Goal: Task Accomplishment & Management: Manage account settings

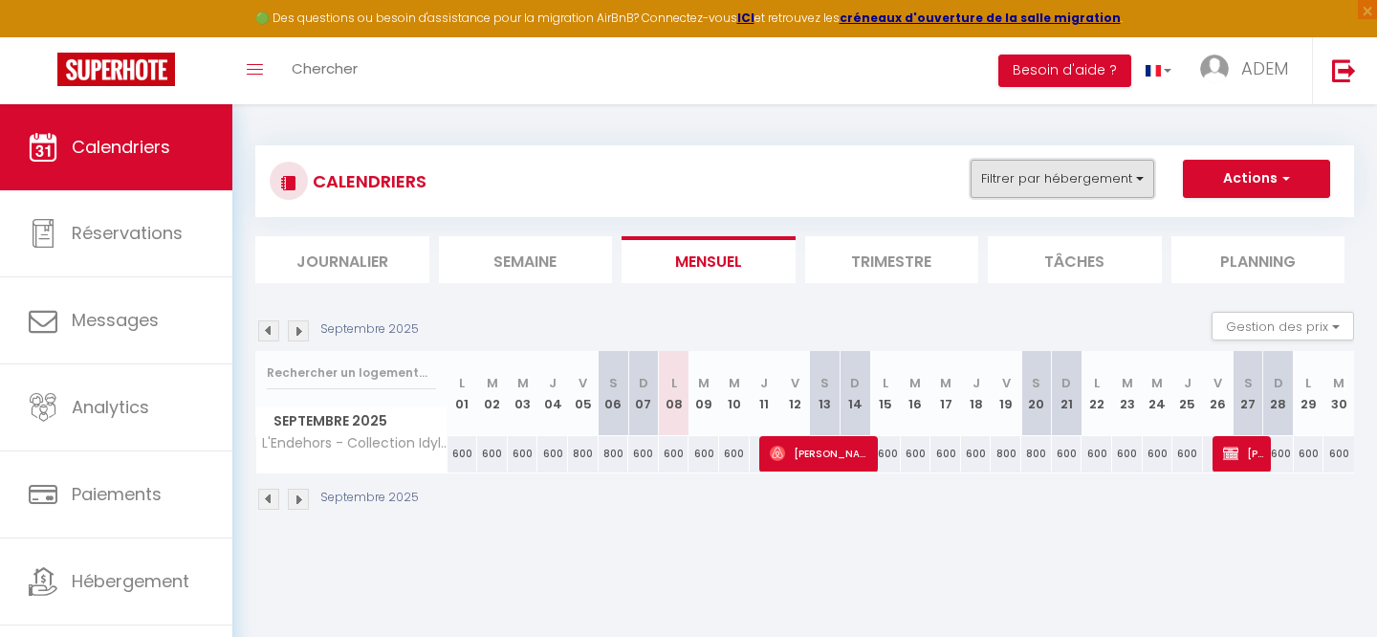
click at [1061, 185] on button "Filtrer par hébergement" at bounding box center [1062, 179] width 184 height 38
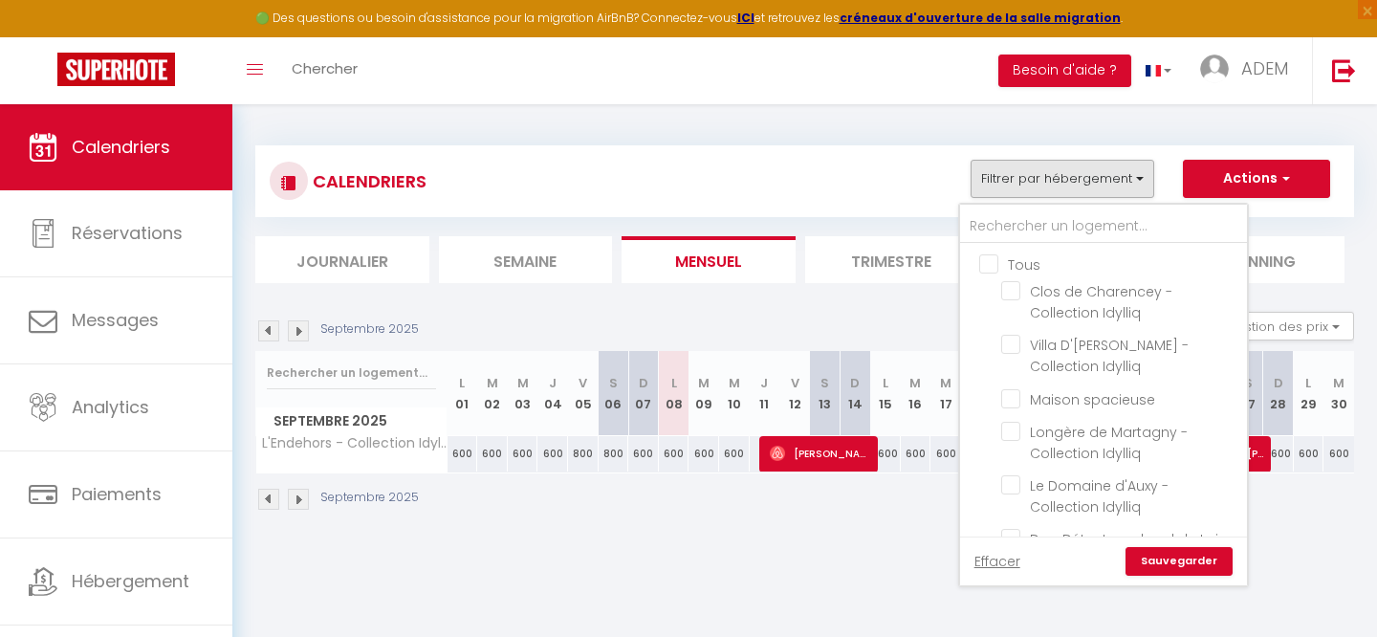
click at [990, 257] on input "Tous" at bounding box center [1122, 262] width 287 height 19
checkbox input "true"
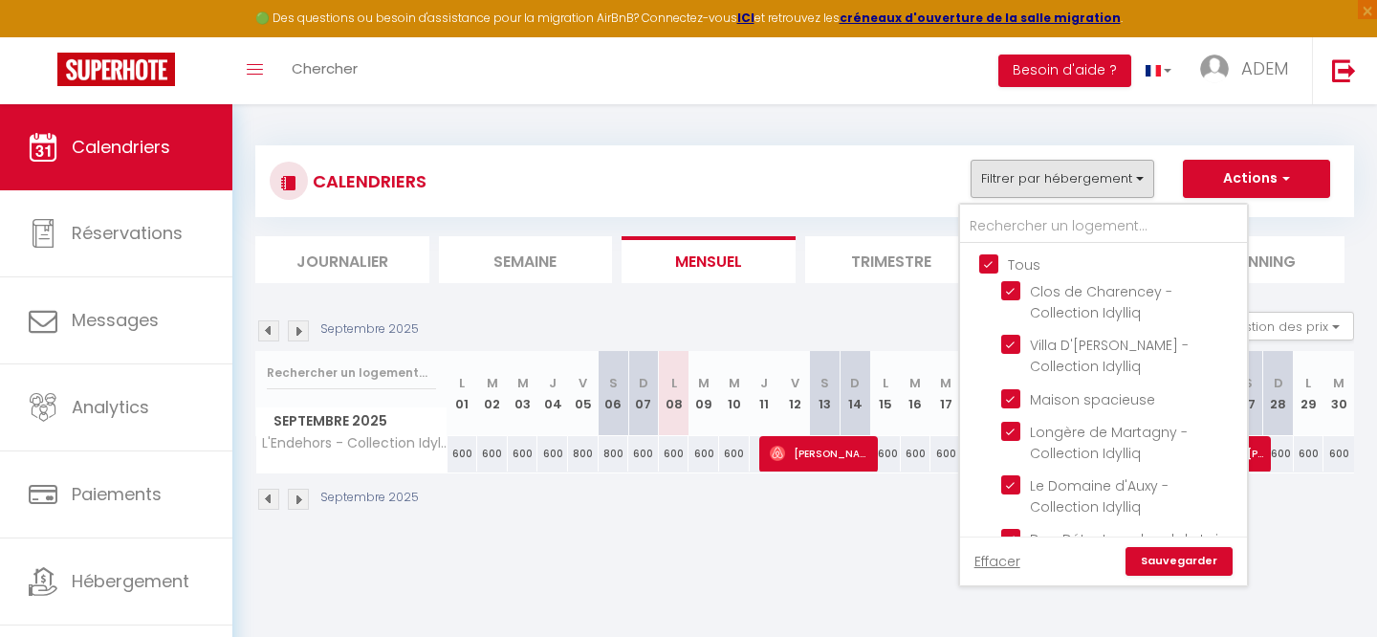
checkbox input "true"
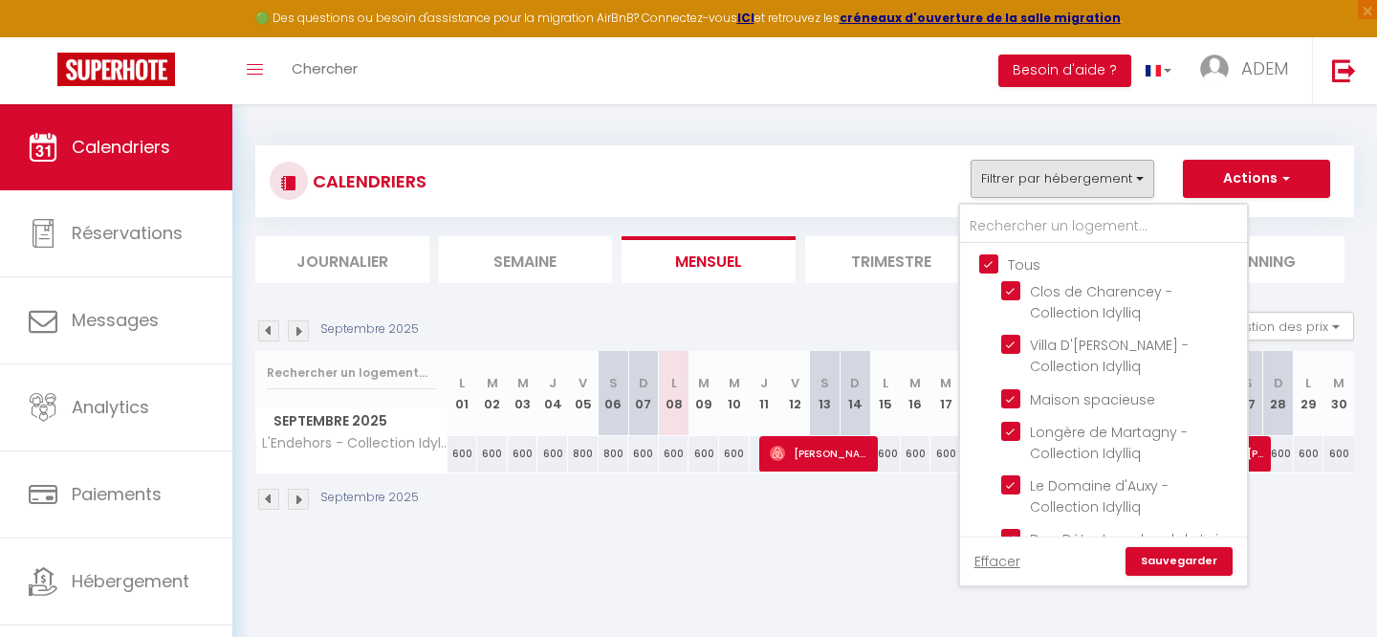
checkbox input "true"
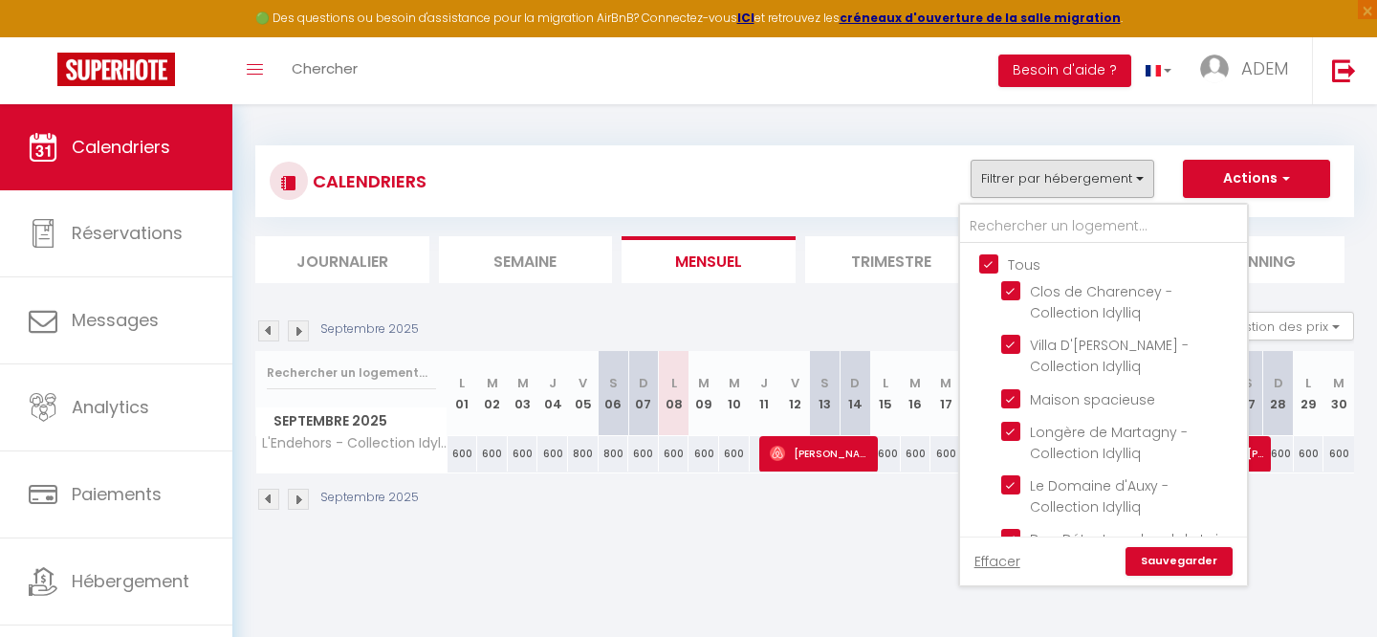
checkbox input "true"
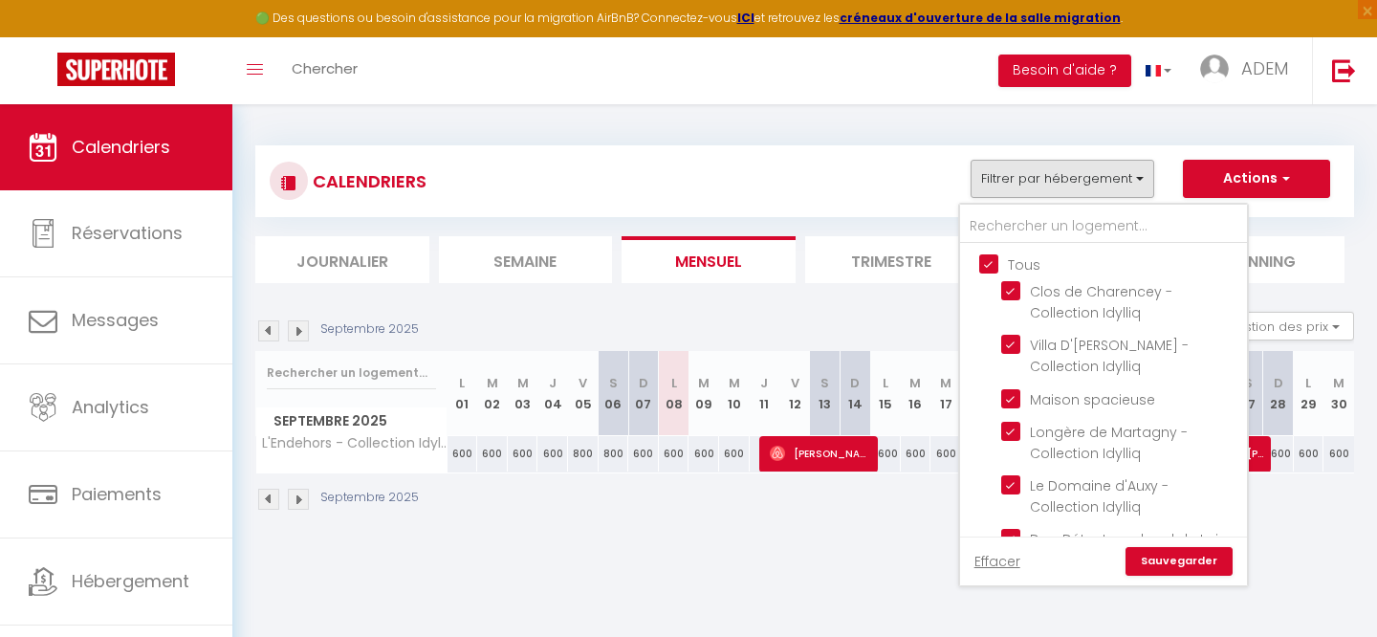
checkbox input "true"
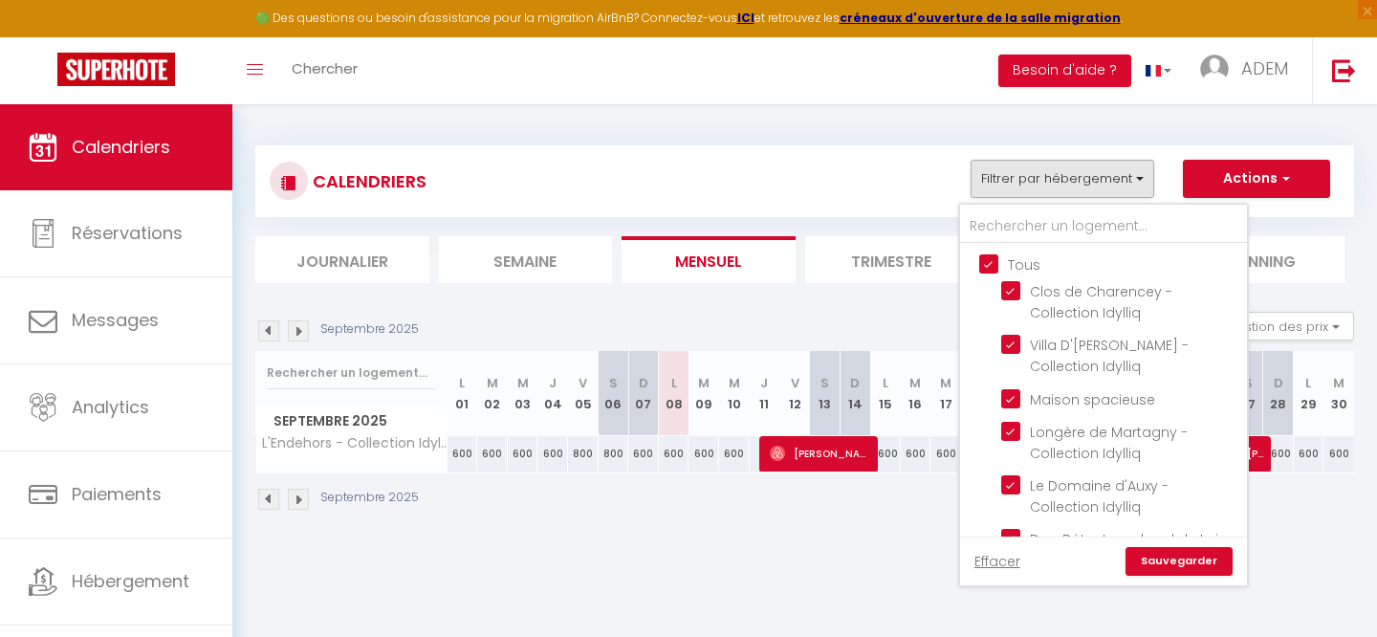
checkbox input "true"
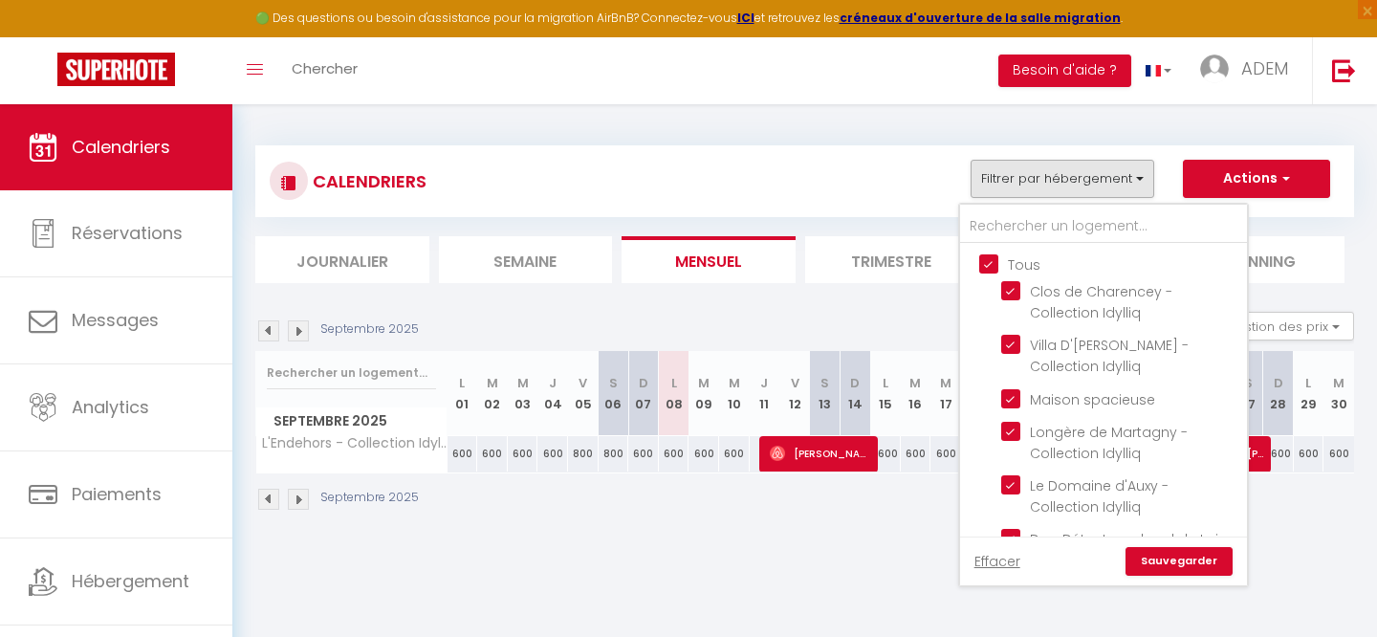
checkbox input "true"
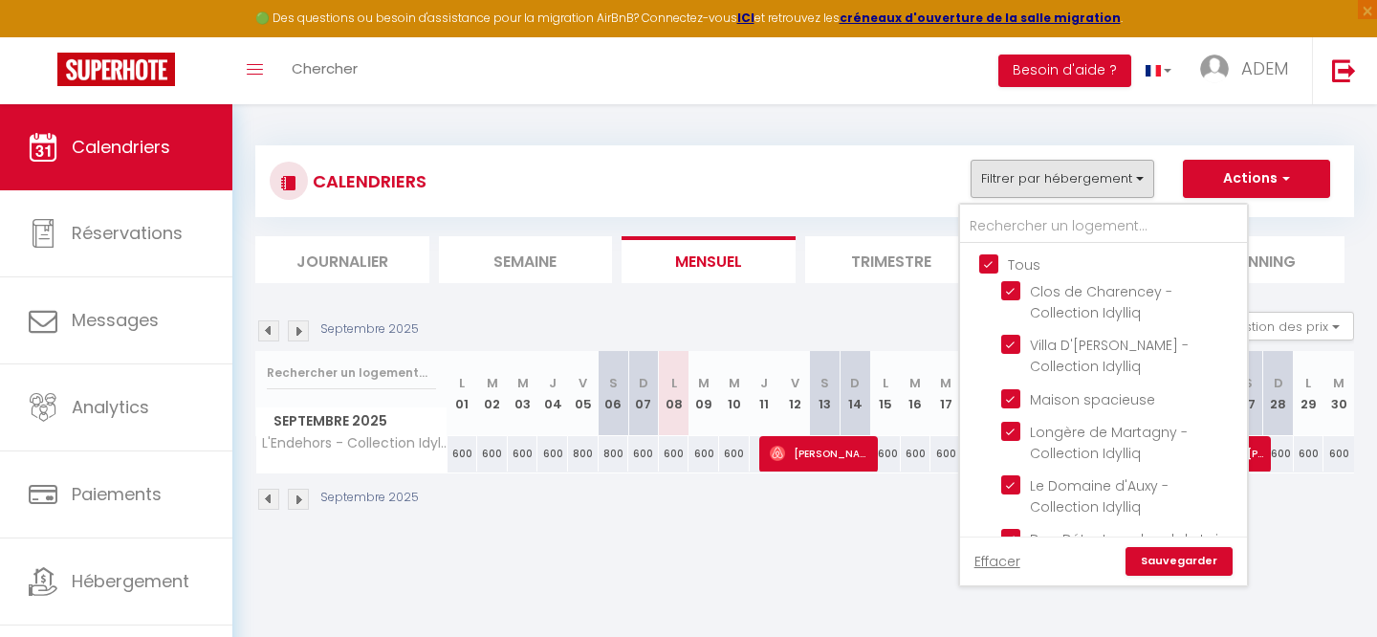
checkbox input "true"
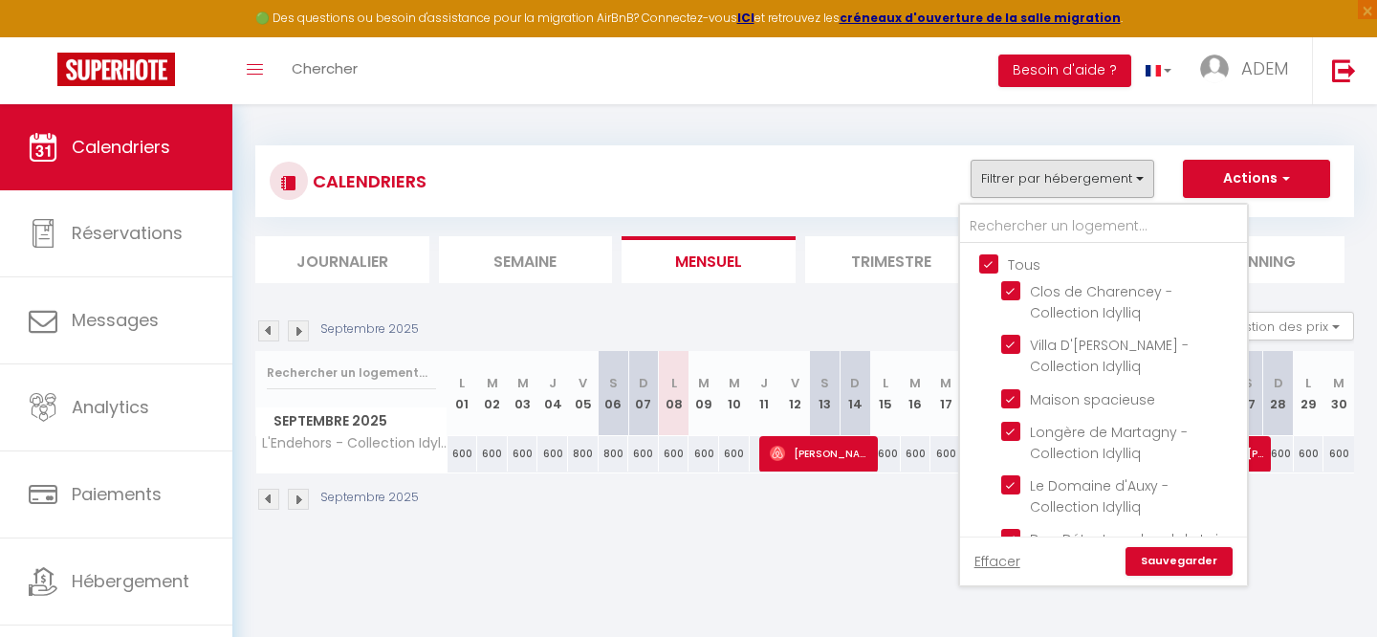
checkbox input "true"
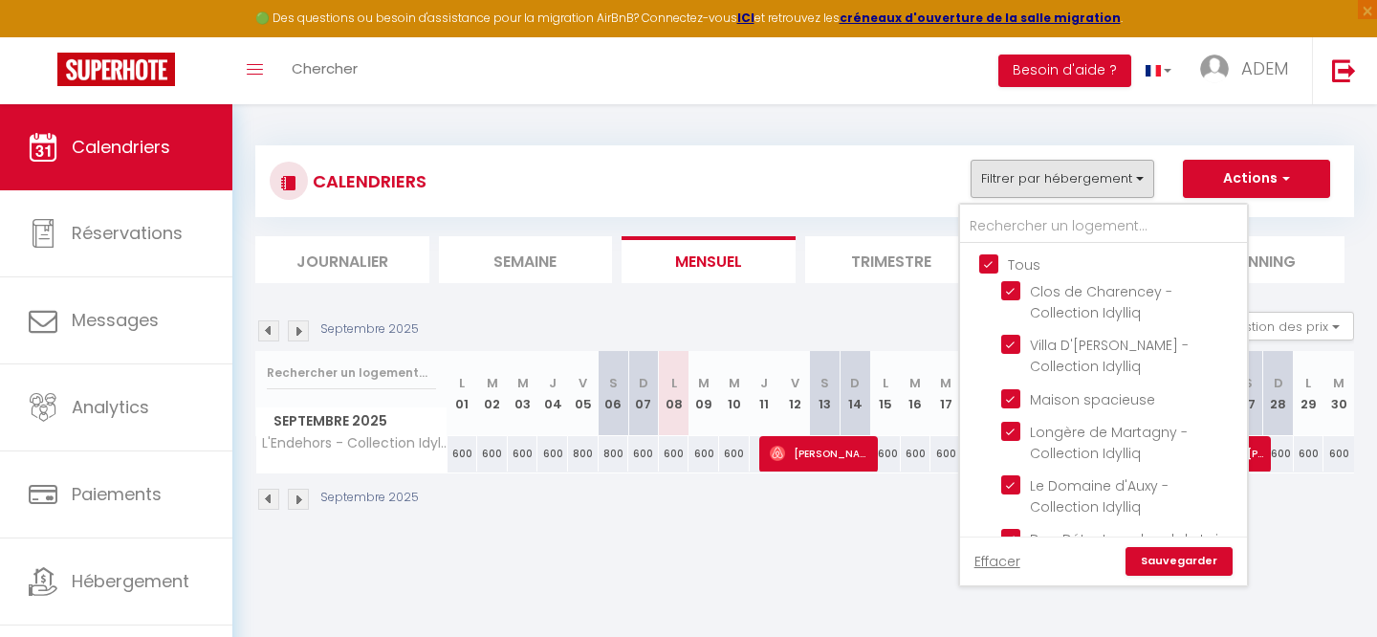
checkbox input "true"
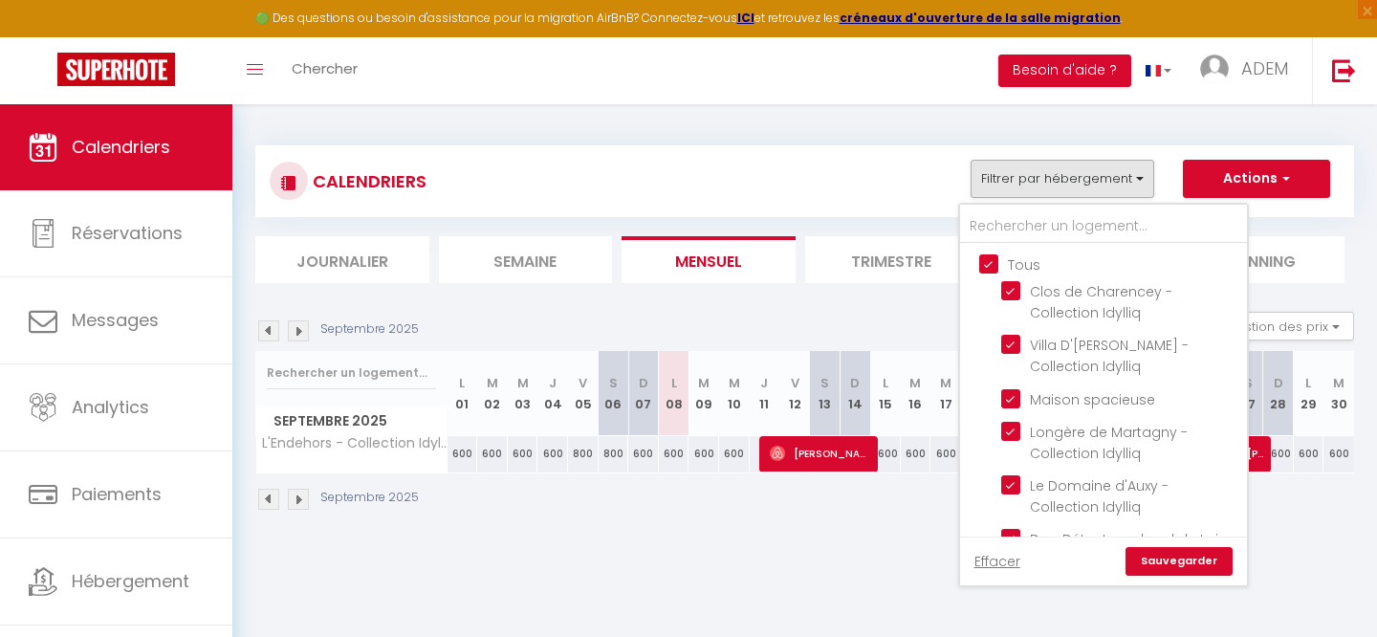
checkbox input "true"
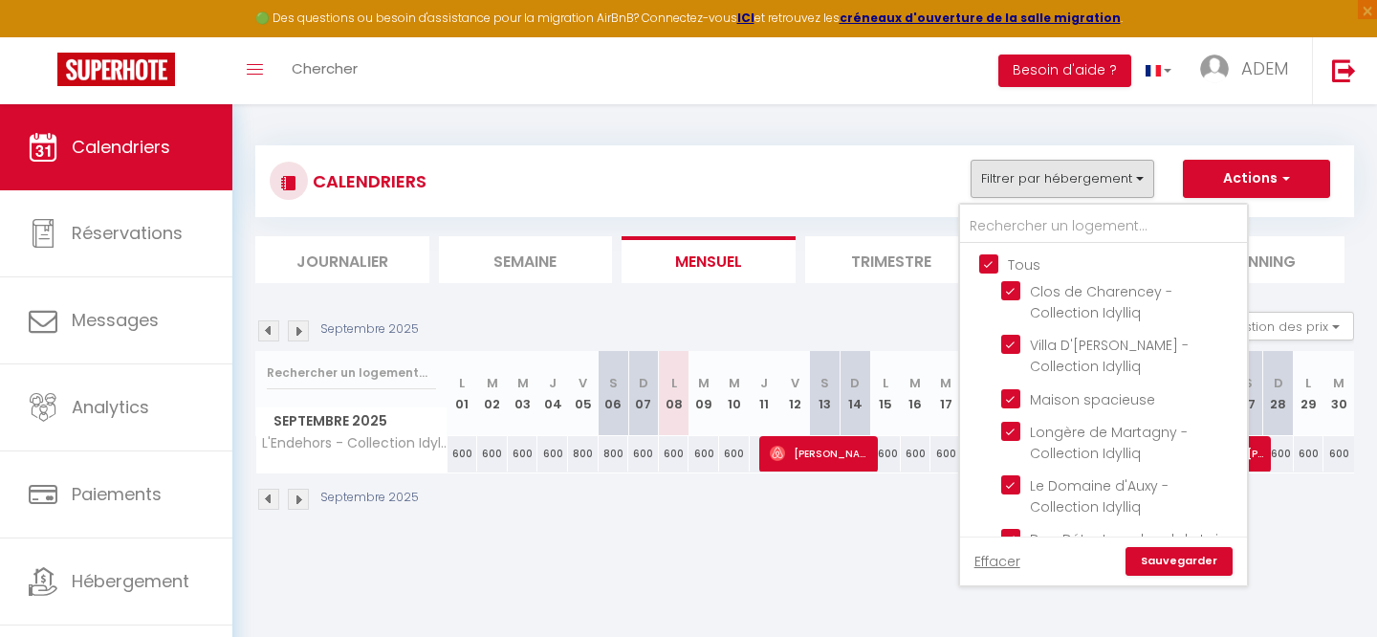
checkbox input "true"
click at [990, 258] on input "Tous" at bounding box center [1122, 262] width 287 height 19
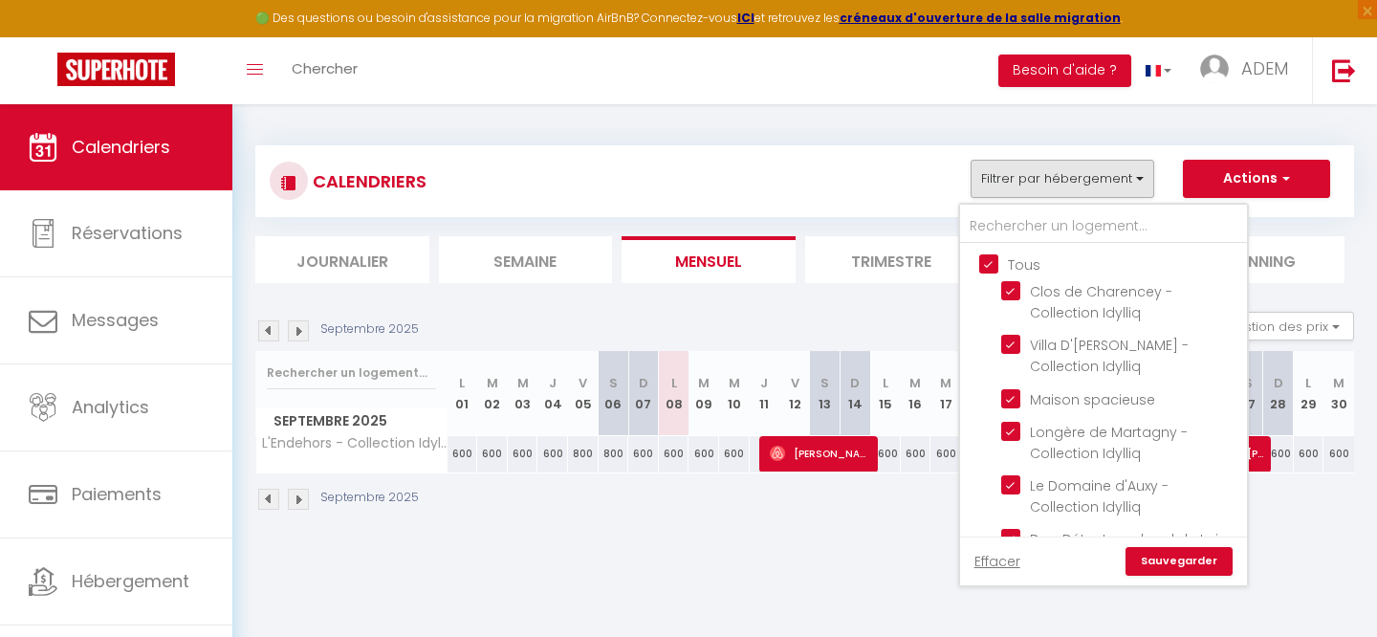
checkbox input "false"
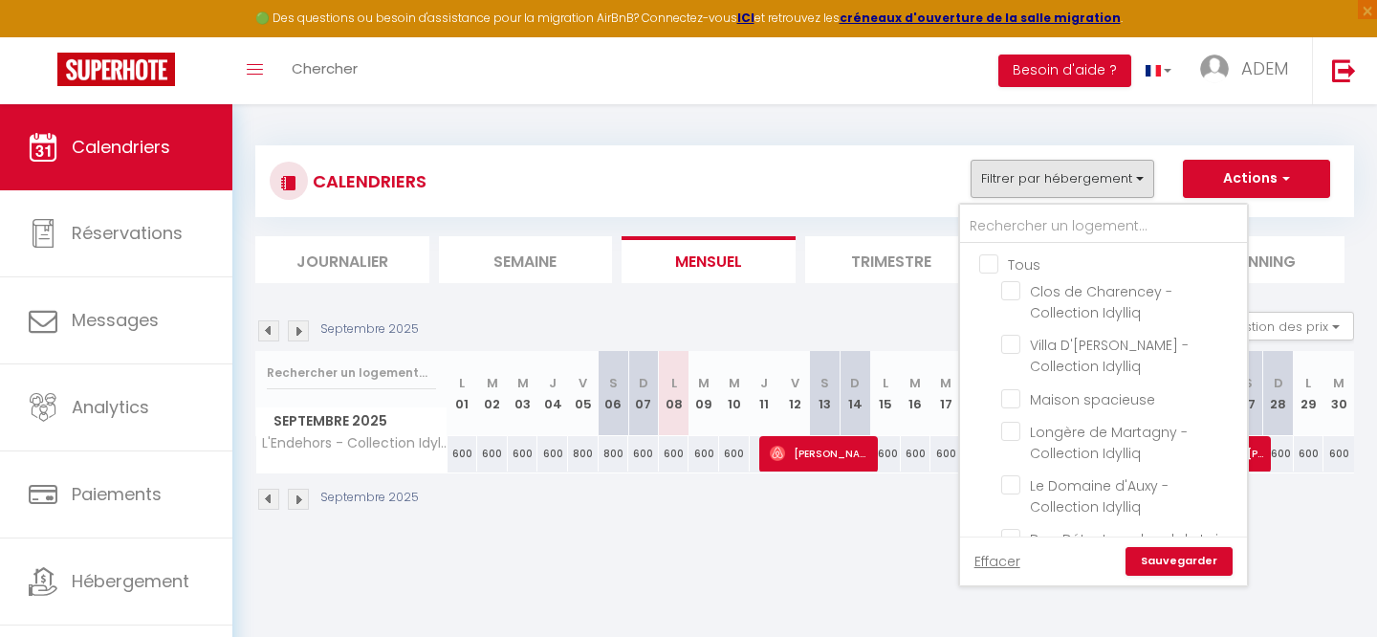
checkbox input "false"
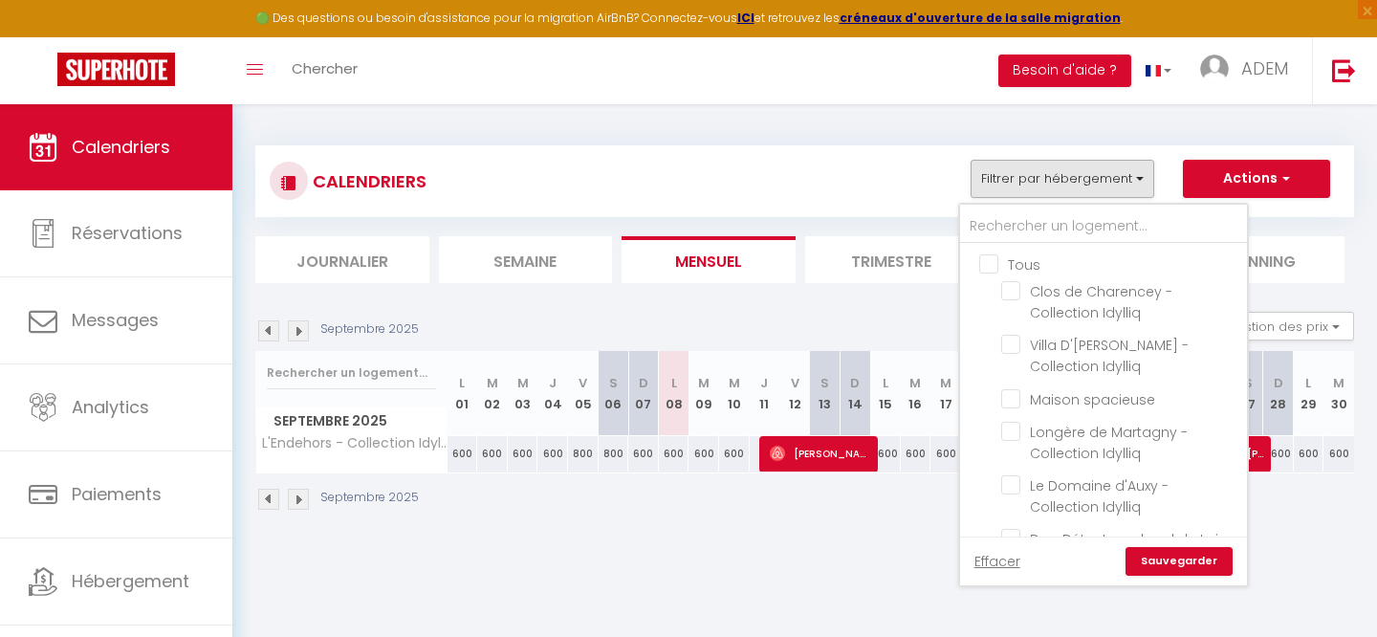
checkbox input "false"
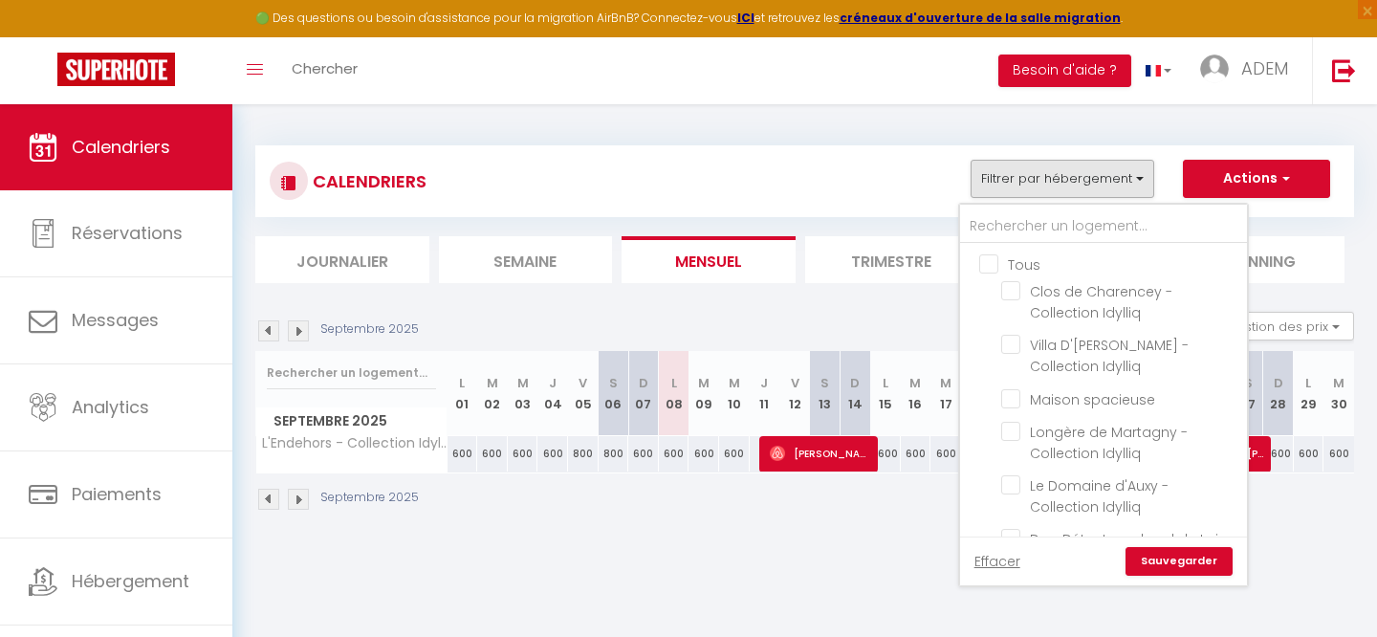
checkbox input "false"
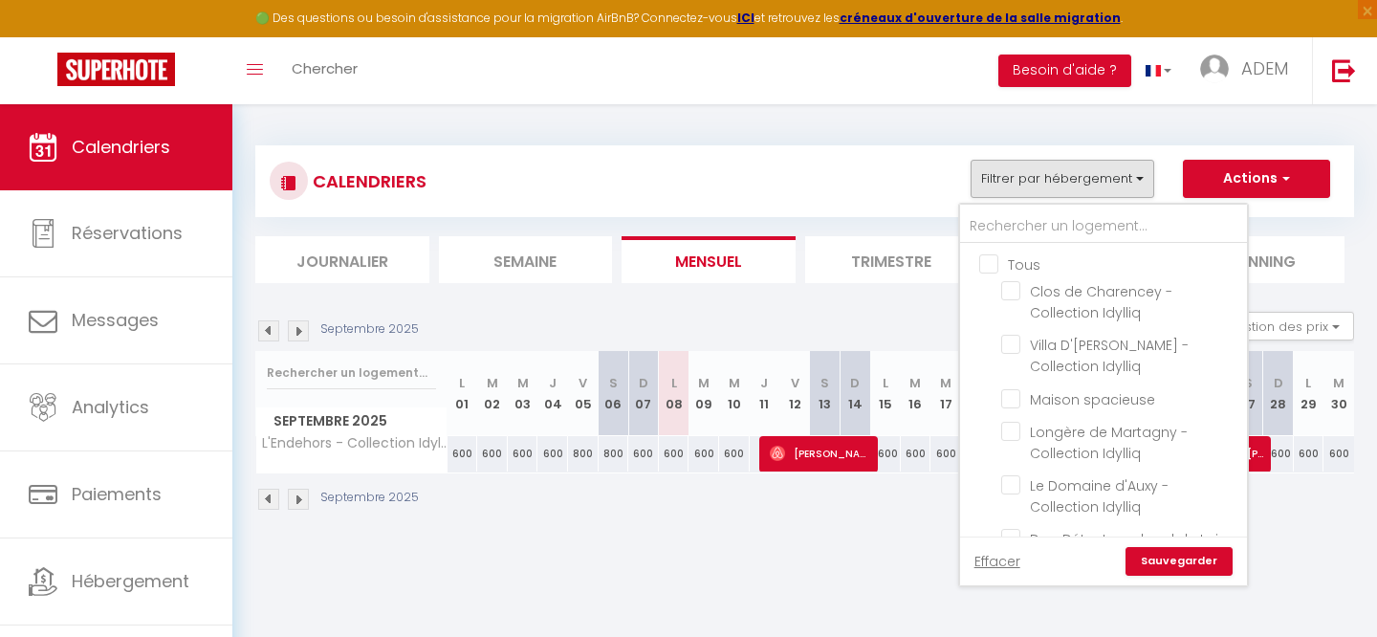
checkbox input "false"
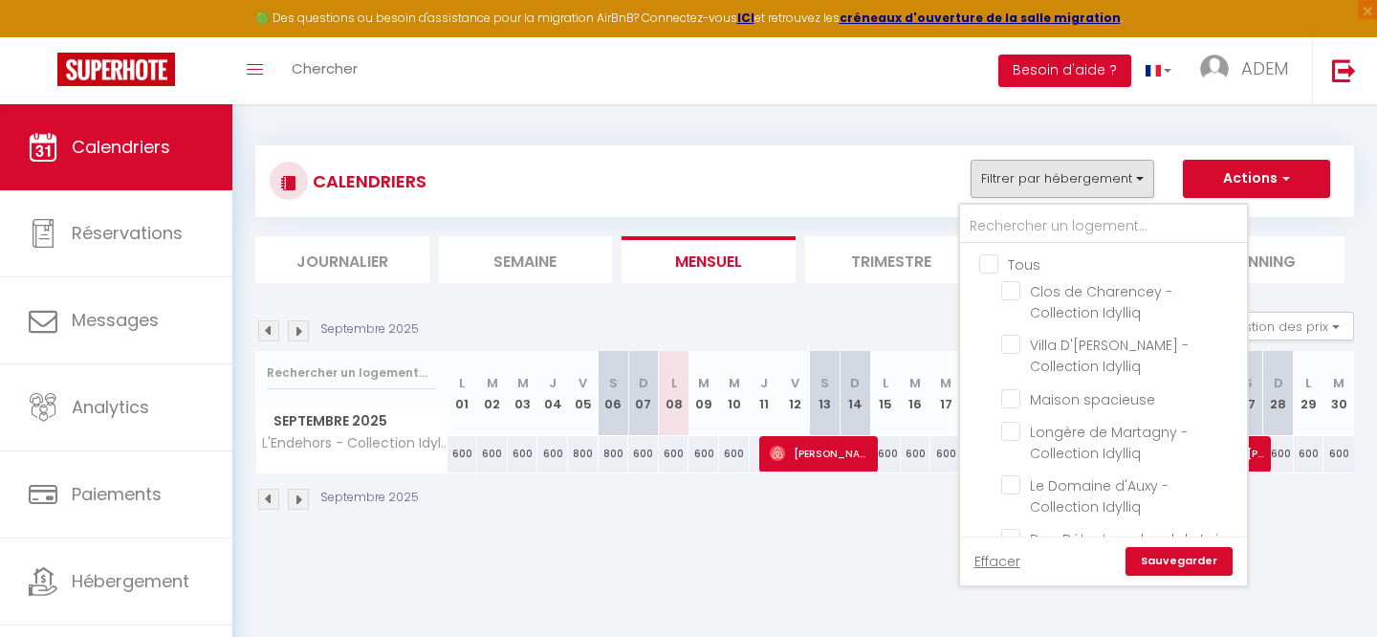
checkbox input "false"
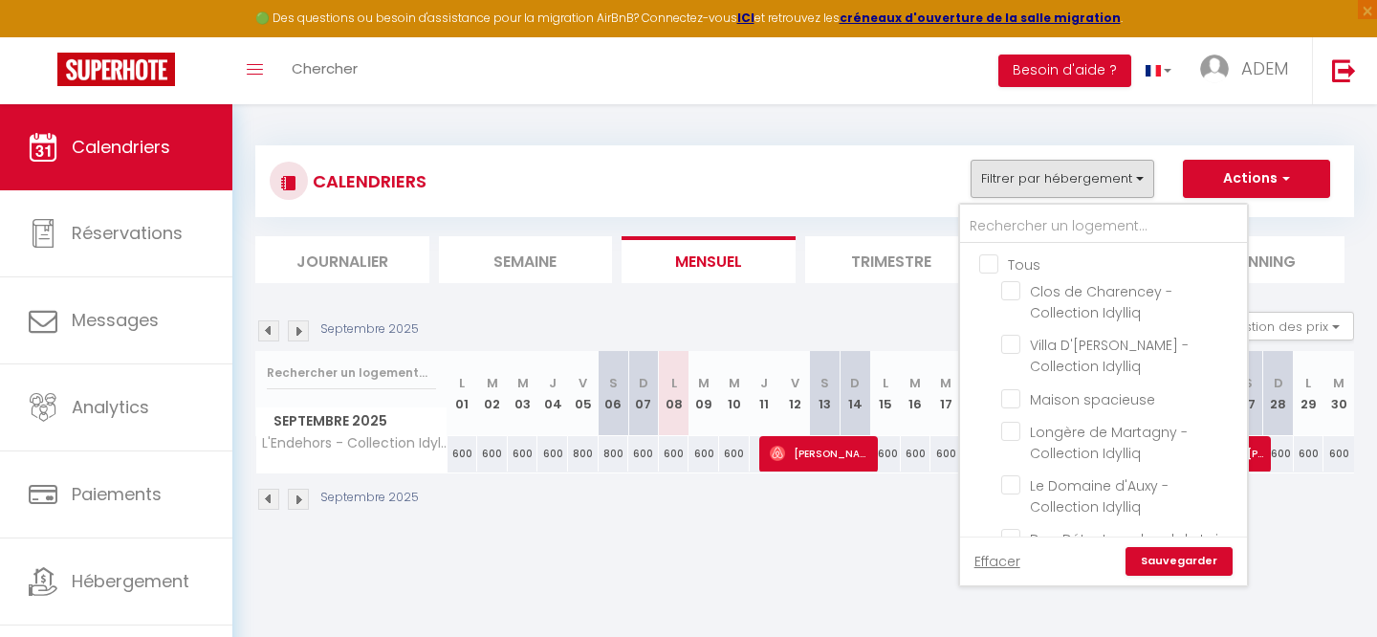
checkbox input "false"
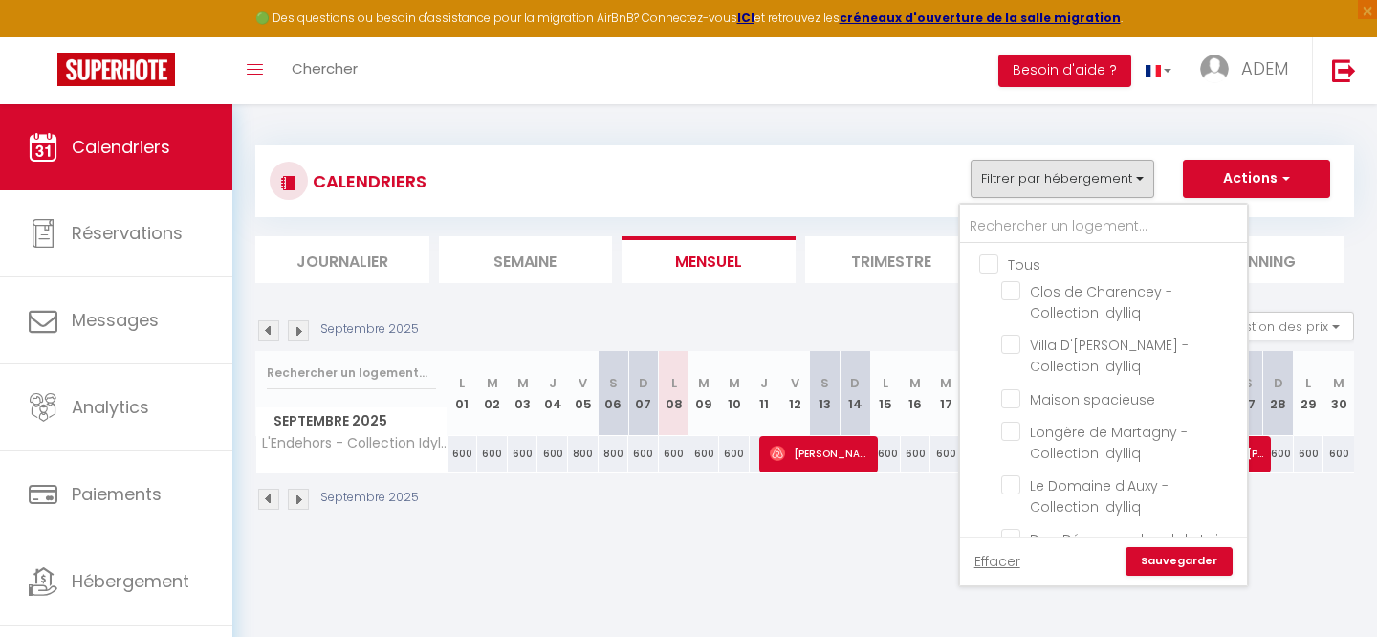
checkbox input "false"
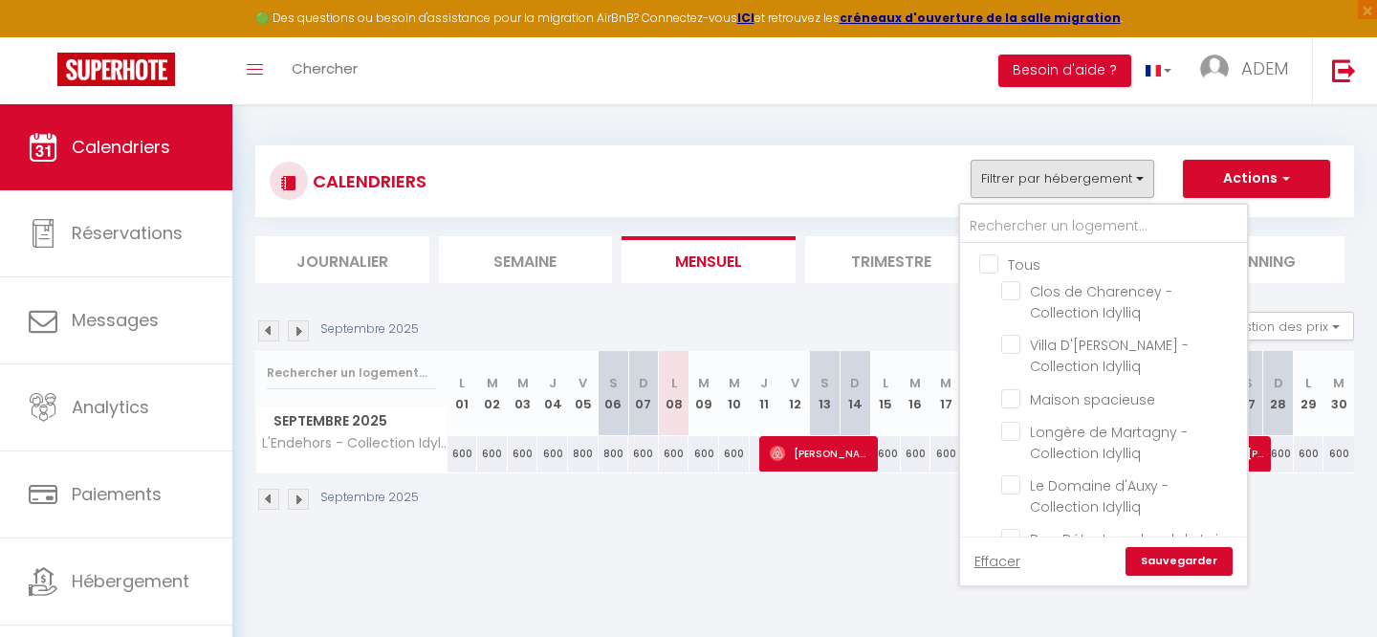
checkbox input "false"
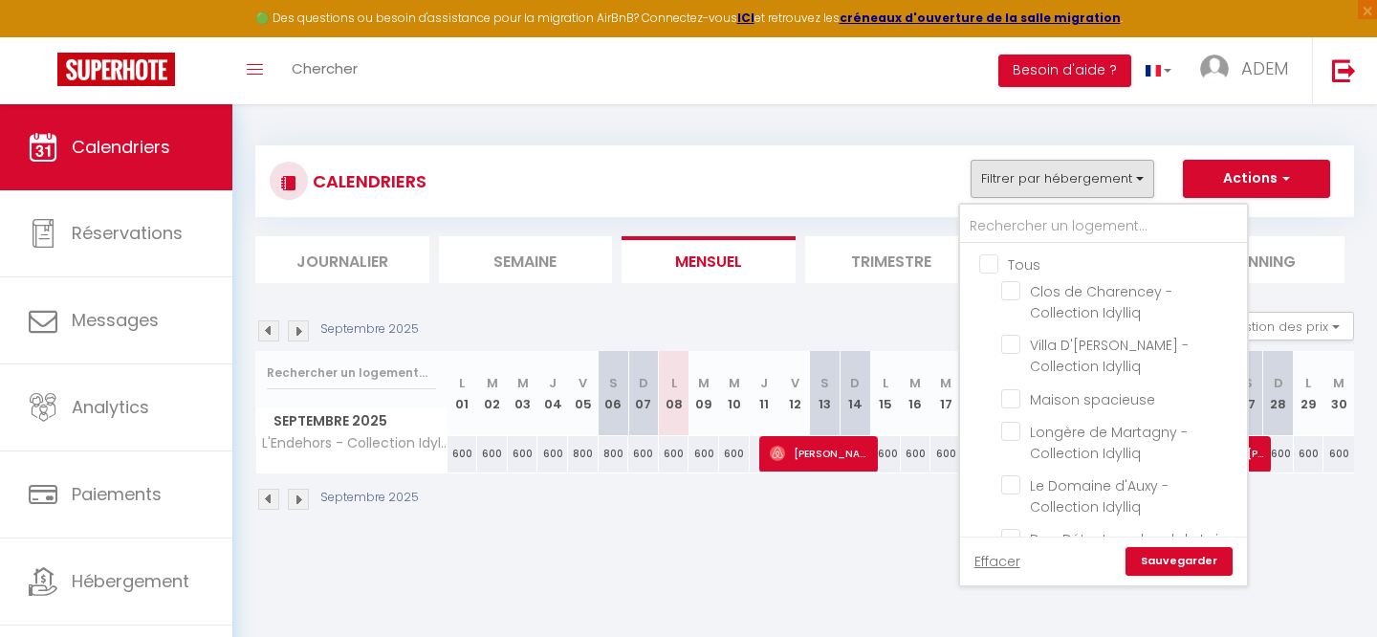
checkbox input "false"
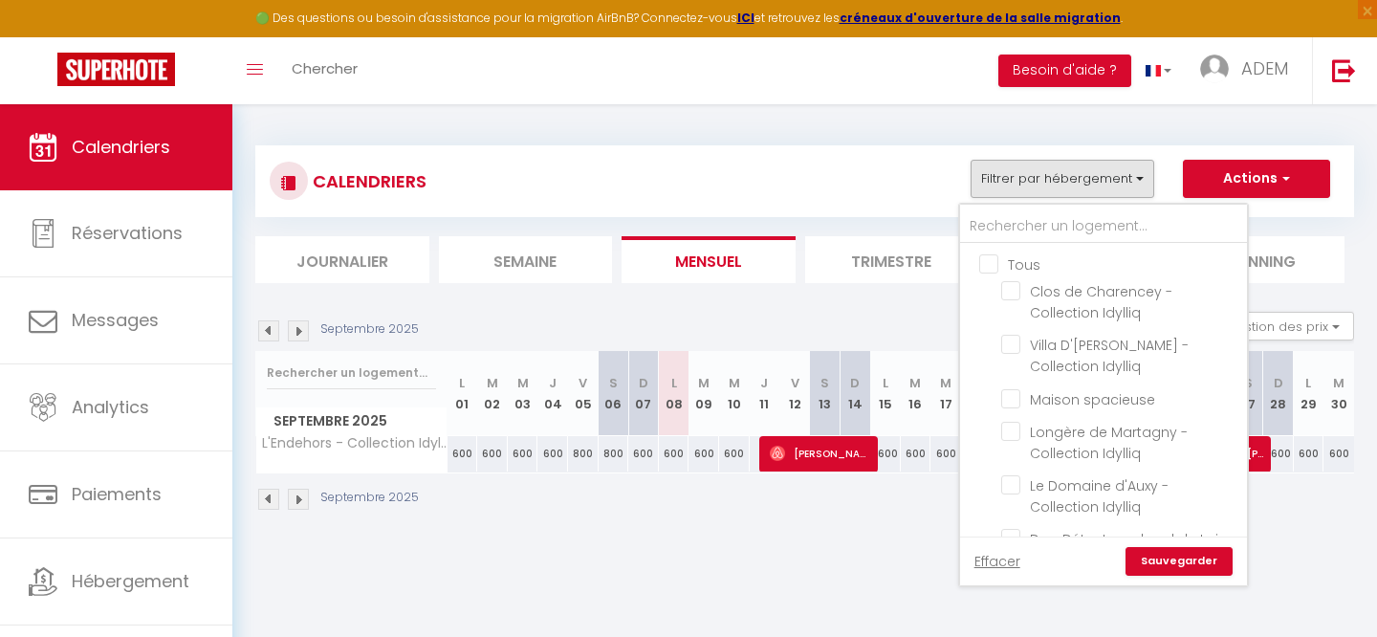
checkbox input "false"
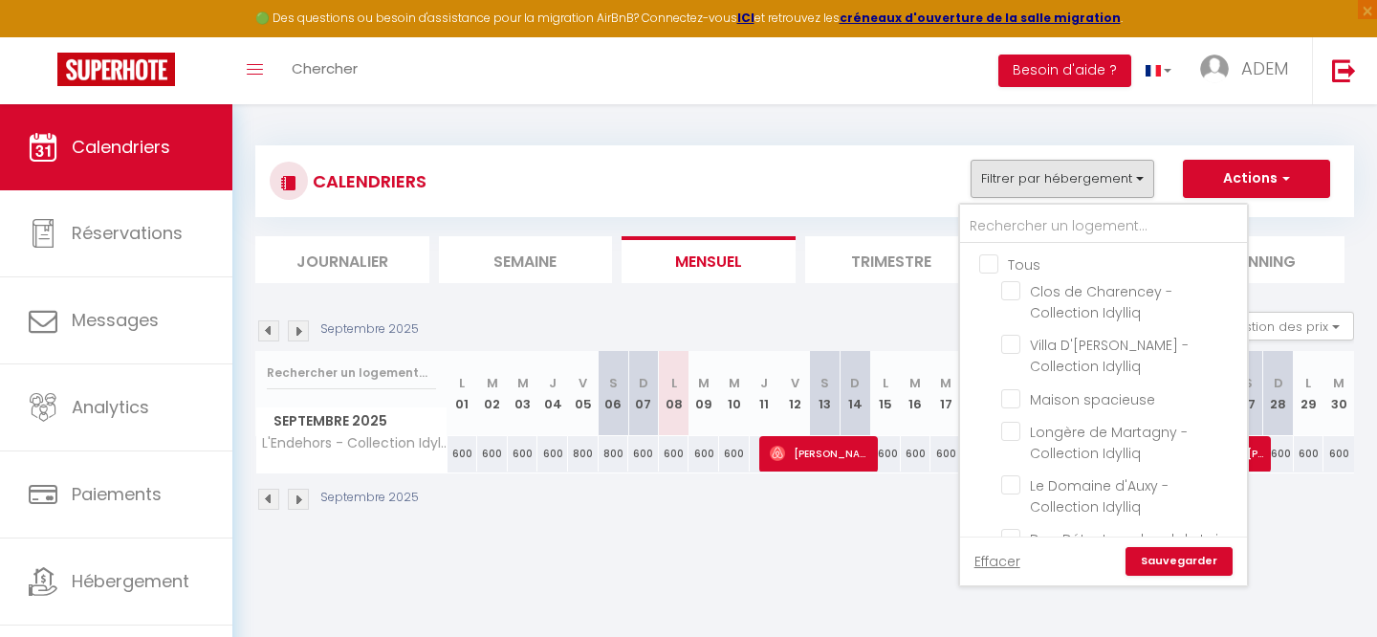
checkbox input "false"
click at [1003, 228] on input "text" at bounding box center [1103, 226] width 287 height 34
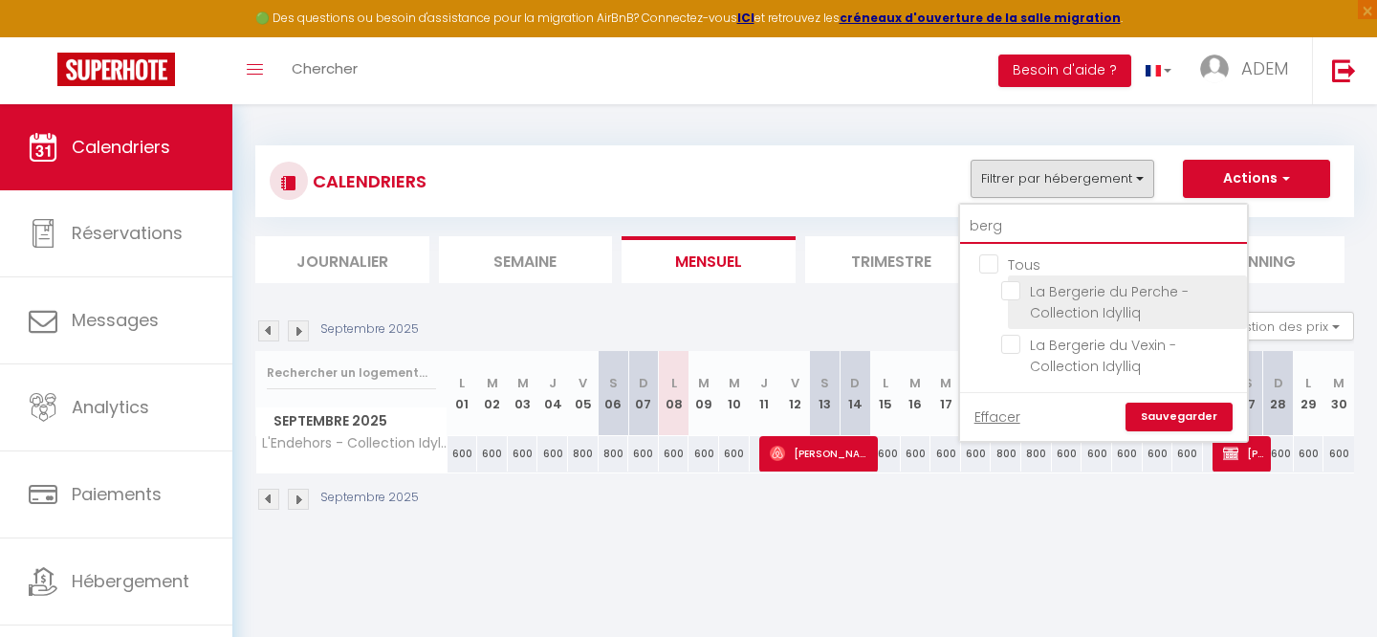
type input "berg"
click at [1010, 296] on input "La Bergerie du Perche -Collection Idylliq" at bounding box center [1120, 290] width 239 height 19
checkbox input "true"
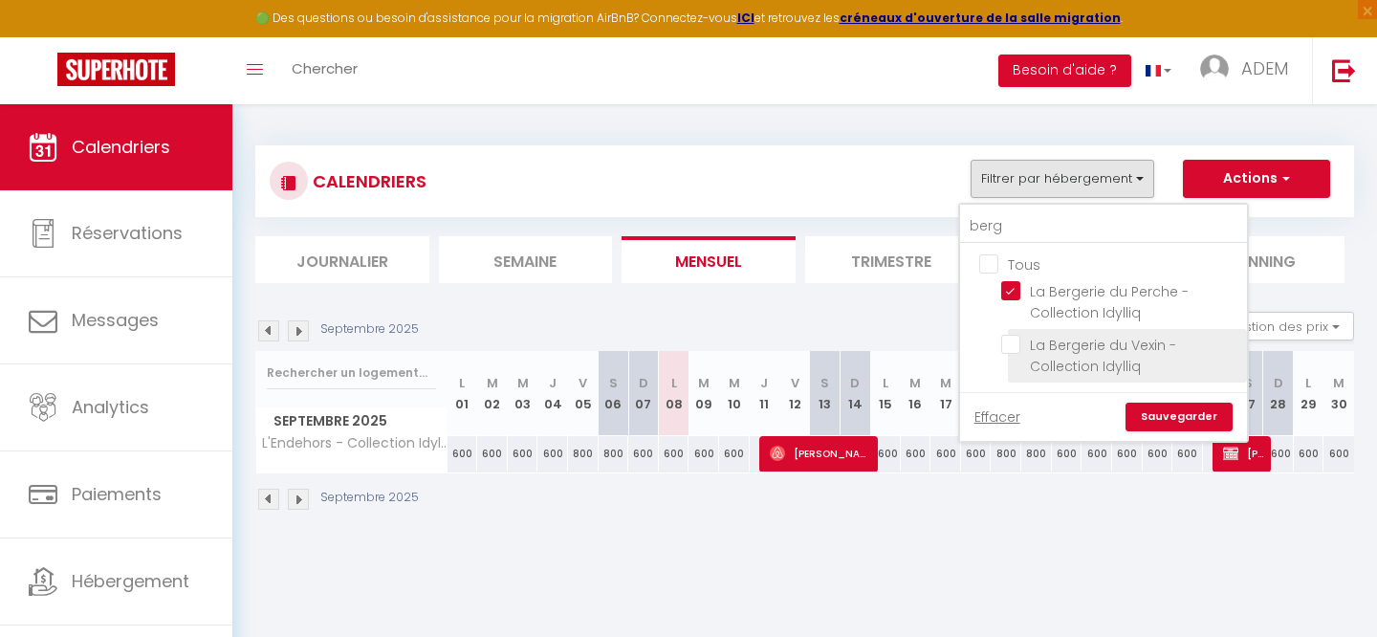
click at [1010, 342] on input "La Bergerie du Vexin - Collection Idylliq" at bounding box center [1120, 344] width 239 height 19
checkbox input "true"
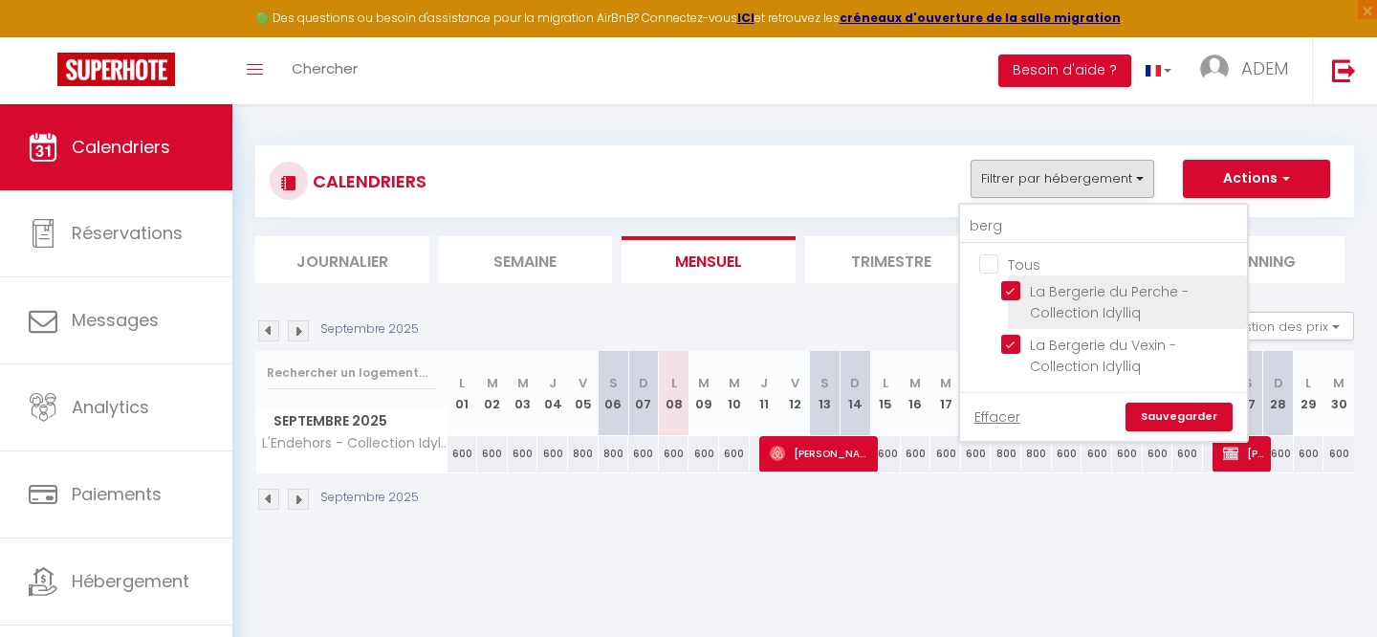
click at [1009, 294] on input "La Bergerie du Perche -Collection Idylliq" at bounding box center [1120, 290] width 239 height 19
checkbox input "false"
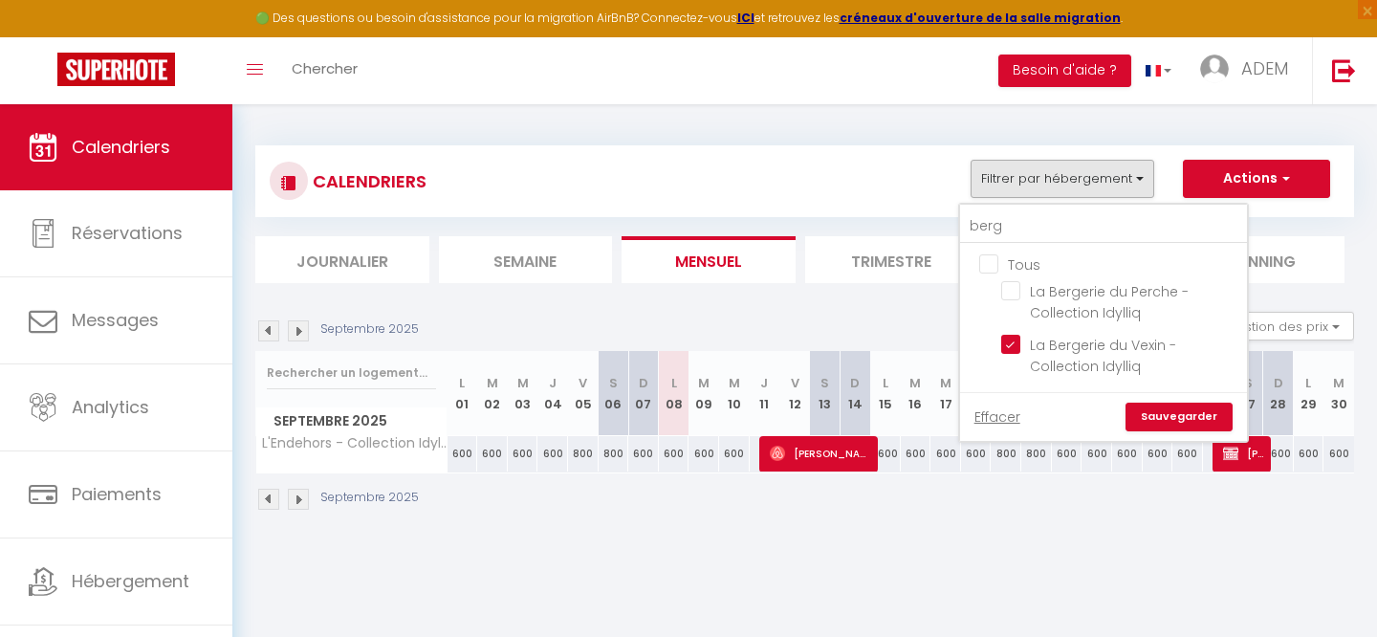
click at [1161, 417] on link "Sauvegarder" at bounding box center [1178, 417] width 107 height 29
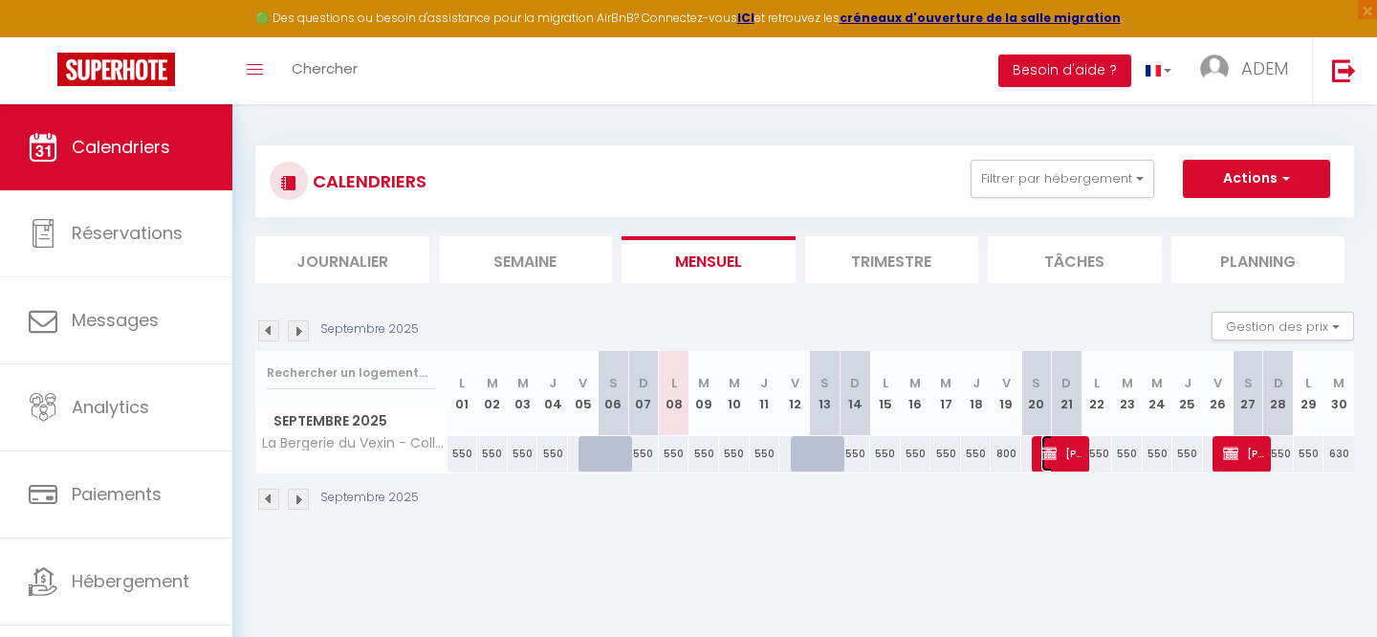
click at [1056, 456] on img at bounding box center [1048, 453] width 15 height 15
select select "OK"
select select "KO"
select select "0"
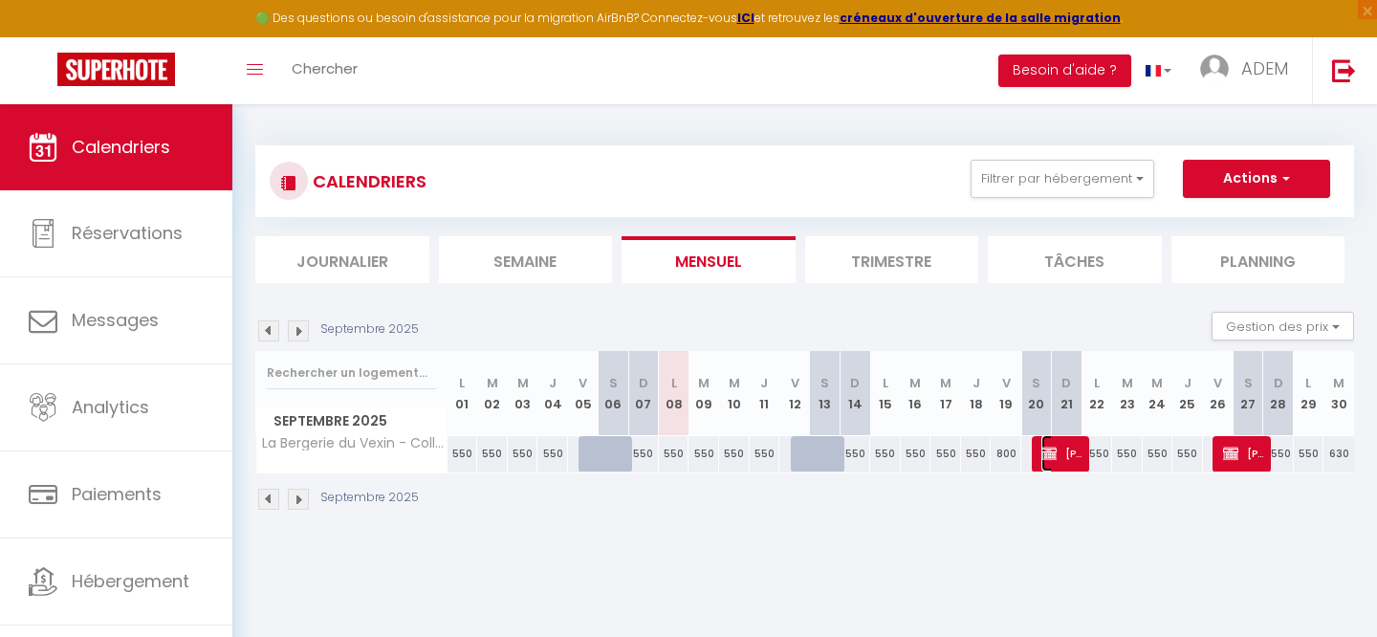
select select "1"
select select
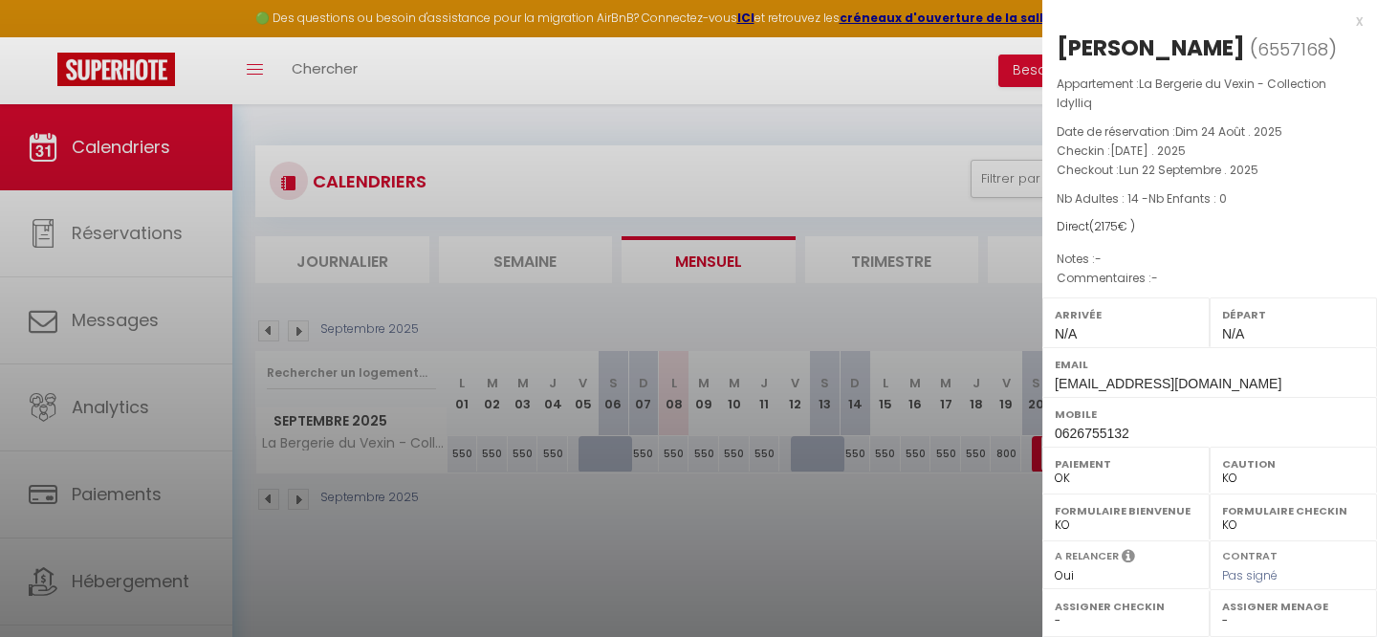
select select "39794"
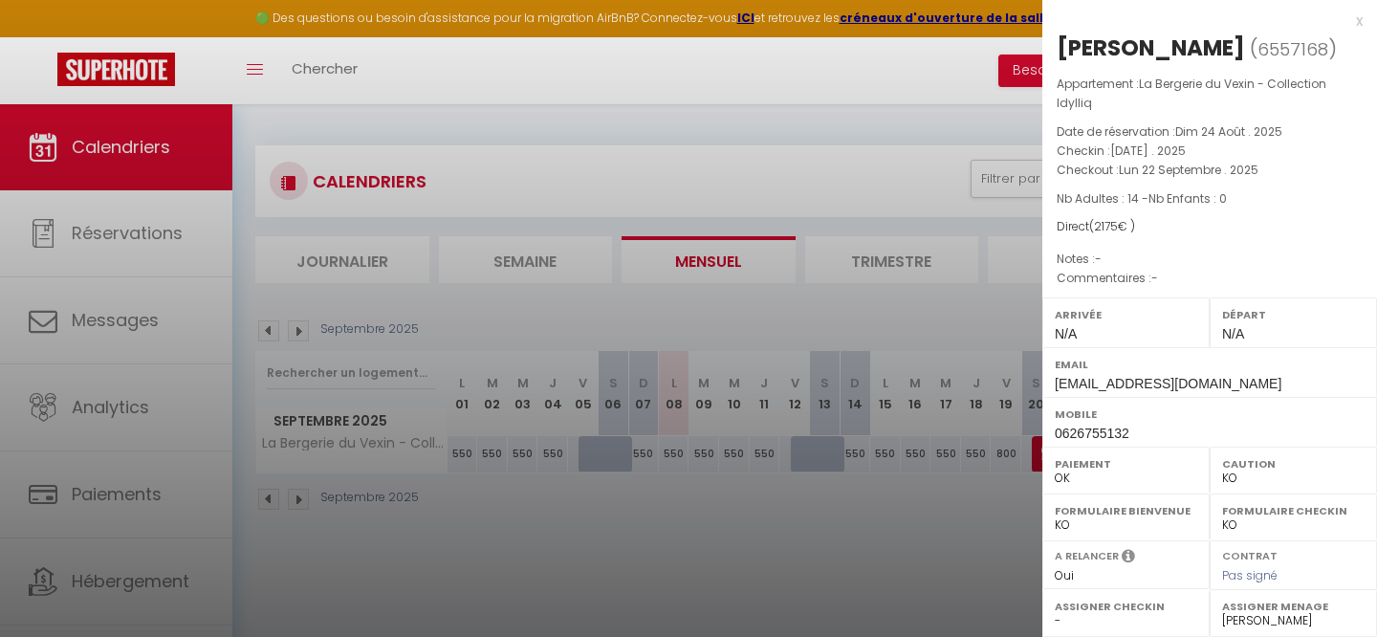
click at [1356, 20] on div "x" at bounding box center [1202, 21] width 320 height 23
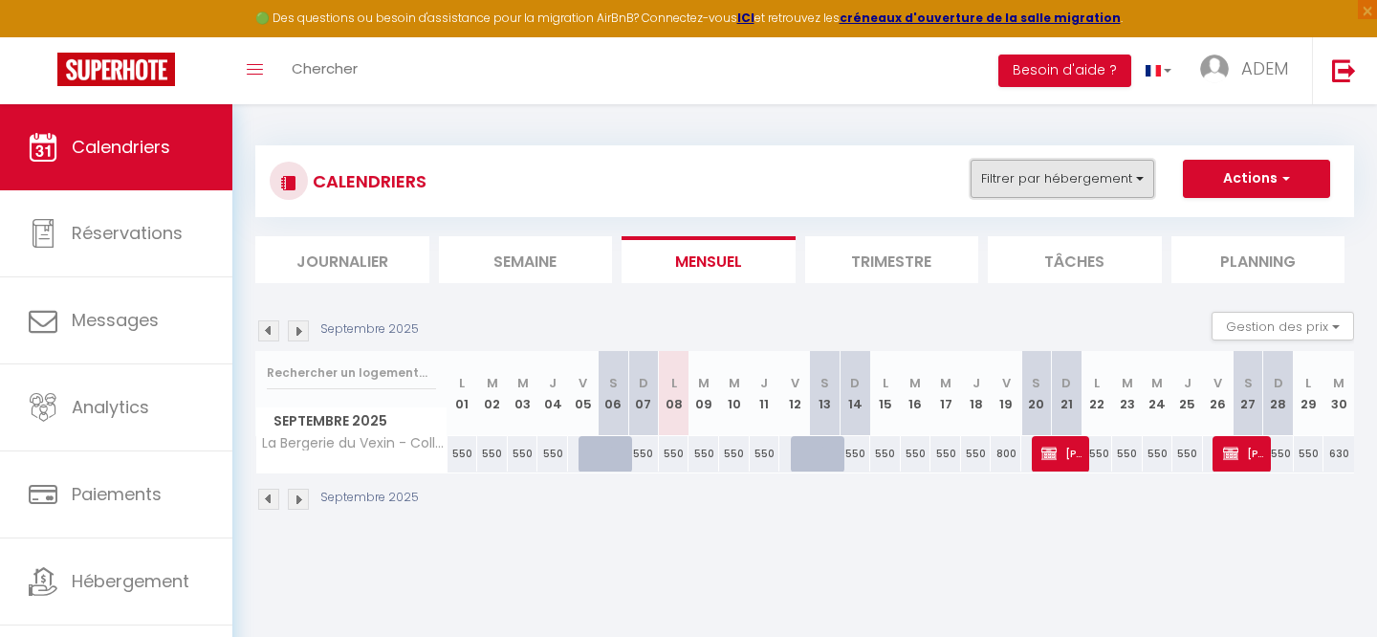
click at [1007, 167] on button "Filtrer par hébergement" at bounding box center [1062, 179] width 184 height 38
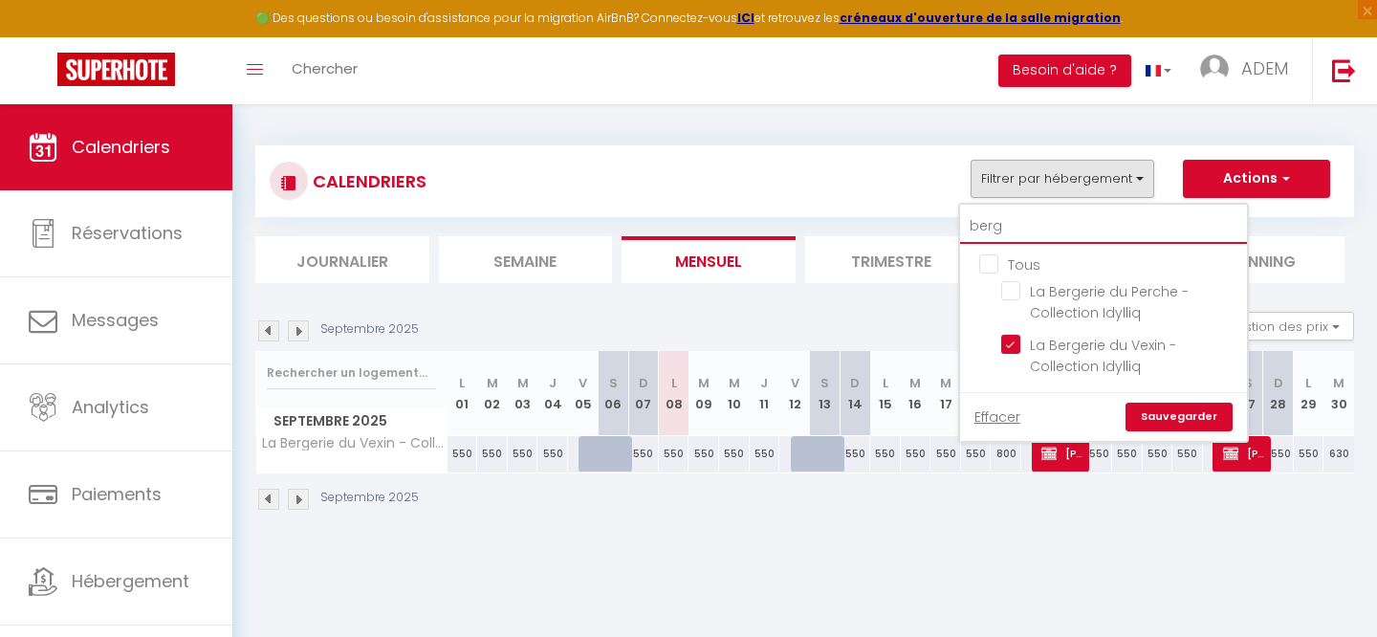
click at [997, 230] on input "berg" at bounding box center [1103, 226] width 287 height 34
checkbox input "false"
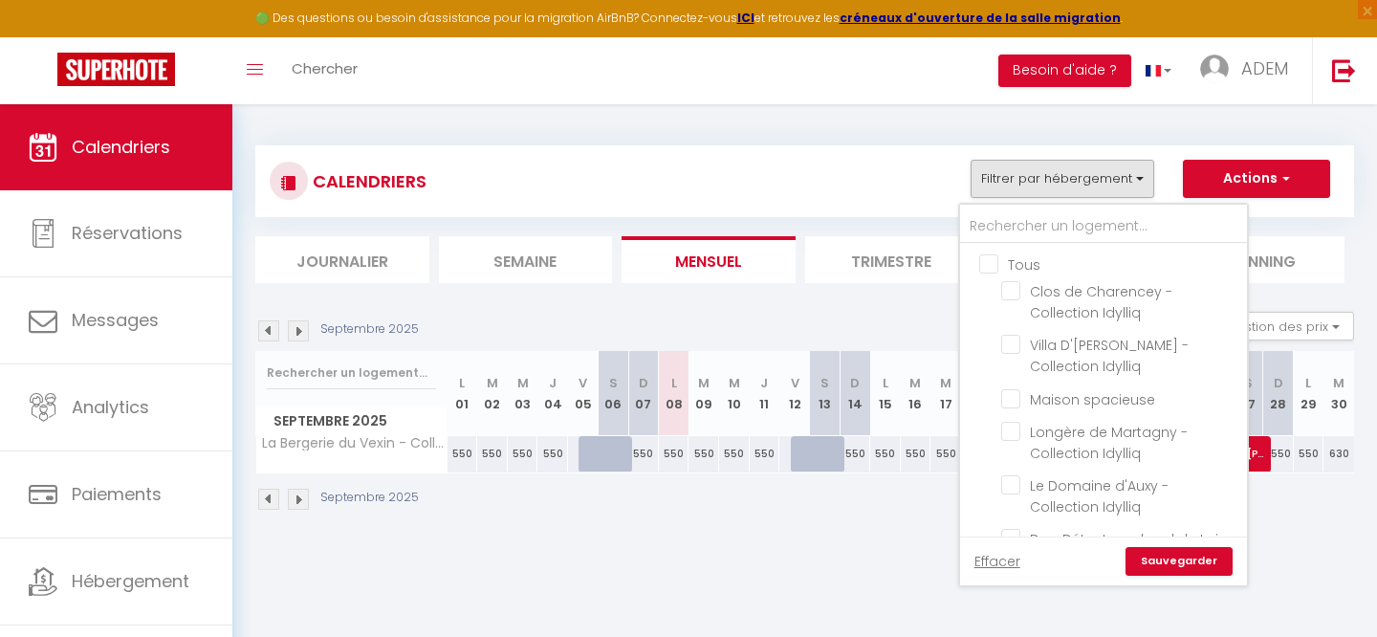
click at [990, 263] on input "Tous" at bounding box center [1122, 262] width 287 height 19
checkbox input "true"
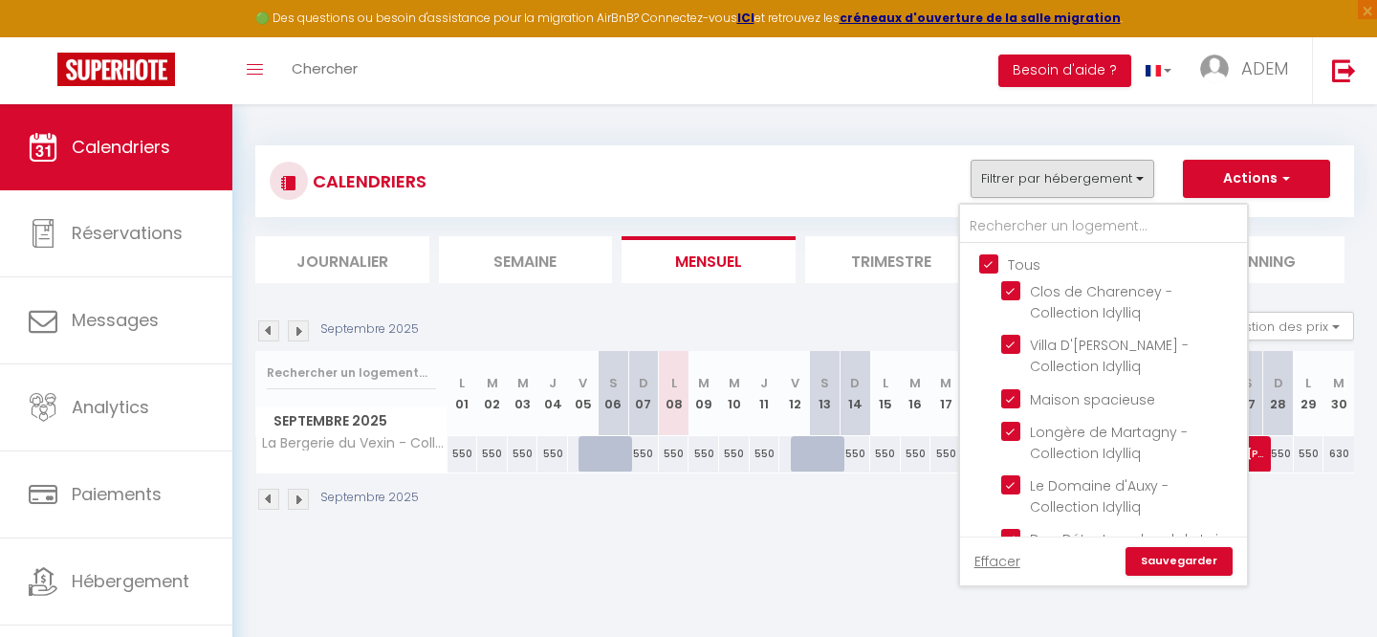
checkbox input "true"
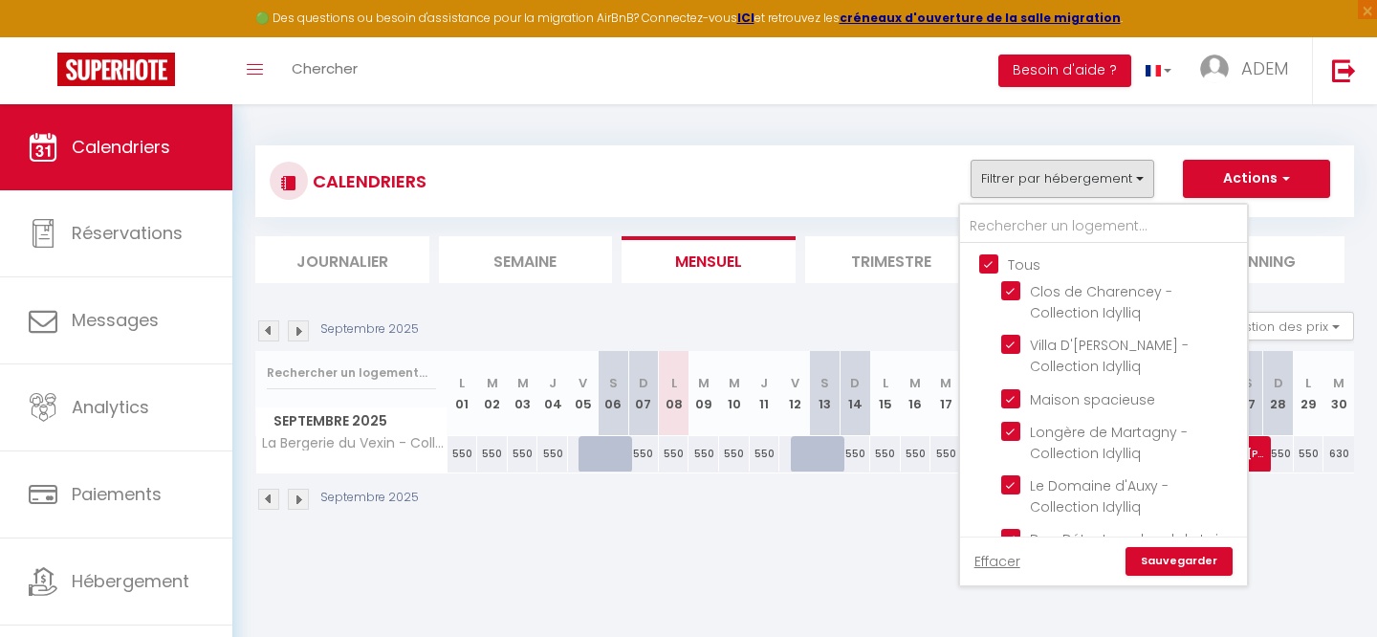
checkbox input "true"
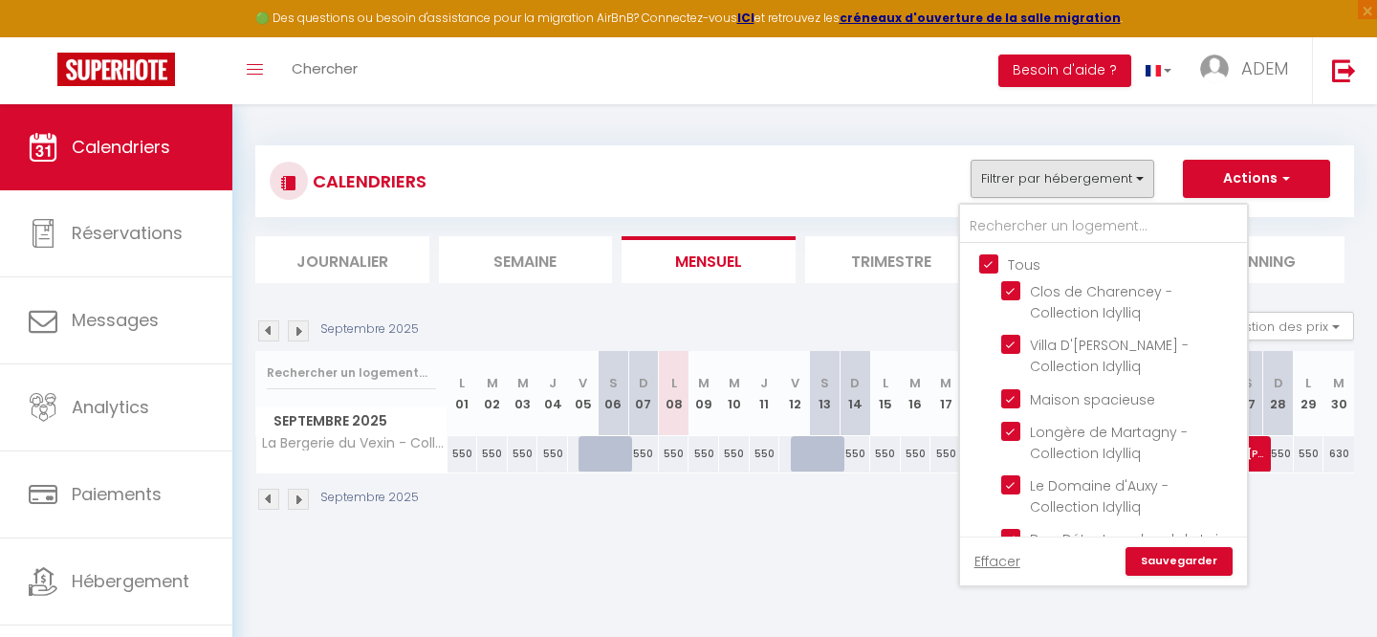
checkbox input "true"
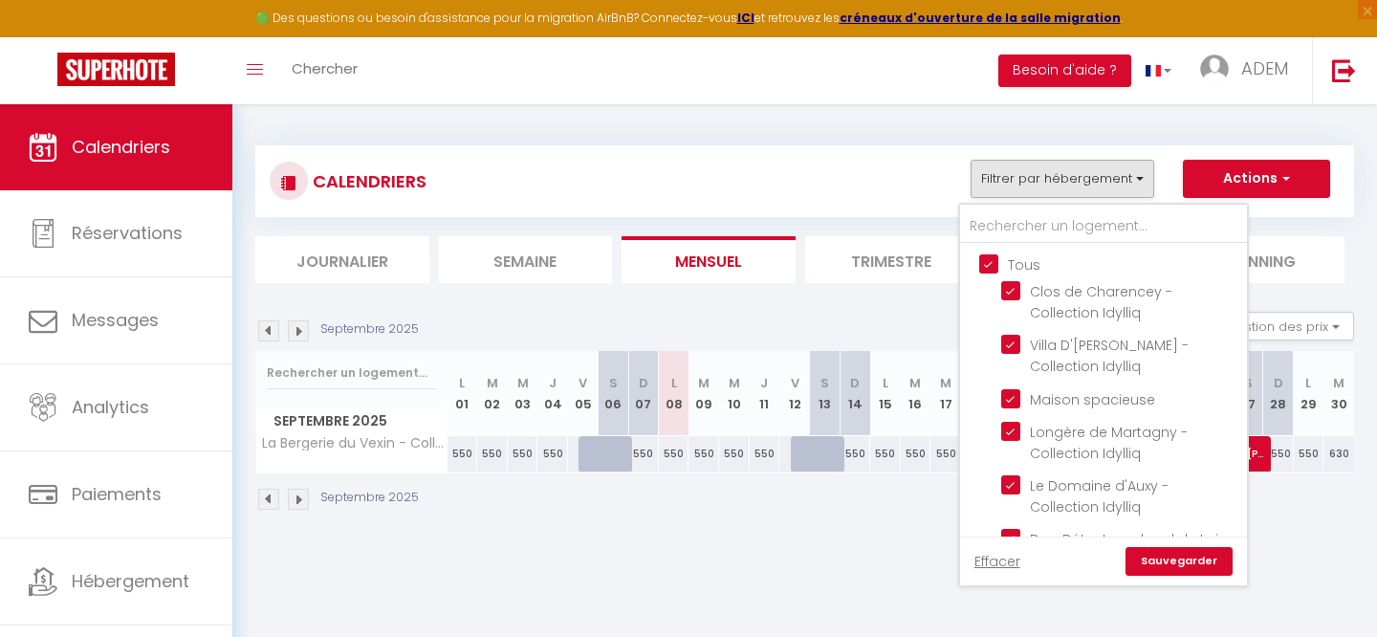
checkbox input "true"
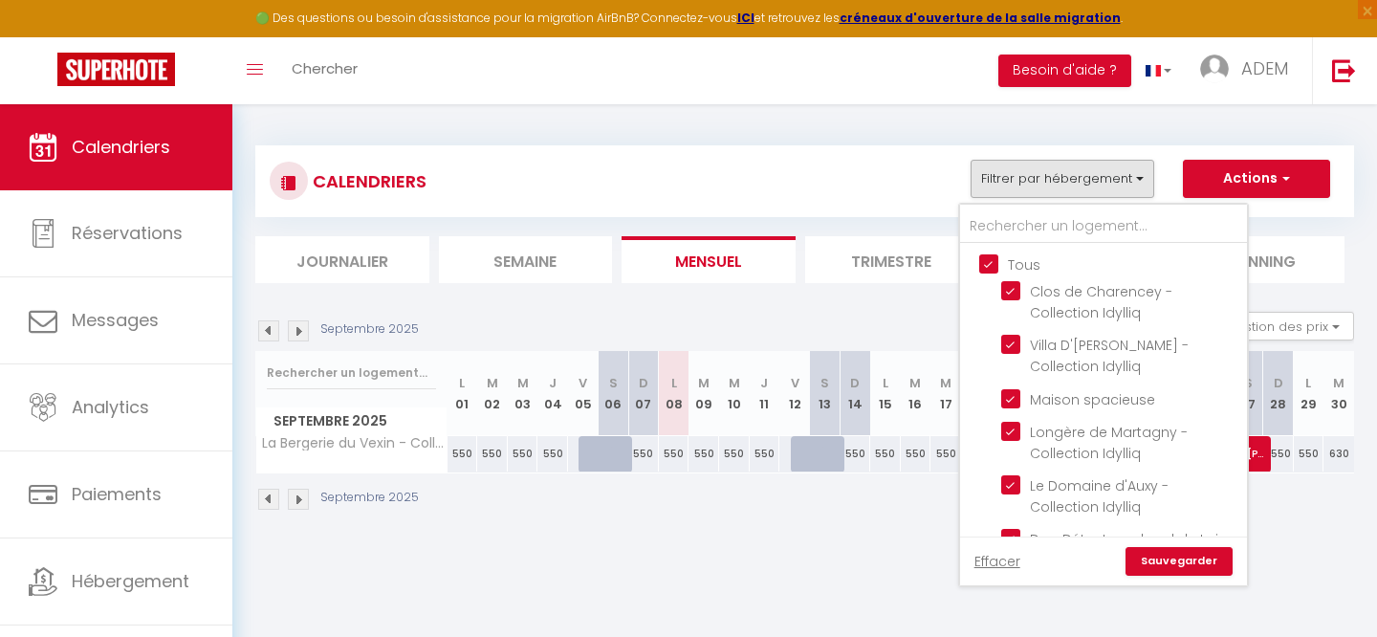
checkbox input "true"
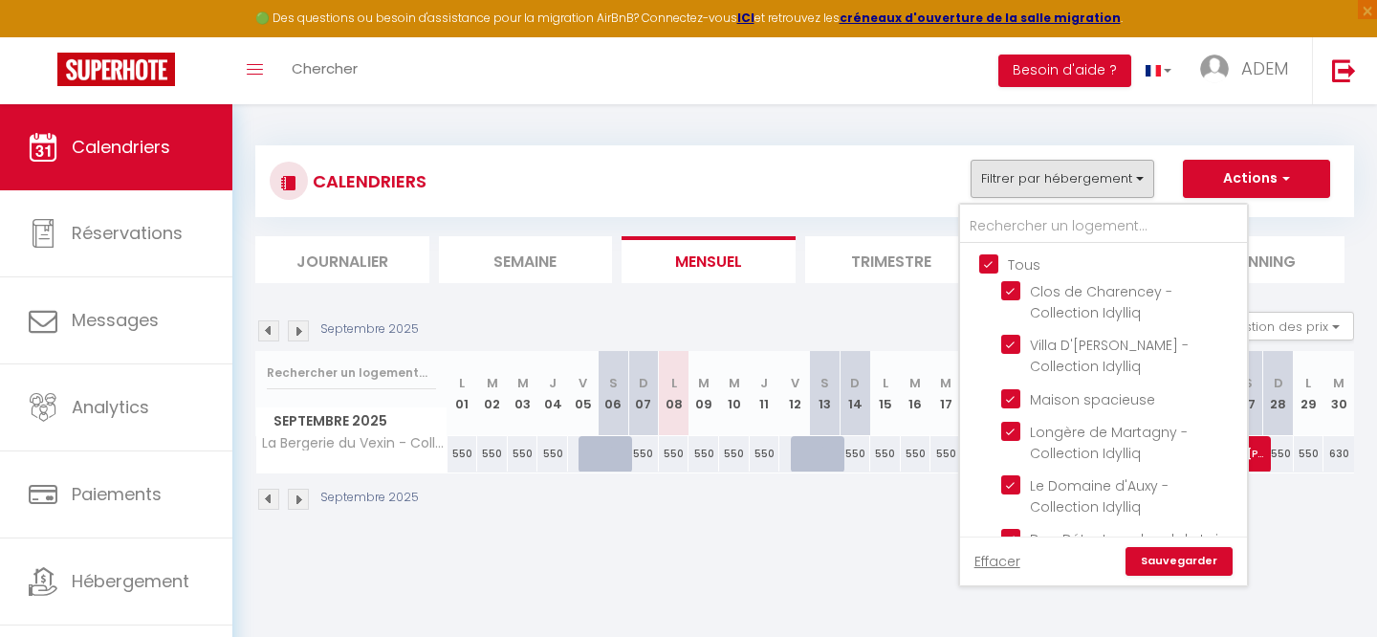
checkbox input "true"
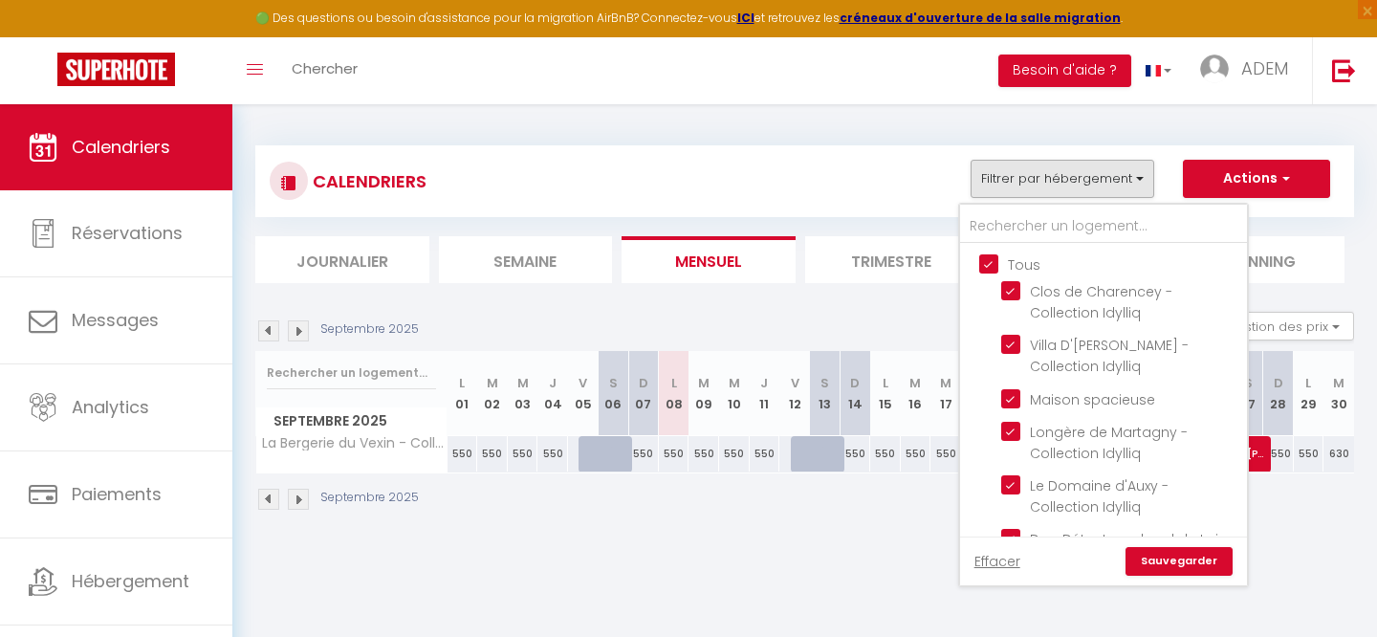
checkbox input "true"
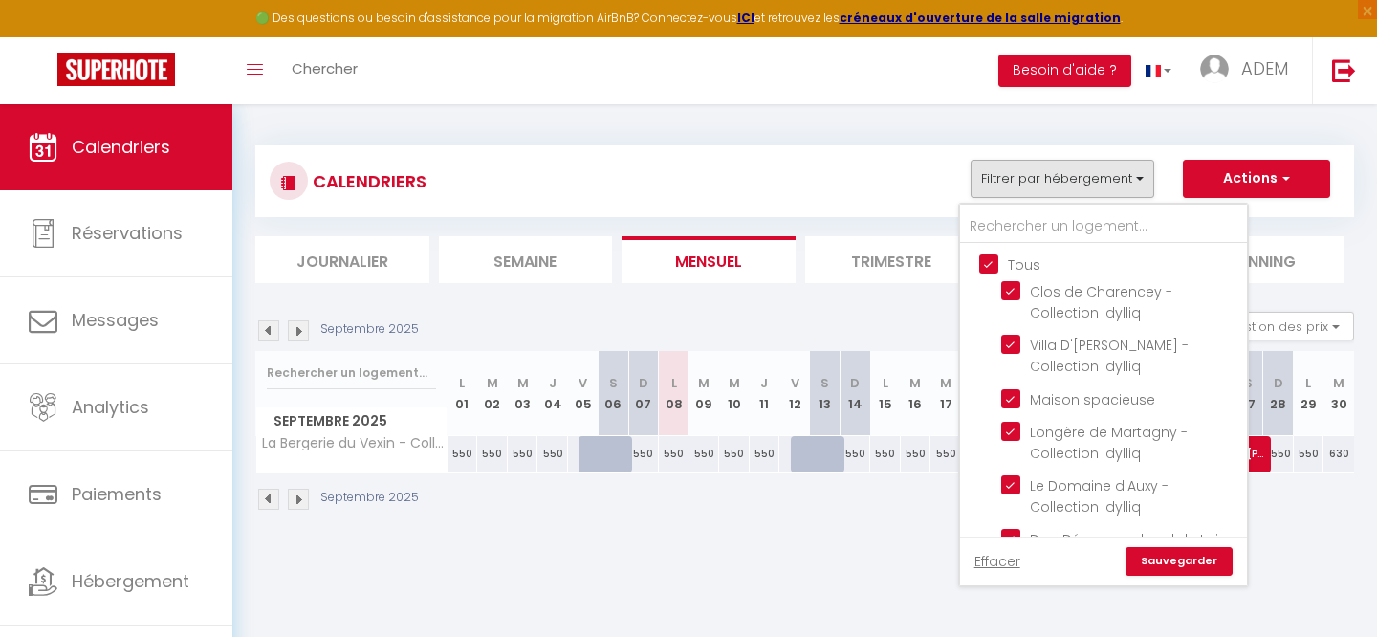
checkbox input "true"
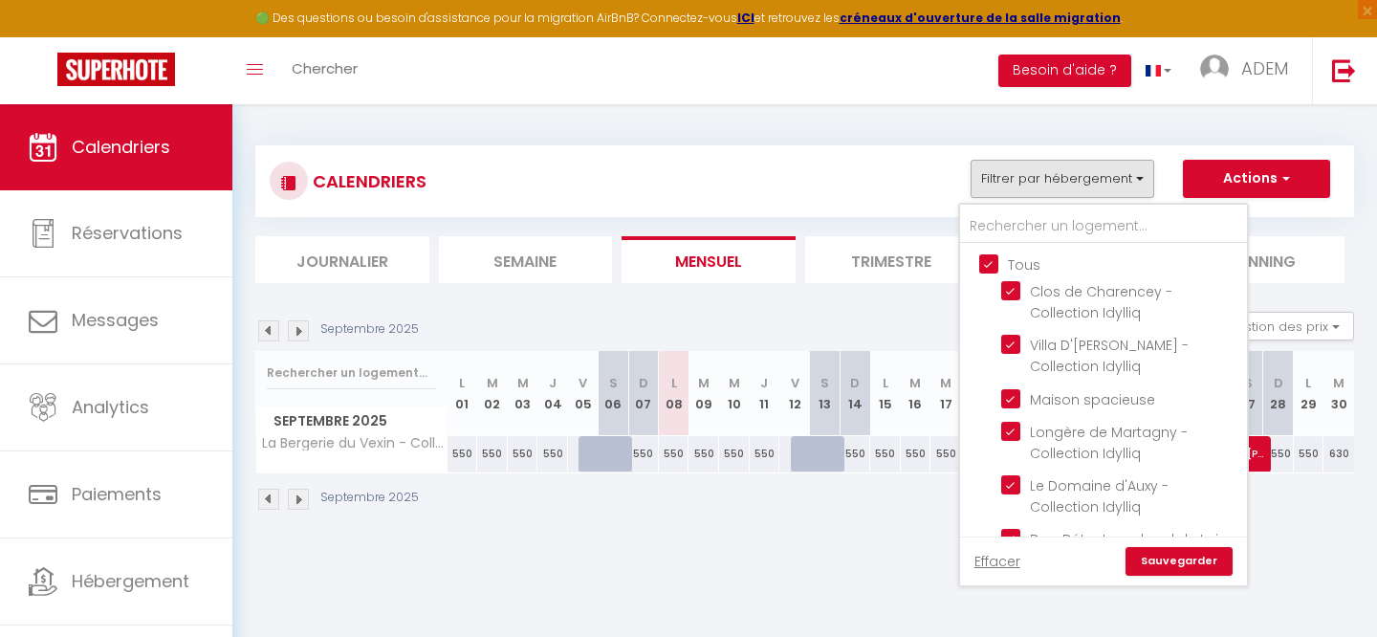
checkbox input "true"
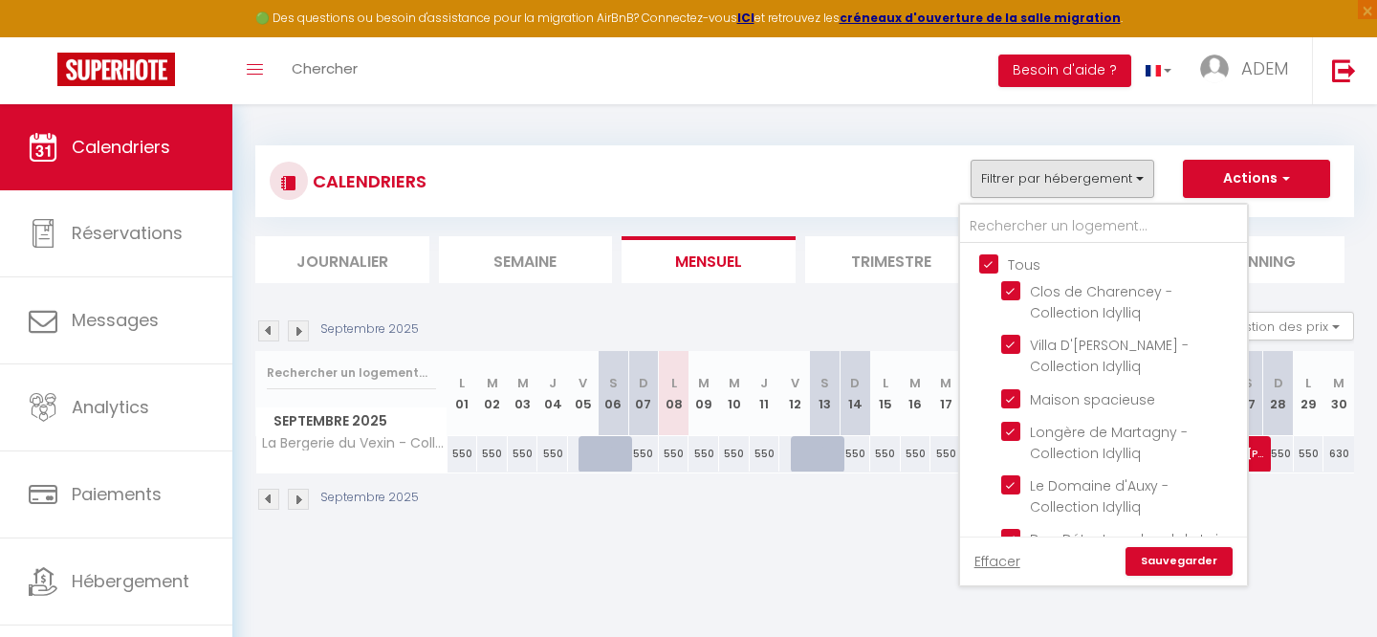
checkbox input "true"
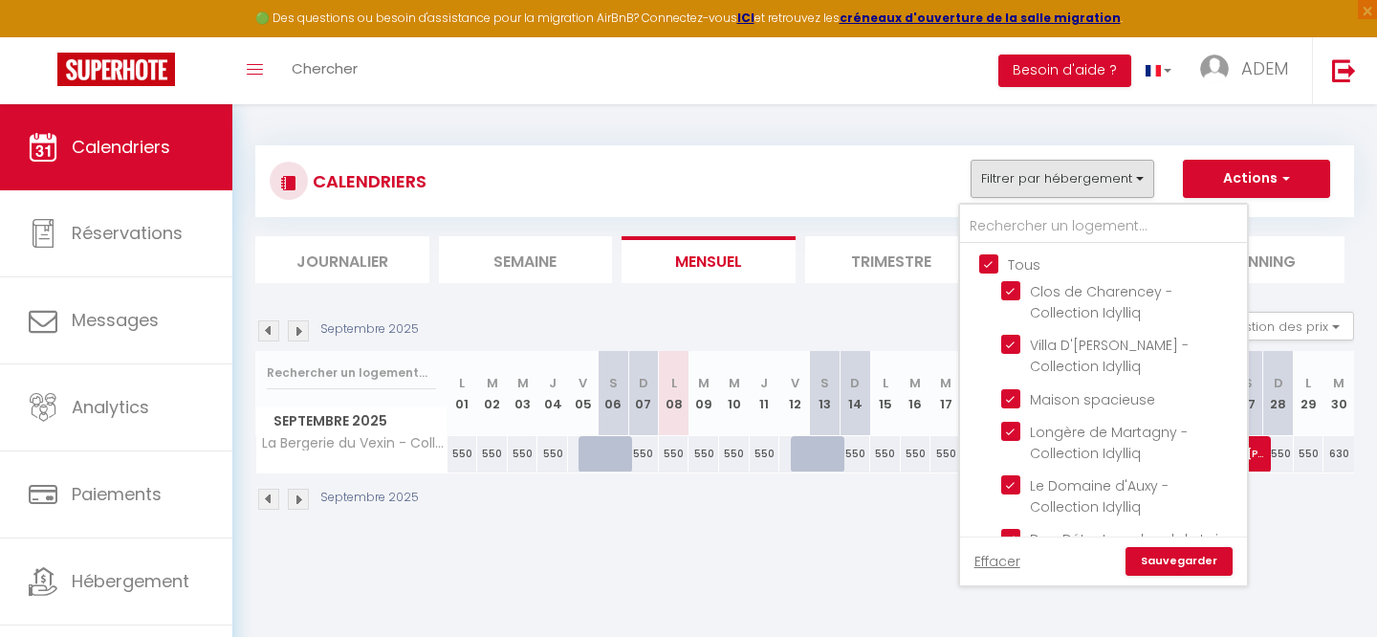
checkbox input "true"
click at [990, 263] on input "Tous" at bounding box center [1122, 262] width 287 height 19
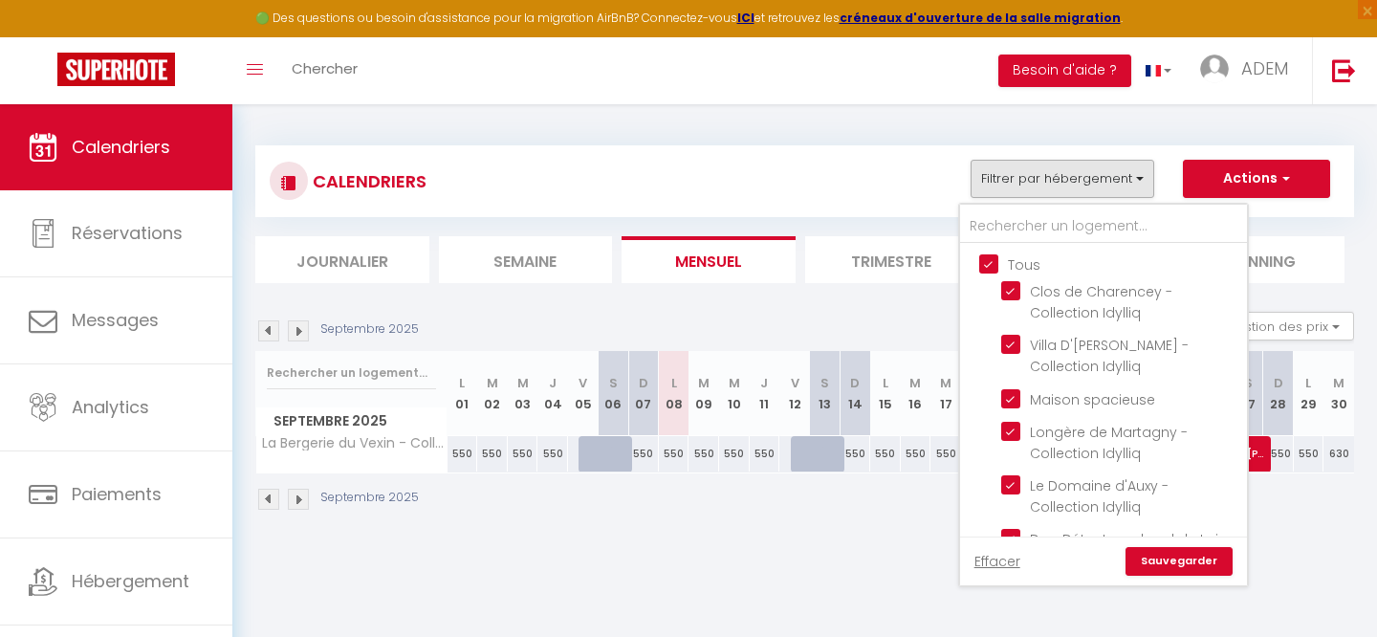
checkbox input "false"
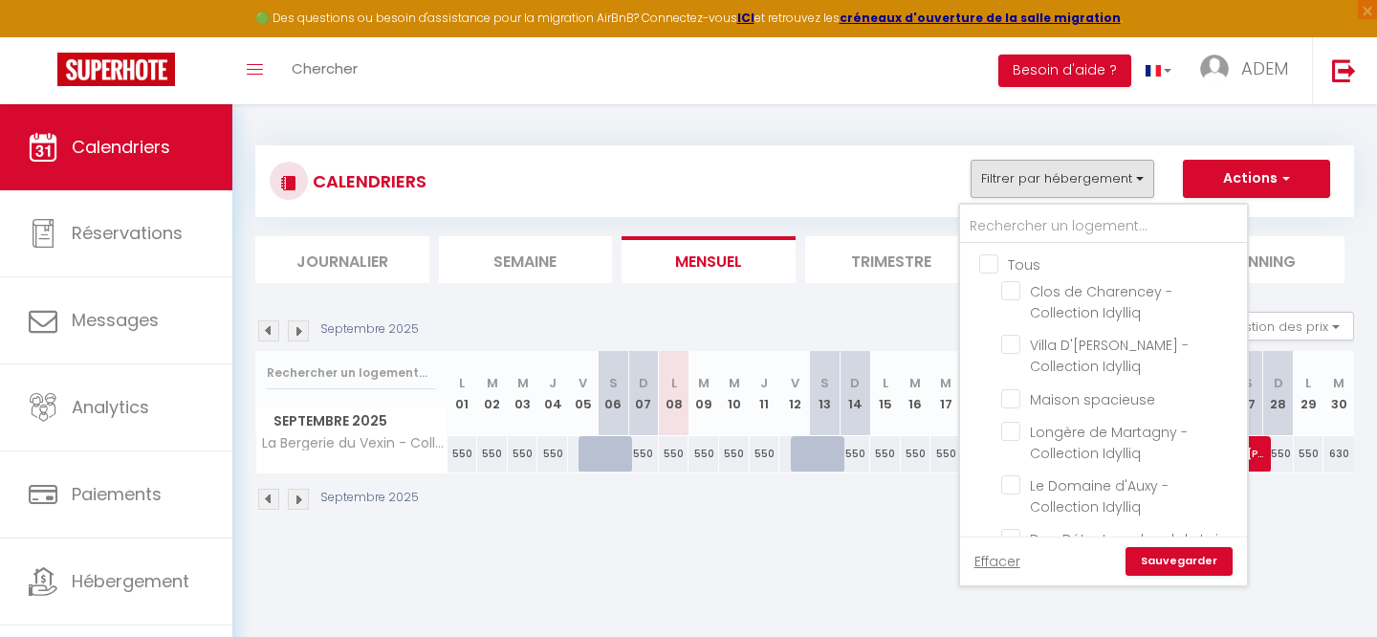
checkbox input "false"
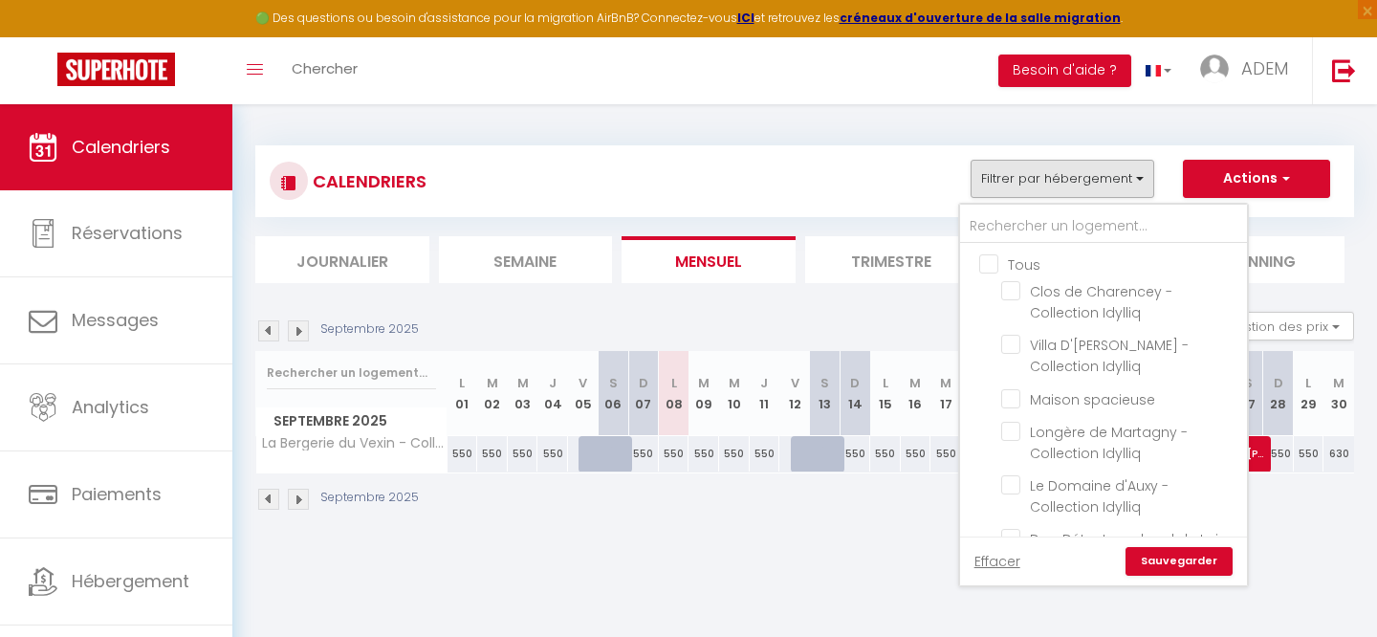
checkbox input "false"
click at [998, 225] on input "text" at bounding box center [1103, 226] width 287 height 34
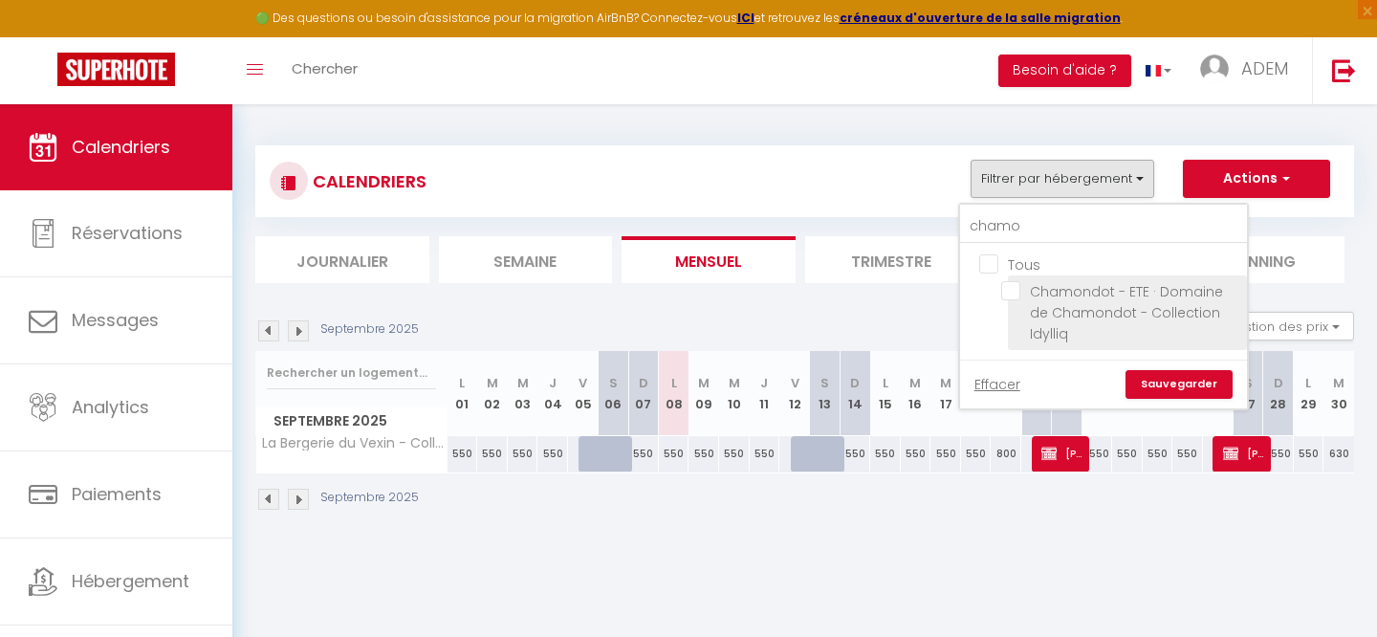
click at [1015, 293] on input "Chamondot - ETE · Domaine de Chamondot - Collection Idylliq" at bounding box center [1120, 290] width 239 height 19
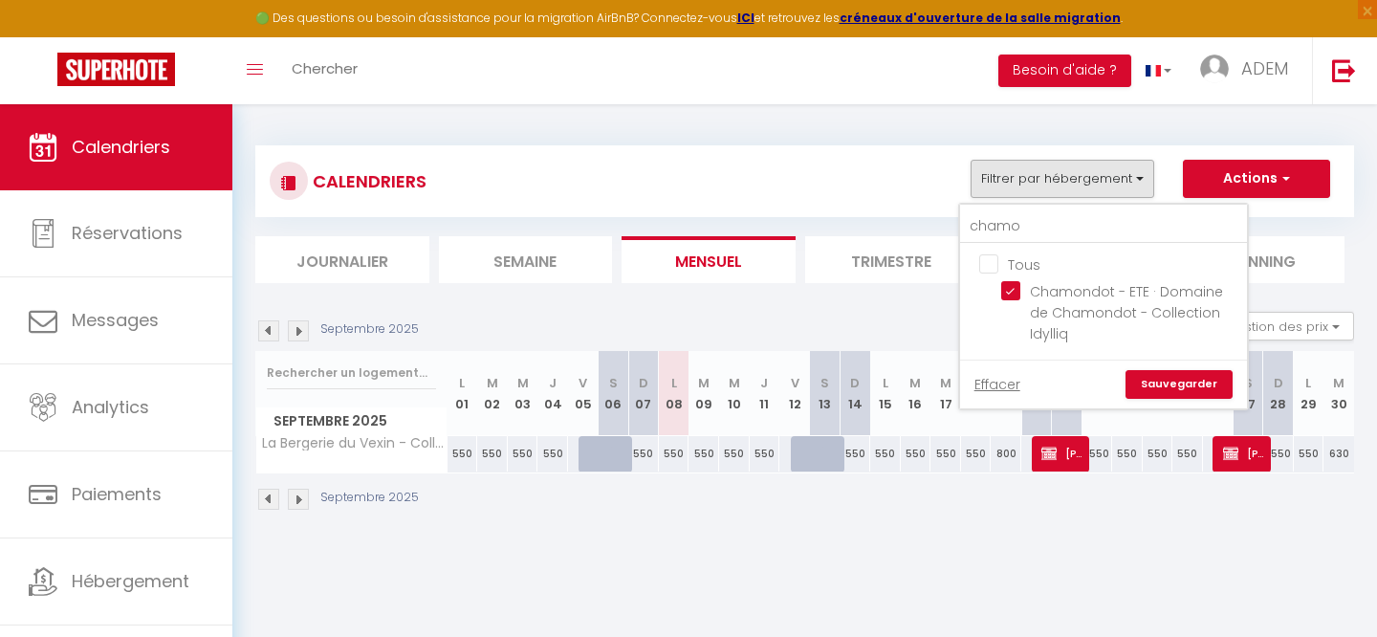
click at [1198, 392] on link "Sauvegarder" at bounding box center [1178, 384] width 107 height 29
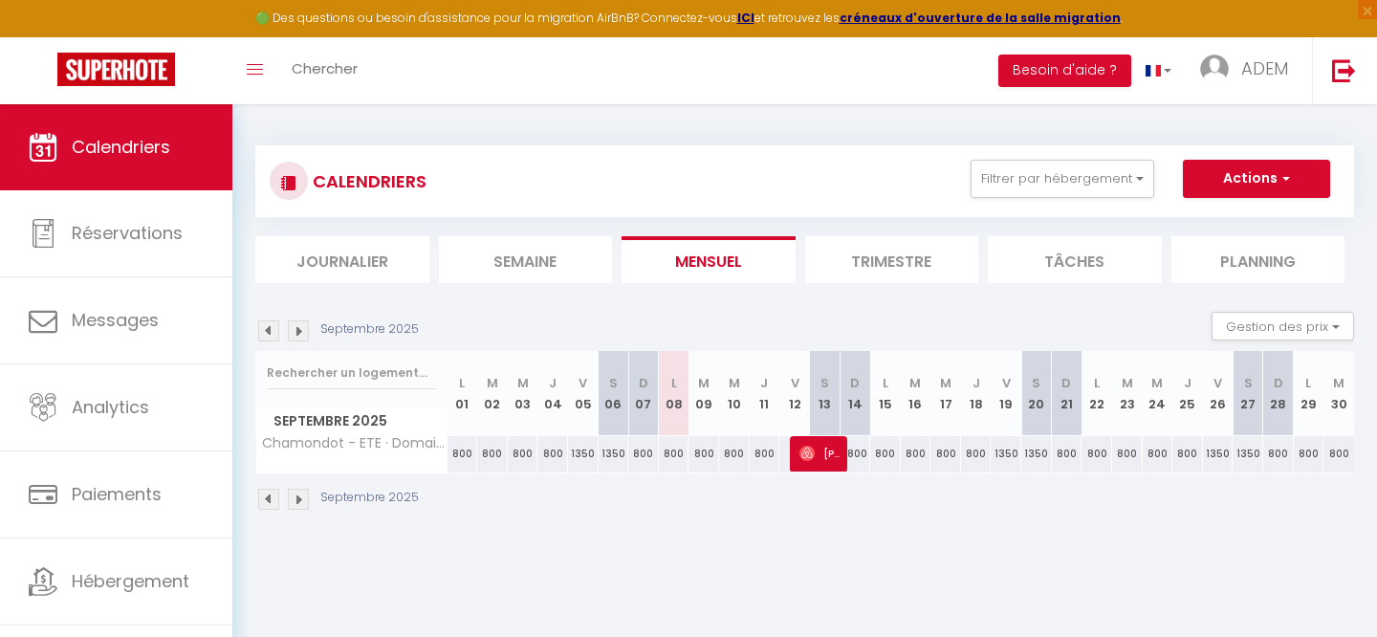
click at [274, 505] on img at bounding box center [268, 499] width 21 height 21
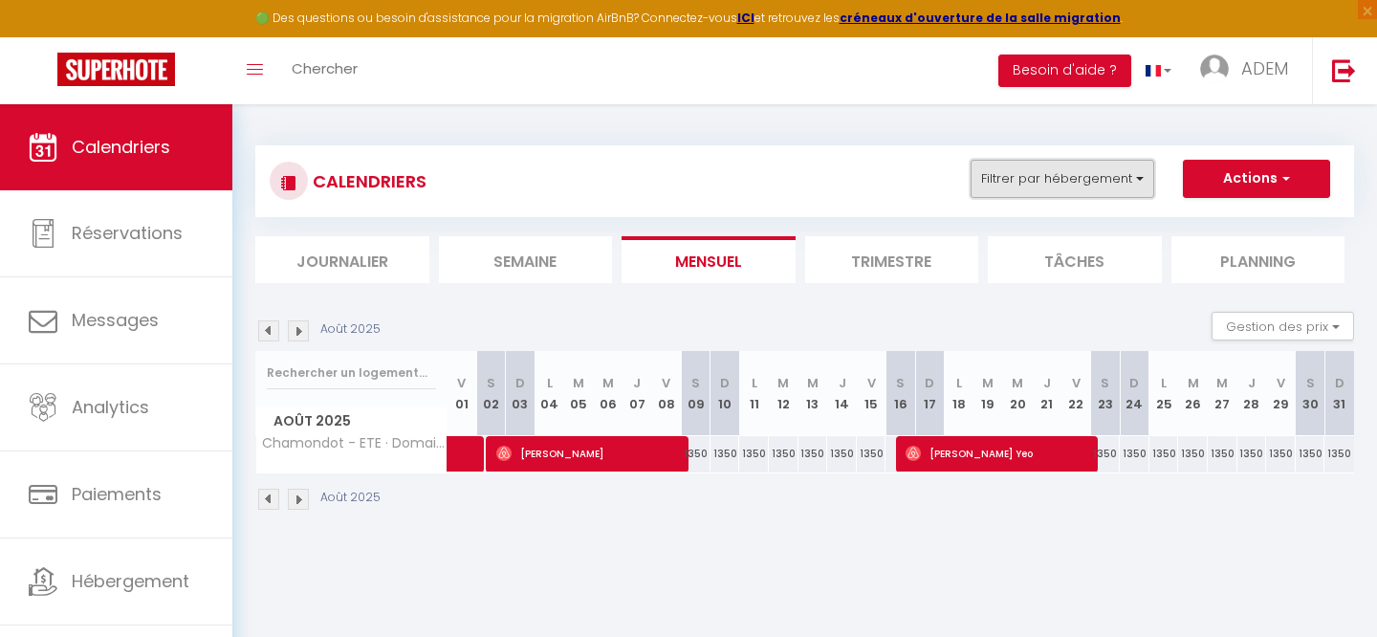
click at [1013, 183] on button "Filtrer par hébergement" at bounding box center [1062, 179] width 184 height 38
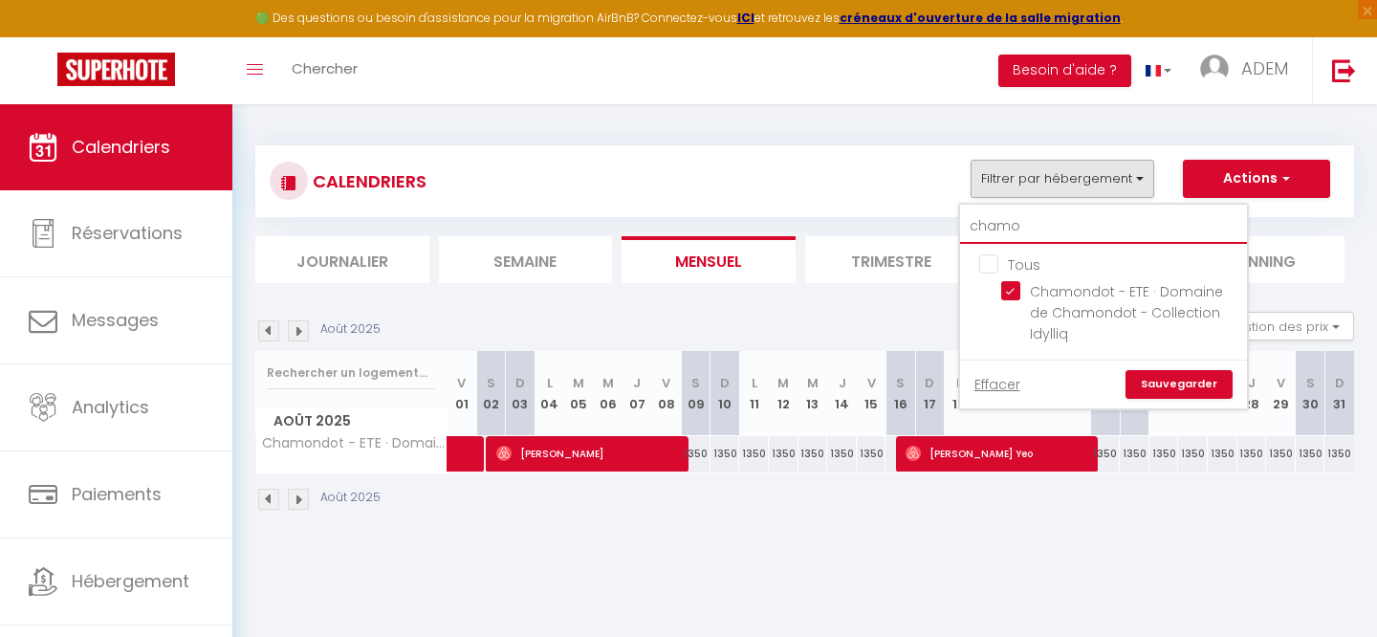
click at [991, 220] on input "chamo" at bounding box center [1103, 226] width 287 height 34
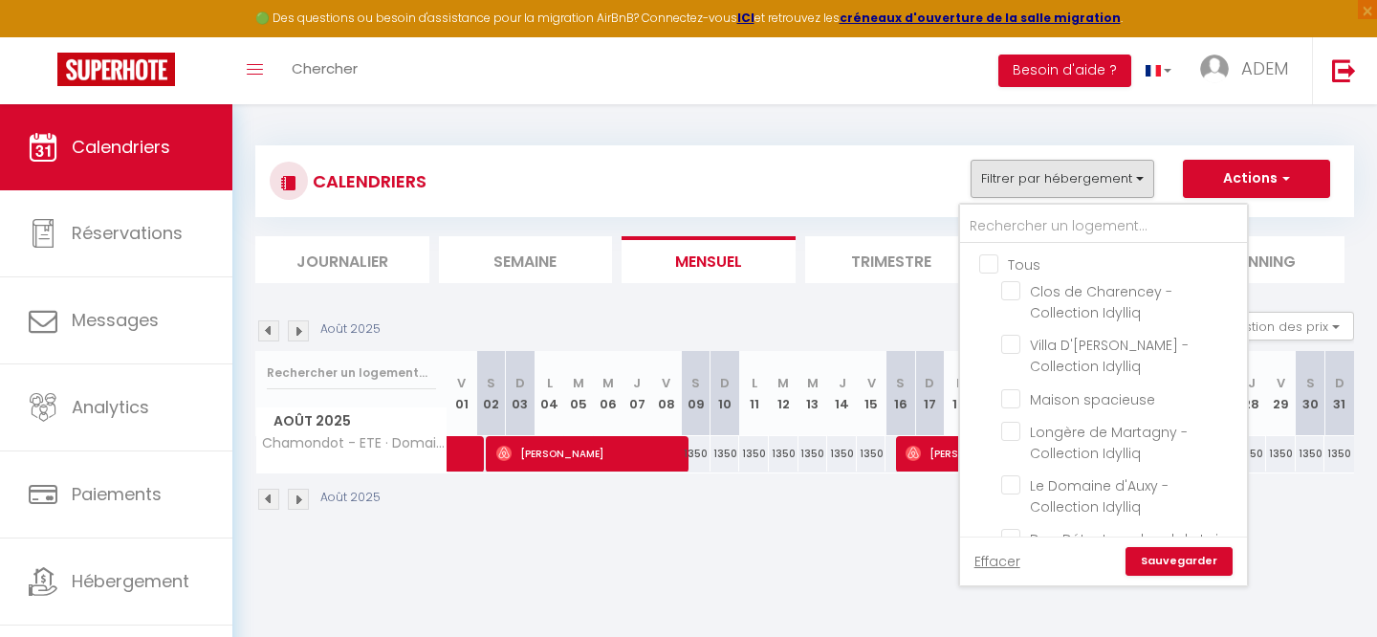
click at [984, 254] on input "Tous" at bounding box center [1122, 262] width 287 height 19
click at [984, 255] on input "Tous" at bounding box center [1122, 262] width 287 height 19
click at [995, 229] on input "text" at bounding box center [1103, 226] width 287 height 34
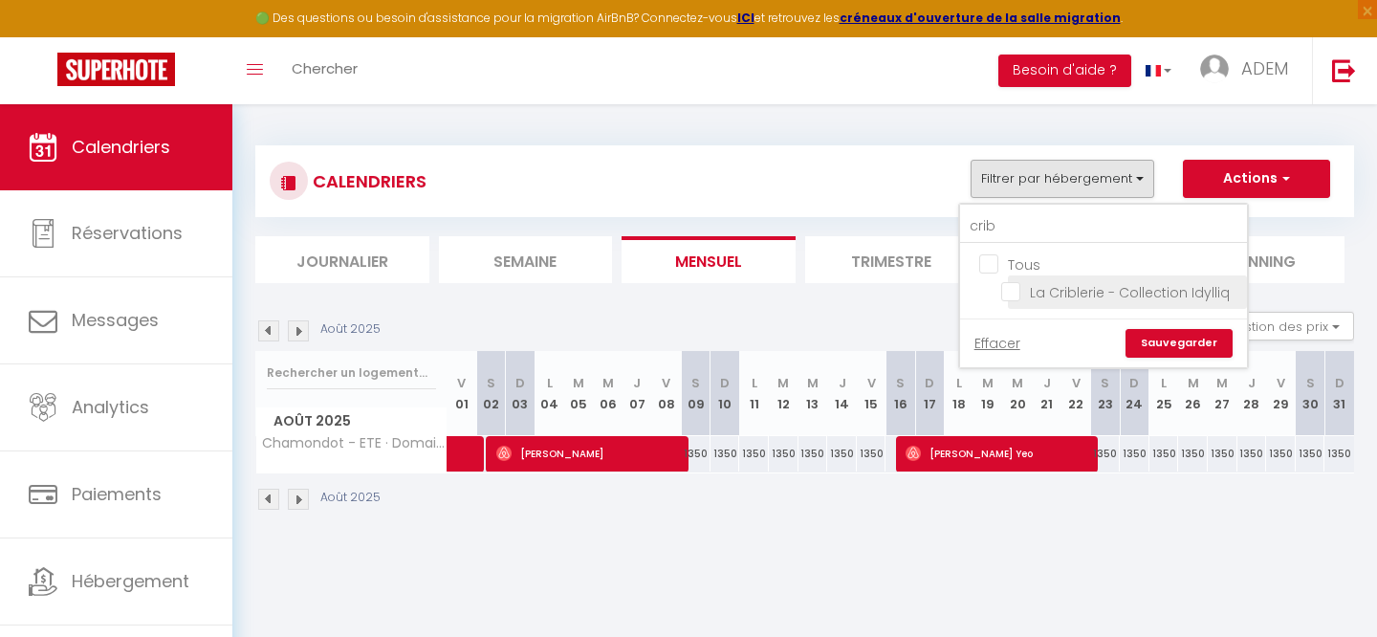
click at [1005, 290] on input "La Criblerie - Collection Idylliq" at bounding box center [1120, 290] width 239 height 19
click at [1171, 337] on link "Sauvegarder" at bounding box center [1178, 343] width 107 height 29
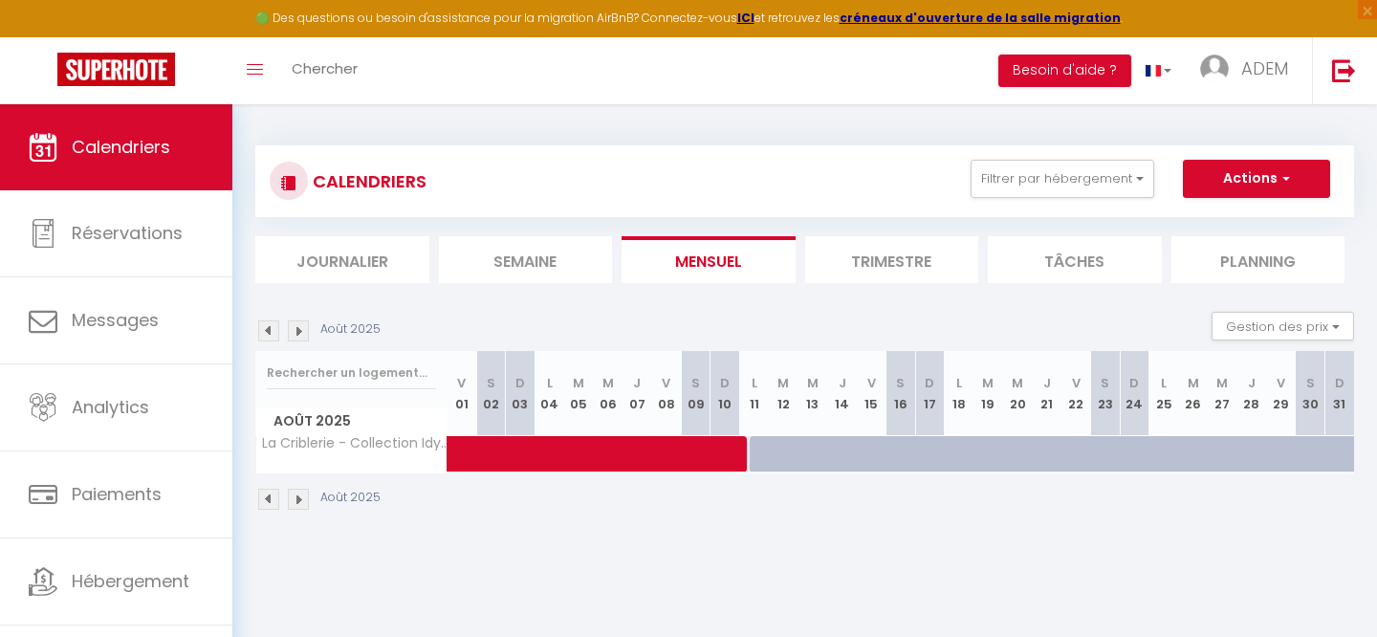
click at [294, 494] on img at bounding box center [298, 499] width 21 height 21
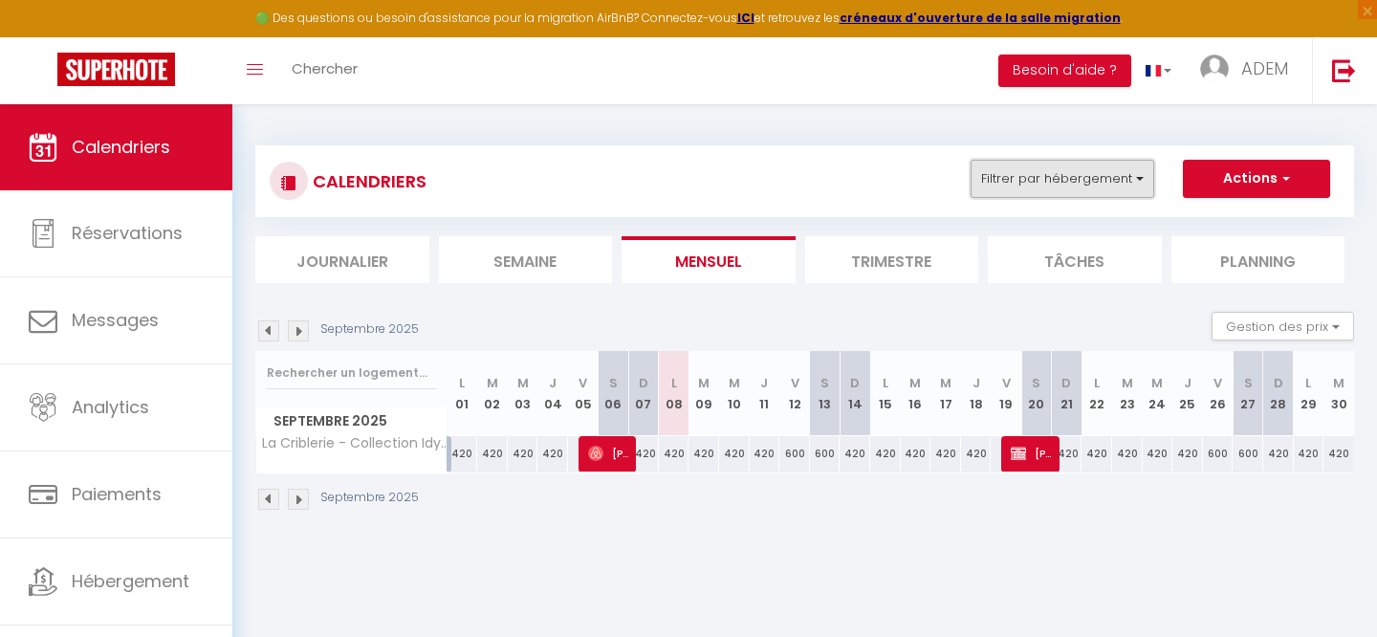
click at [1142, 187] on button "Filtrer par hébergement" at bounding box center [1062, 179] width 184 height 38
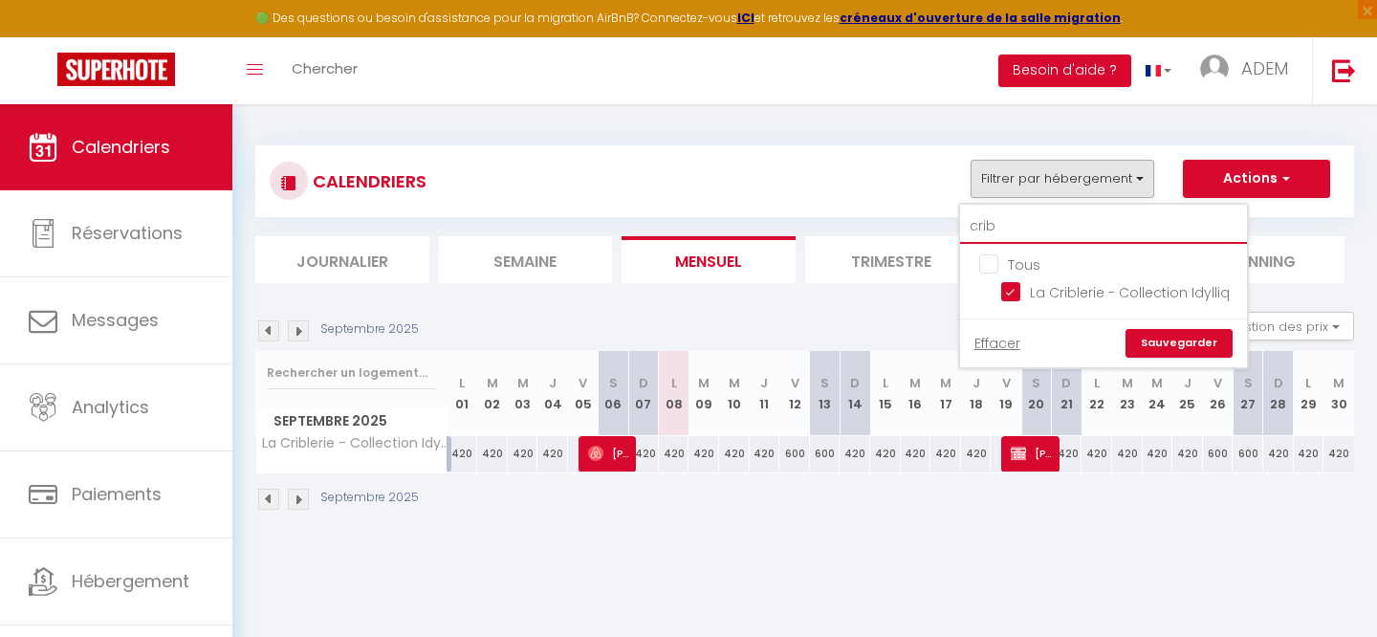
click at [1034, 231] on input "crib" at bounding box center [1103, 226] width 287 height 34
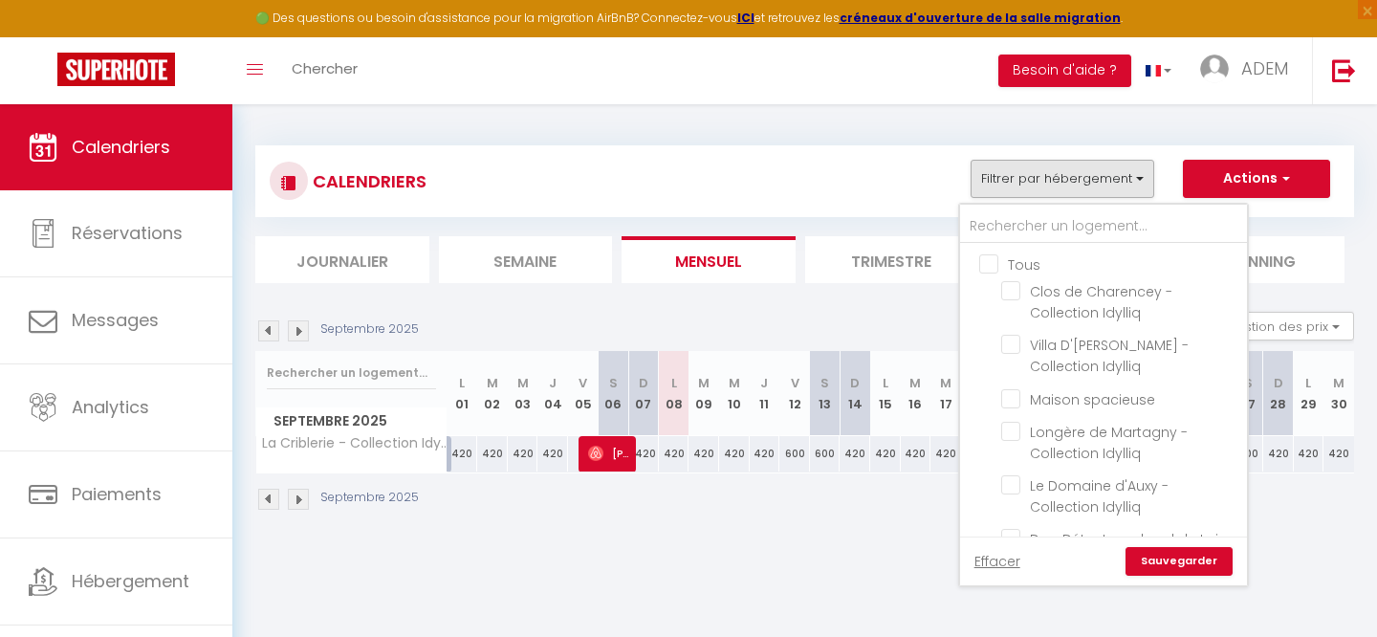
click at [984, 265] on input "Tous" at bounding box center [1122, 262] width 287 height 19
click at [984, 264] on input "Tous" at bounding box center [1122, 262] width 287 height 19
click at [1006, 227] on input "text" at bounding box center [1103, 226] width 287 height 34
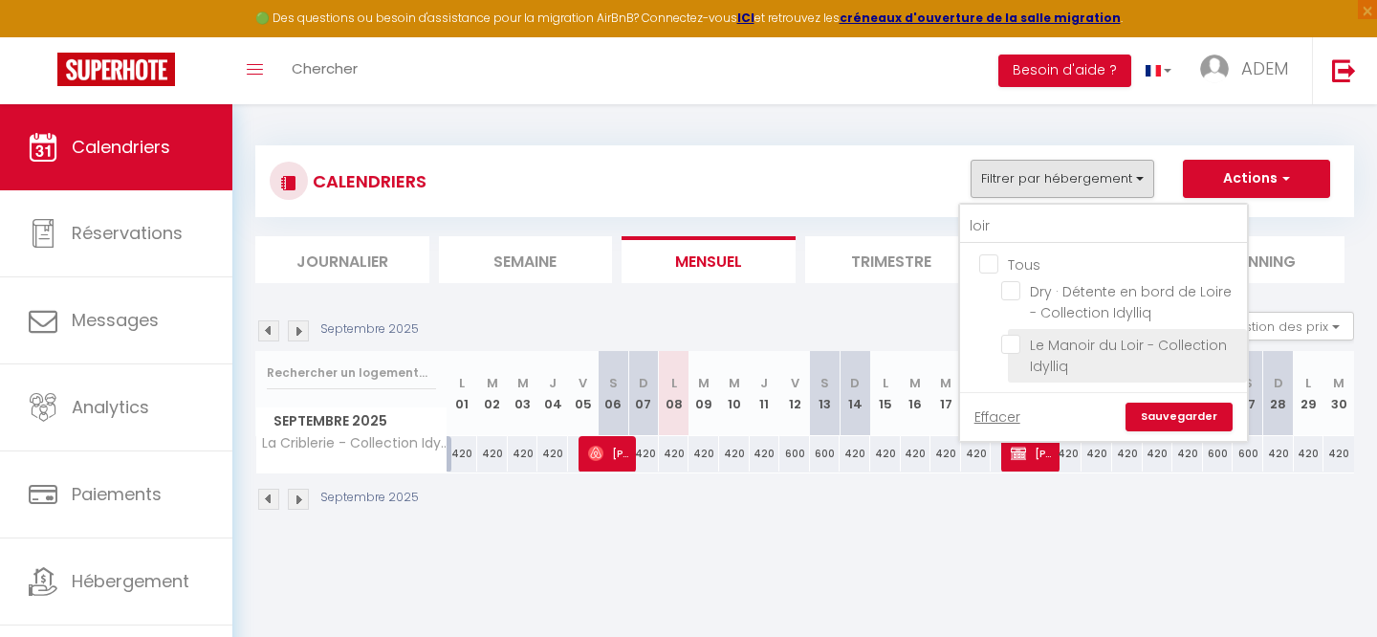
click at [1014, 335] on input "Le Manoir du Loir - Collection Idylliq" at bounding box center [1120, 344] width 239 height 19
click at [1179, 409] on link "Sauvegarder" at bounding box center [1178, 417] width 107 height 29
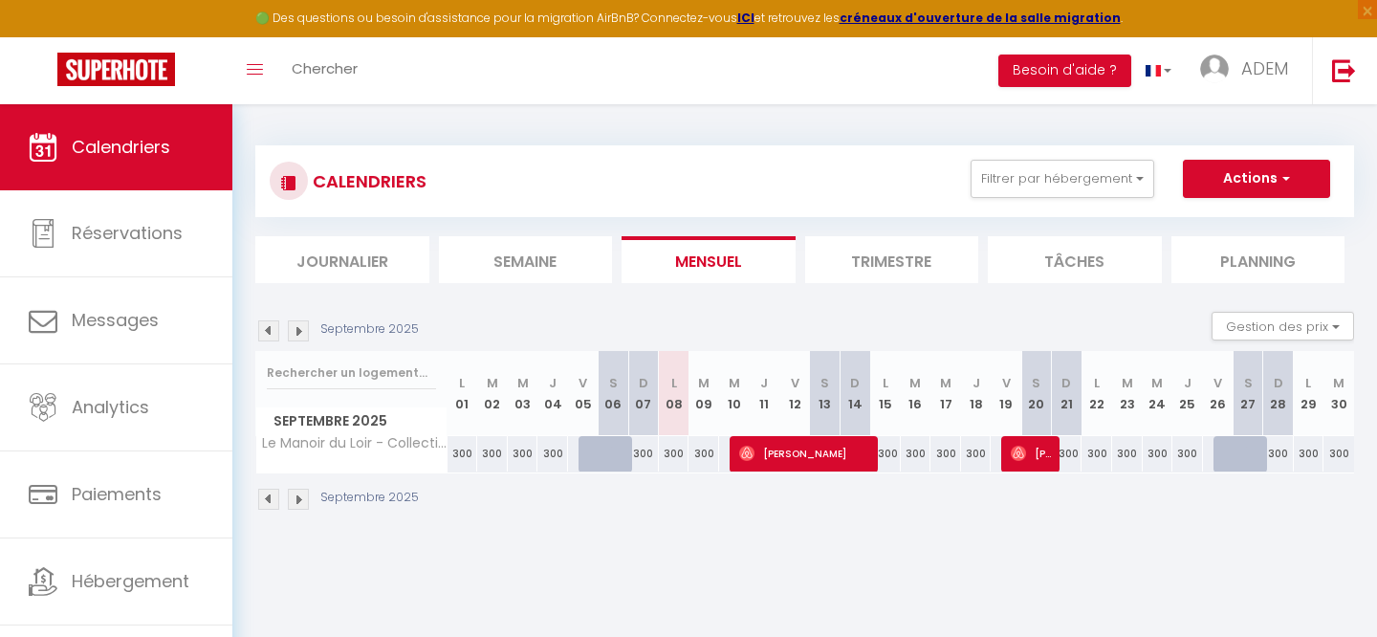
click at [259, 500] on img at bounding box center [268, 499] width 21 height 21
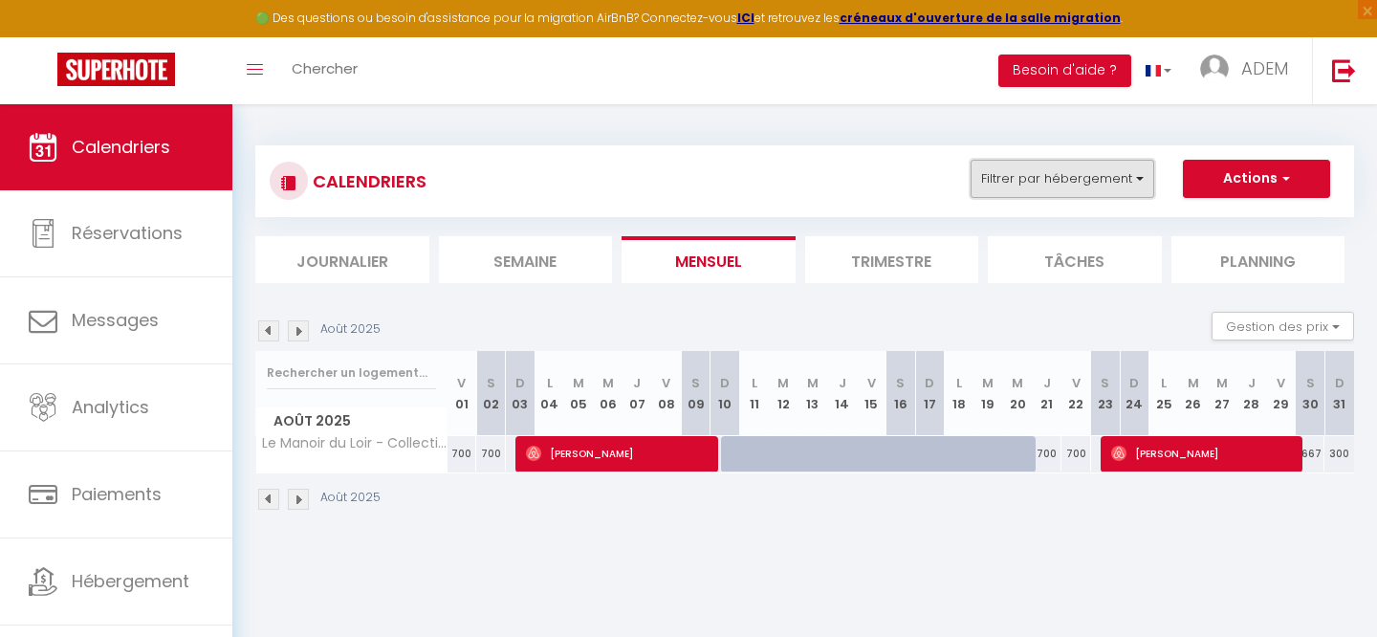
click at [1071, 177] on button "Filtrer par hébergement" at bounding box center [1062, 179] width 184 height 38
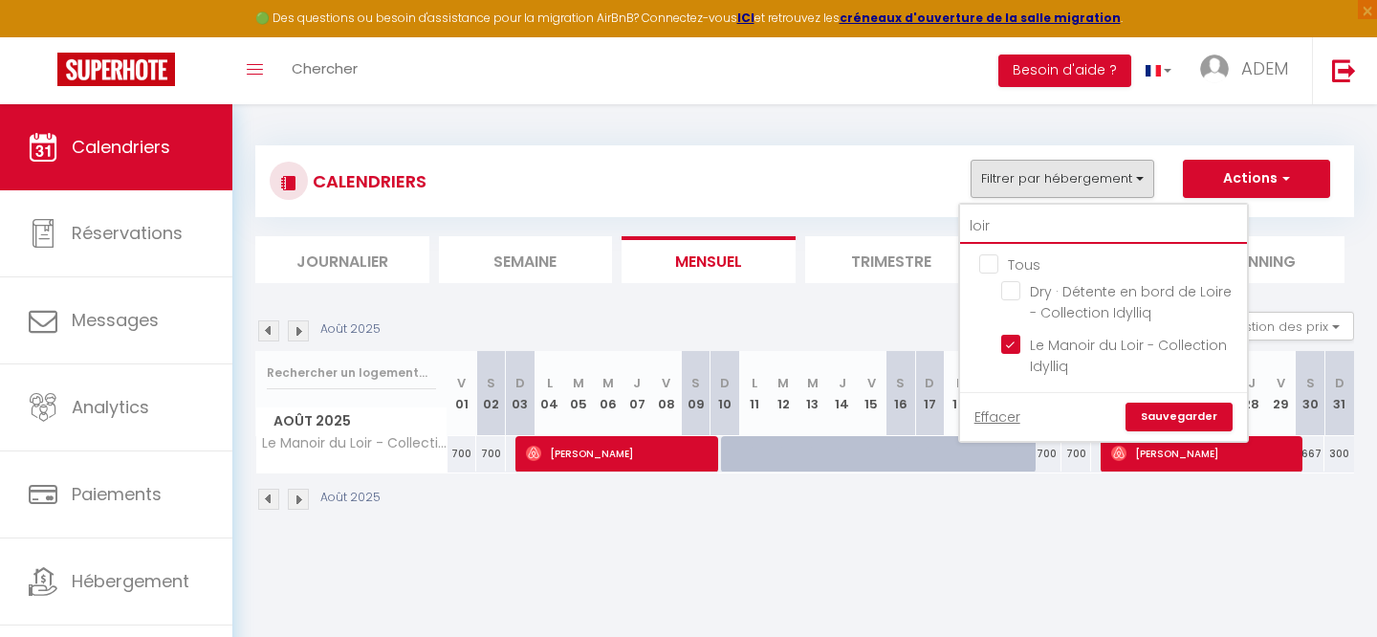
click at [996, 235] on input "loir" at bounding box center [1103, 226] width 287 height 34
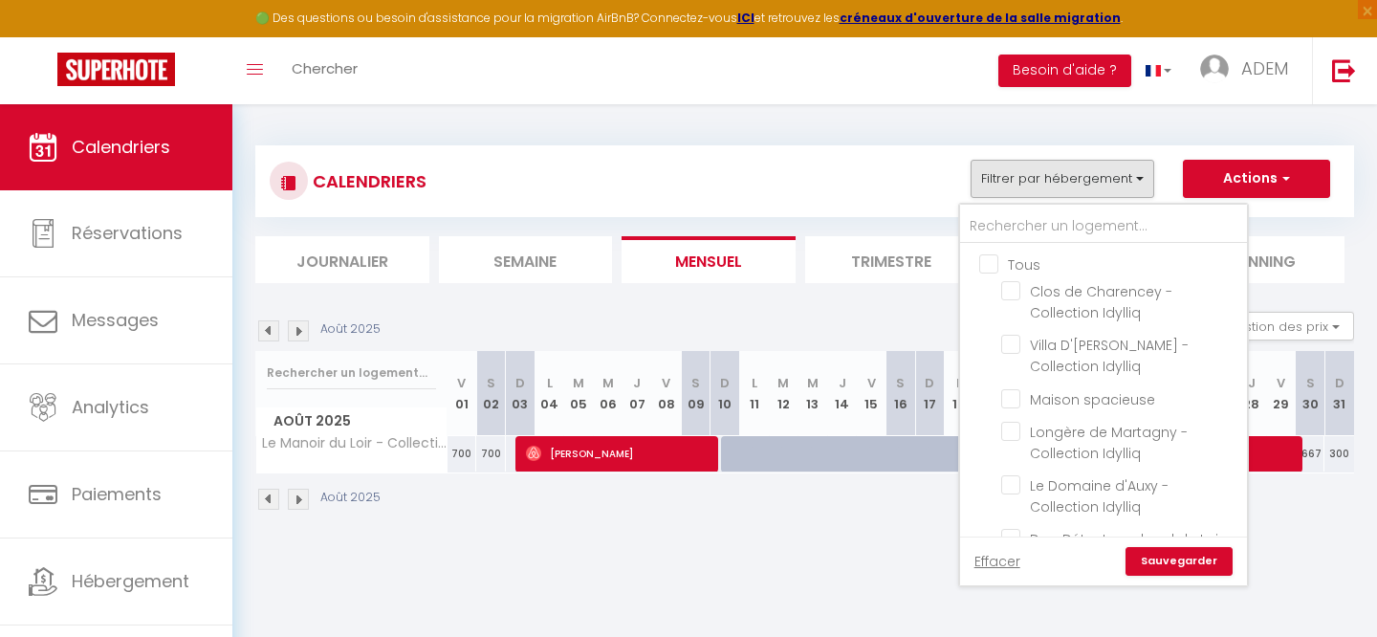
click at [992, 258] on input "Tous" at bounding box center [1122, 262] width 287 height 19
click at [1011, 219] on input "text" at bounding box center [1103, 226] width 287 height 34
click at [1020, 222] on input "text" at bounding box center [1103, 226] width 287 height 34
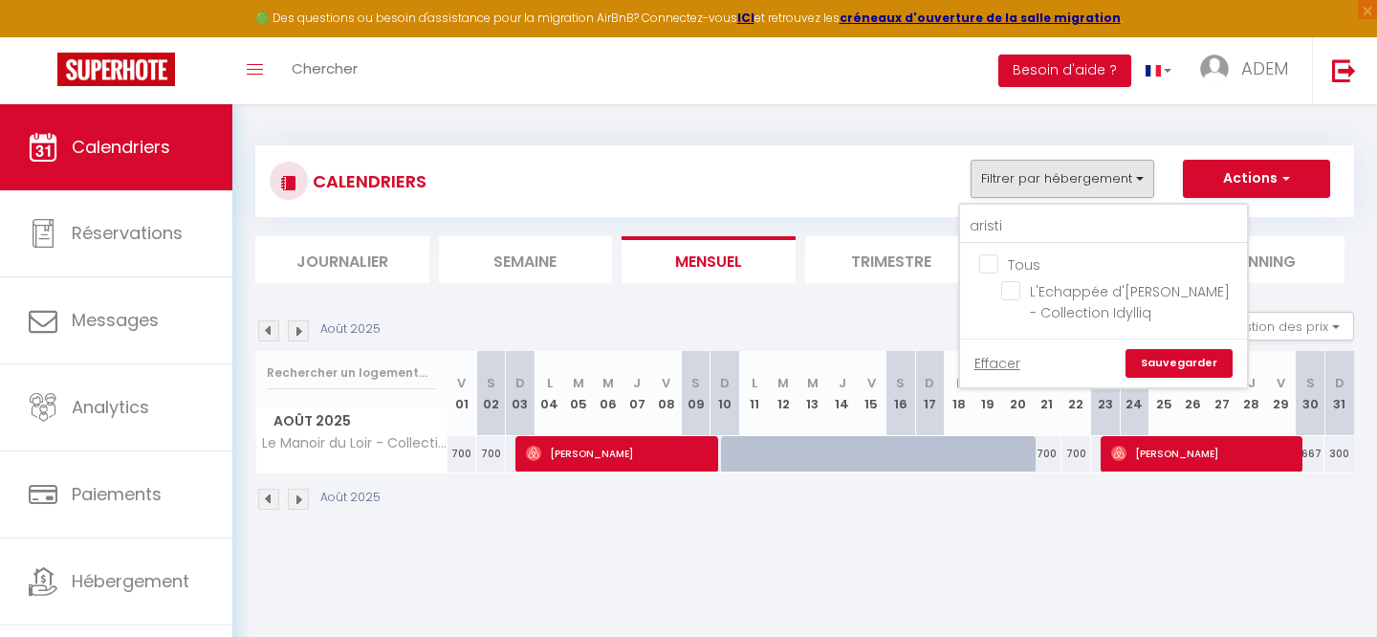
click at [1007, 278] on ul "Tous L'Echappée d'[PERSON_NAME] - Collection Idylliq" at bounding box center [1103, 291] width 287 height 95
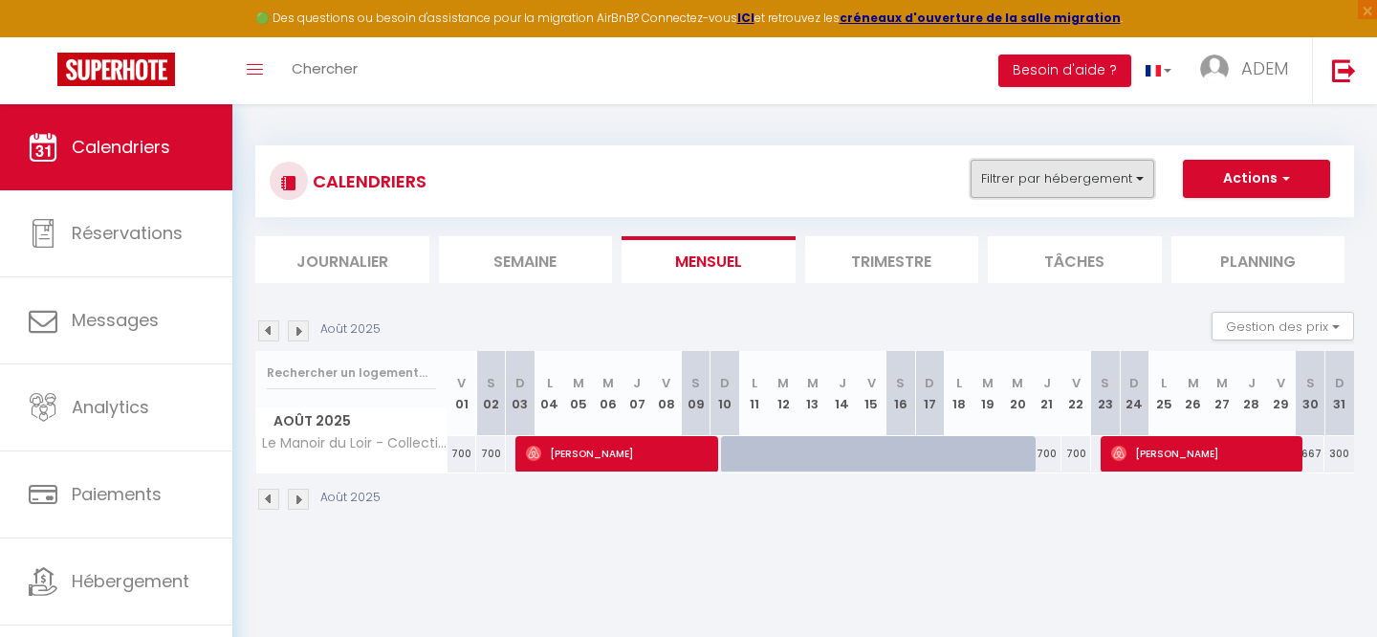
click at [997, 176] on button "Filtrer par hébergement" at bounding box center [1062, 179] width 184 height 38
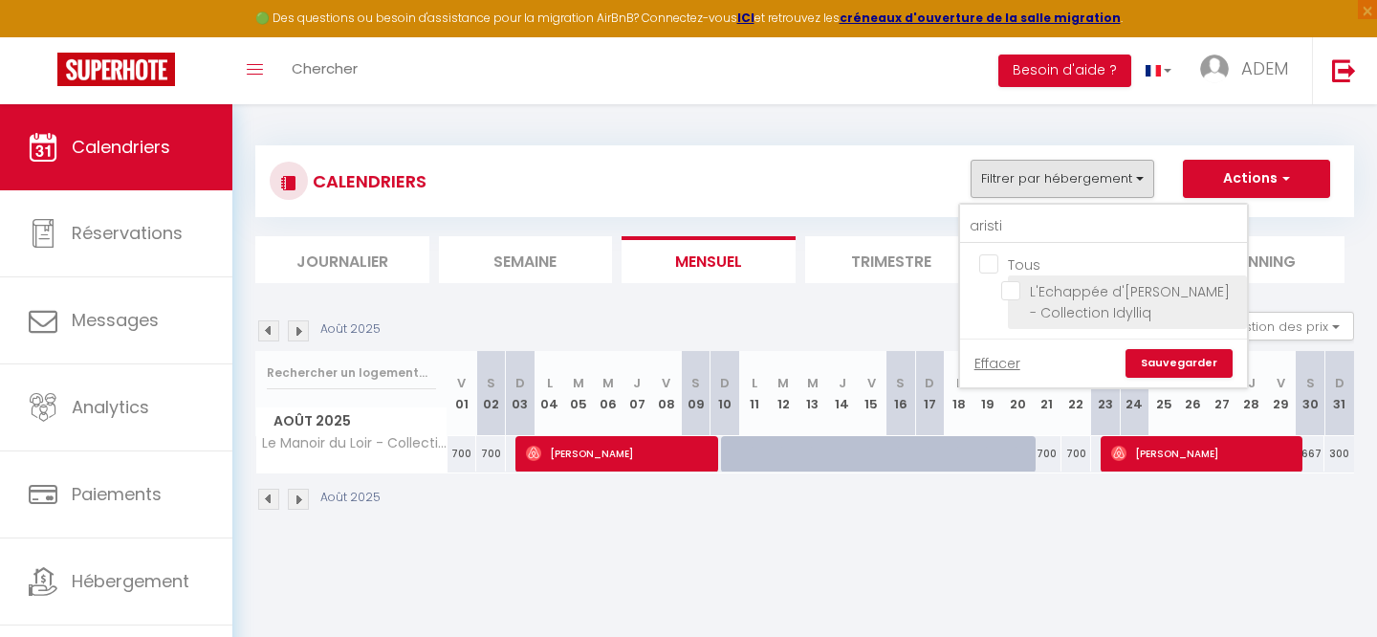
click at [1008, 287] on input "L'Echappée d'[PERSON_NAME] - Collection Idylliq" at bounding box center [1120, 290] width 239 height 19
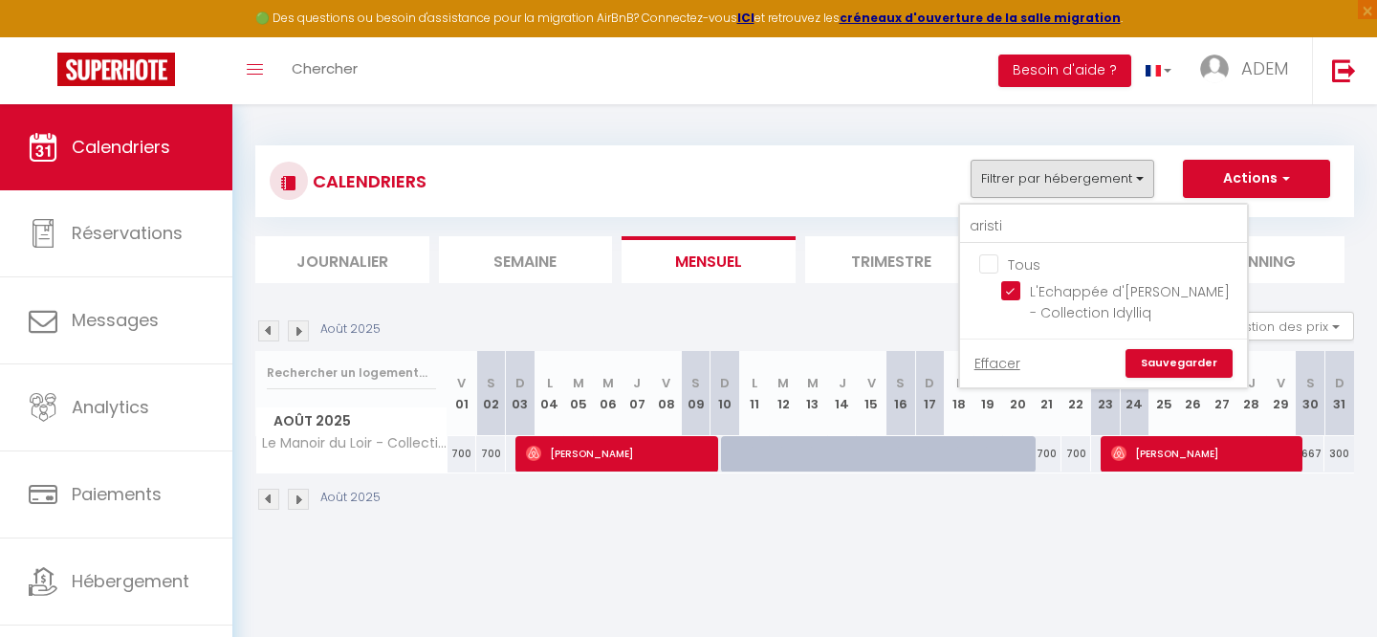
click at [1164, 361] on link "Sauvegarder" at bounding box center [1178, 363] width 107 height 29
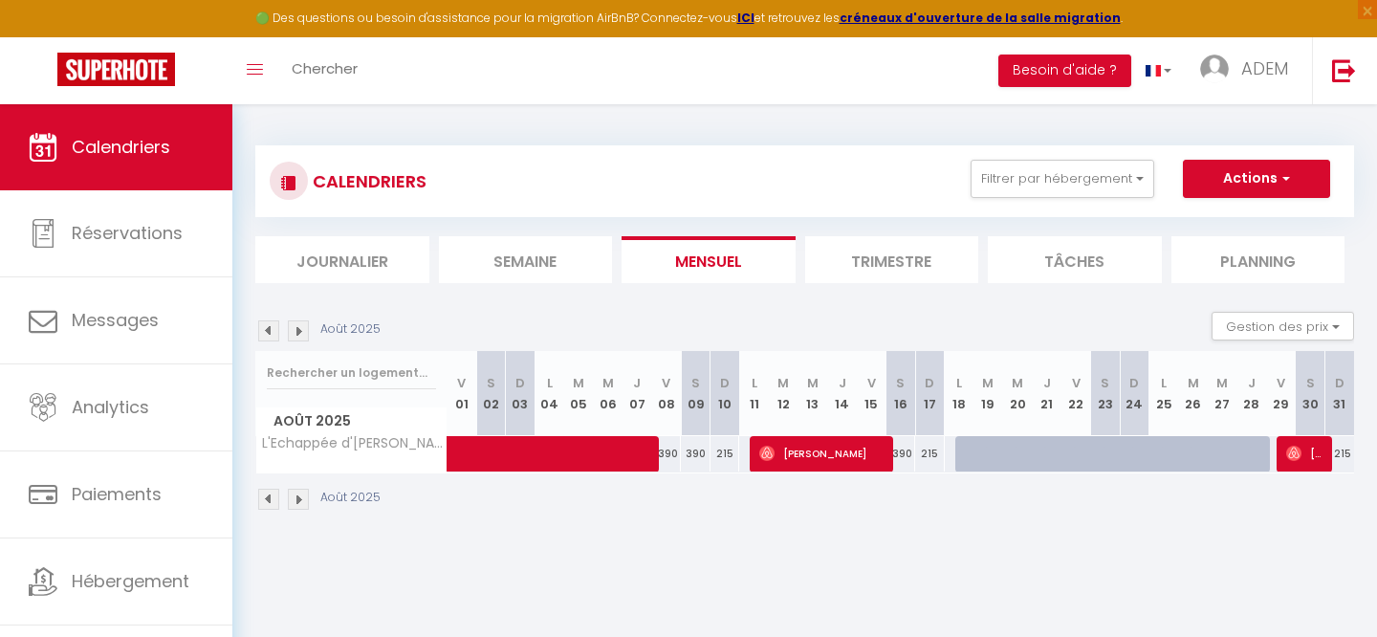
click at [302, 498] on img at bounding box center [298, 499] width 21 height 21
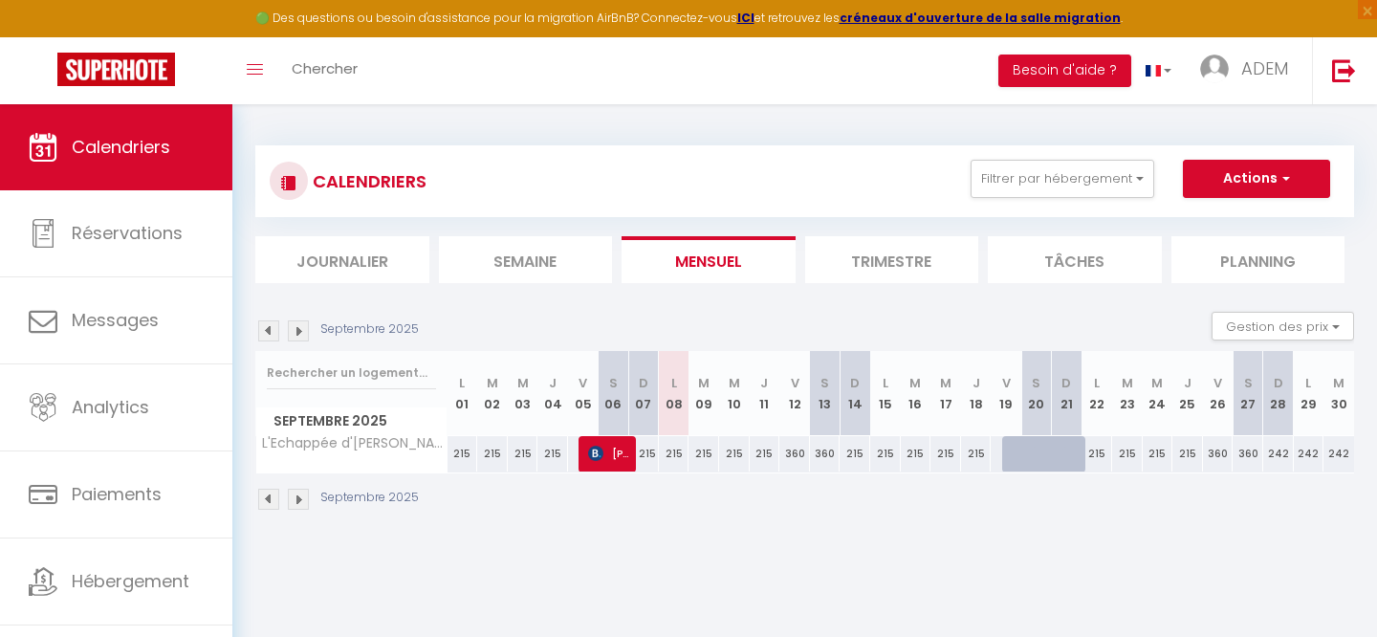
click at [302, 498] on img at bounding box center [298, 499] width 21 height 21
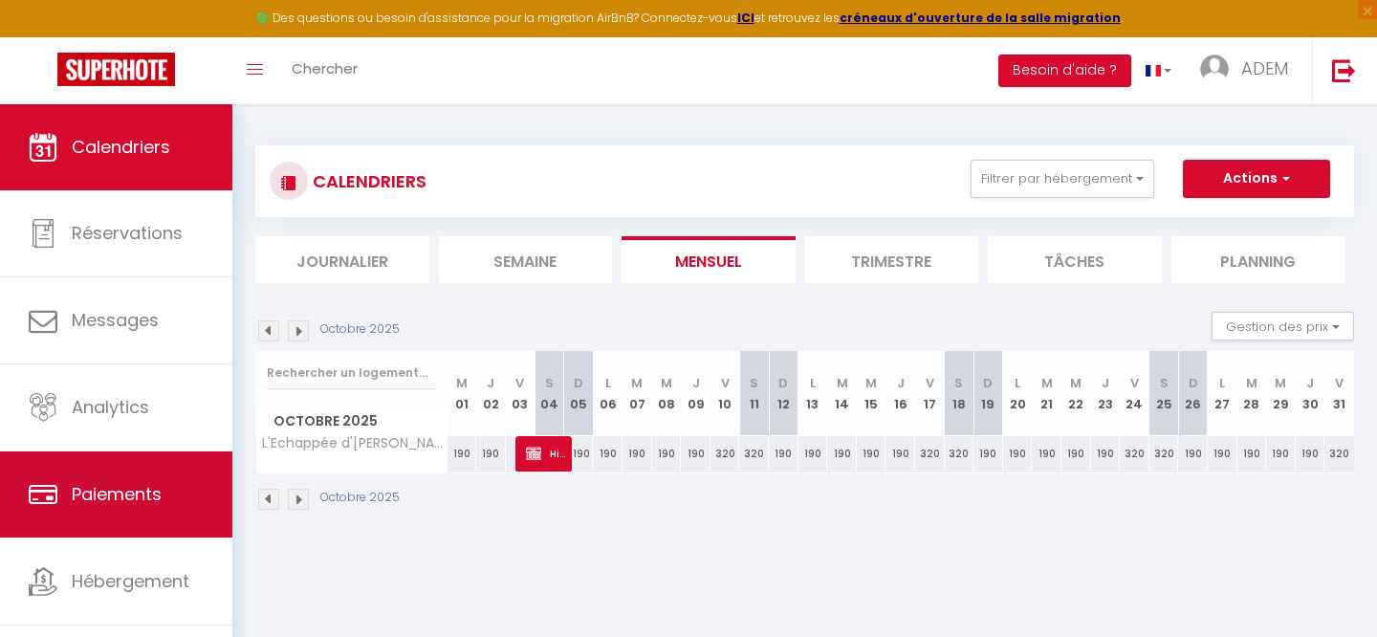
scroll to position [34, 0]
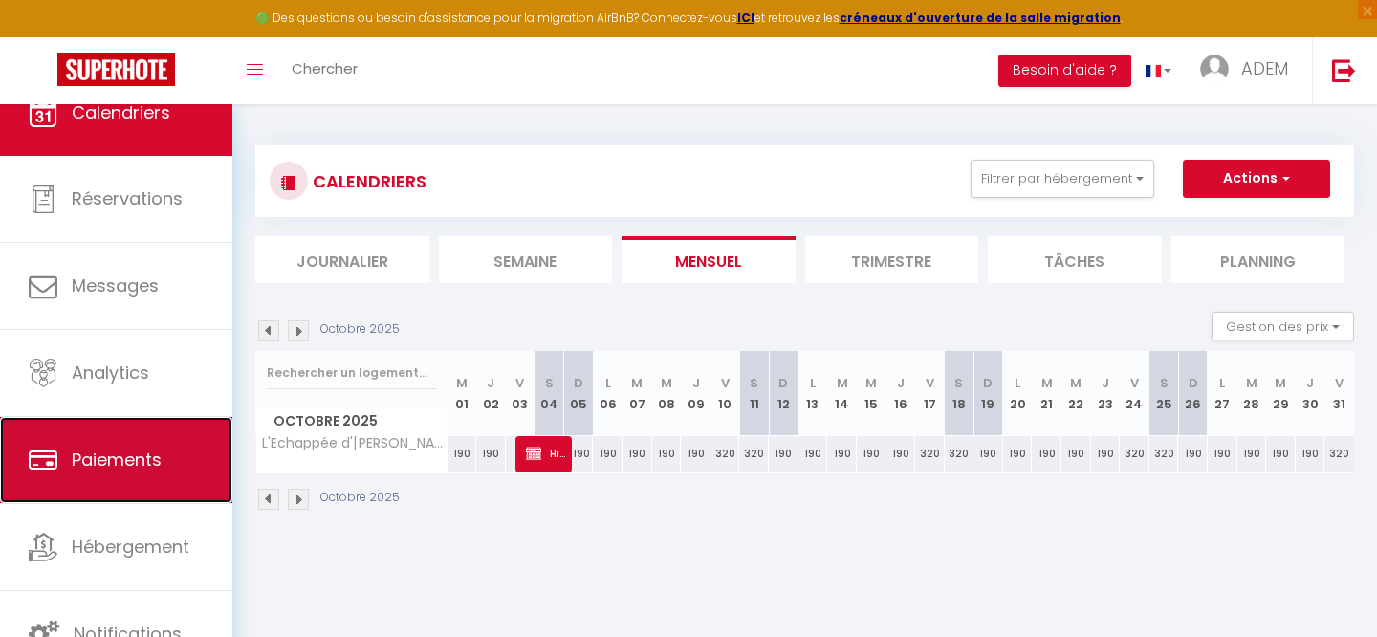
click at [101, 500] on link "Paiements" at bounding box center [116, 460] width 232 height 86
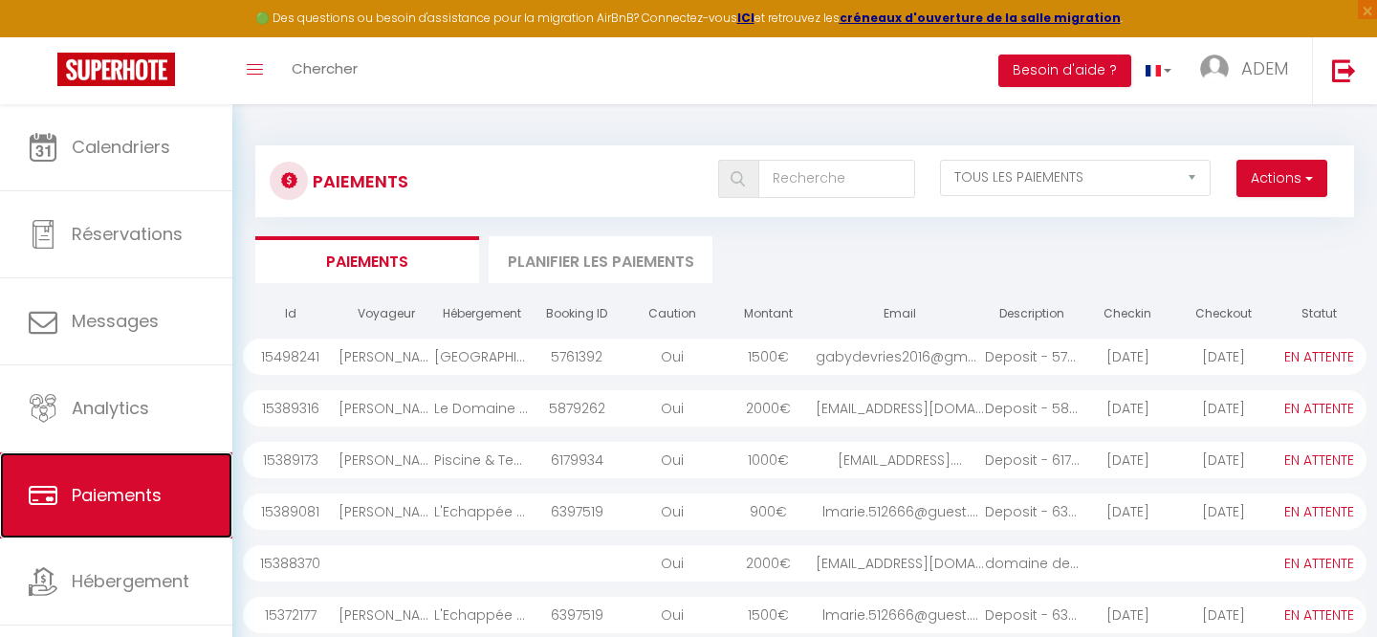
click at [99, 523] on link "Paiements" at bounding box center [116, 495] width 232 height 86
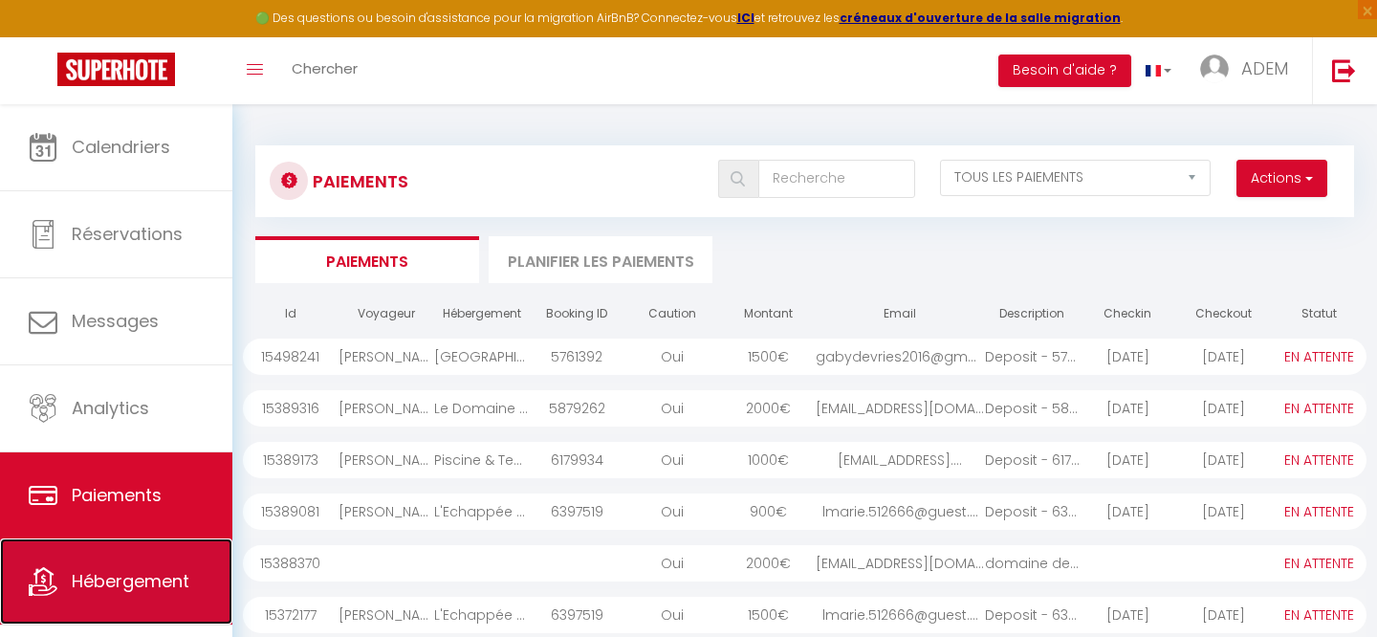
click at [99, 588] on span "Hébergement" at bounding box center [131, 581] width 118 height 24
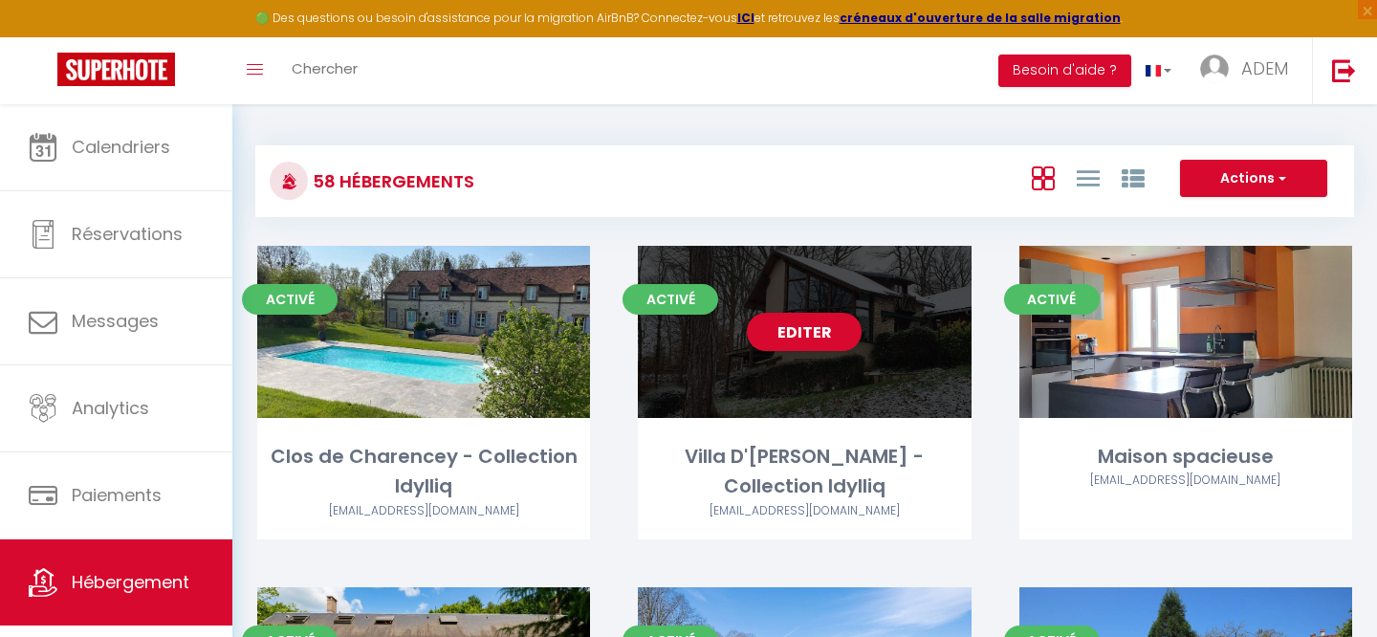
scroll to position [5935, 0]
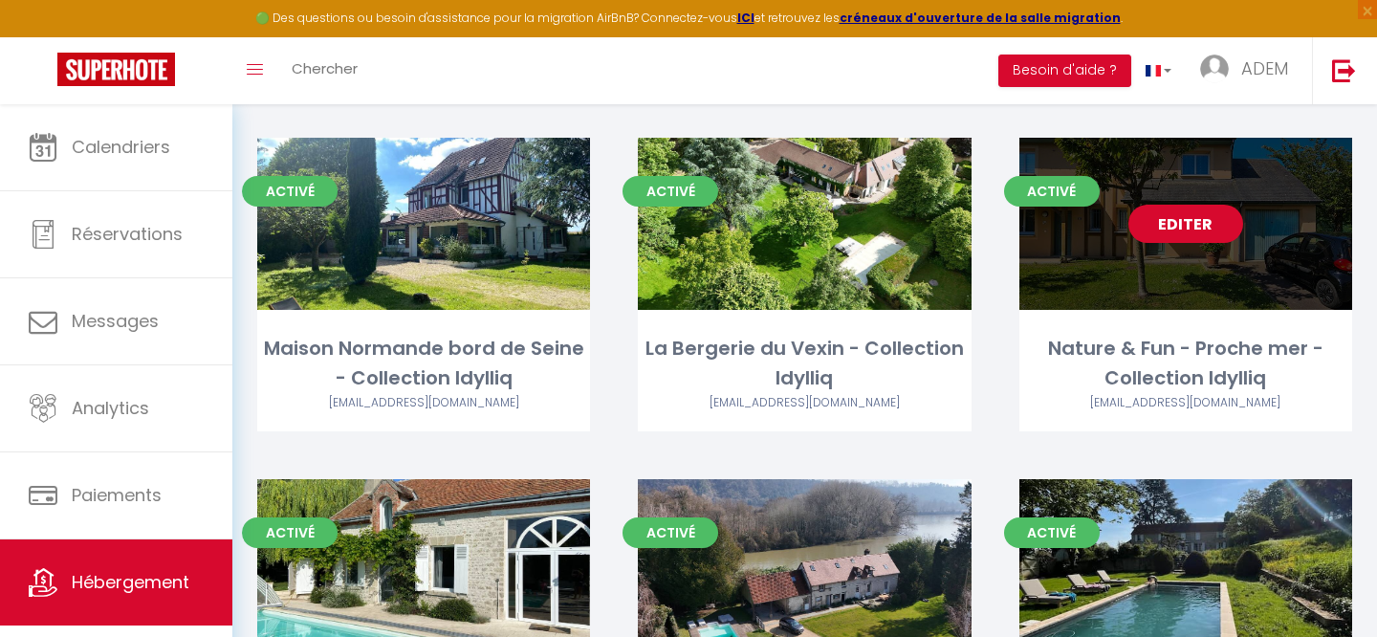
click at [1172, 205] on link "Editer" at bounding box center [1185, 224] width 115 height 38
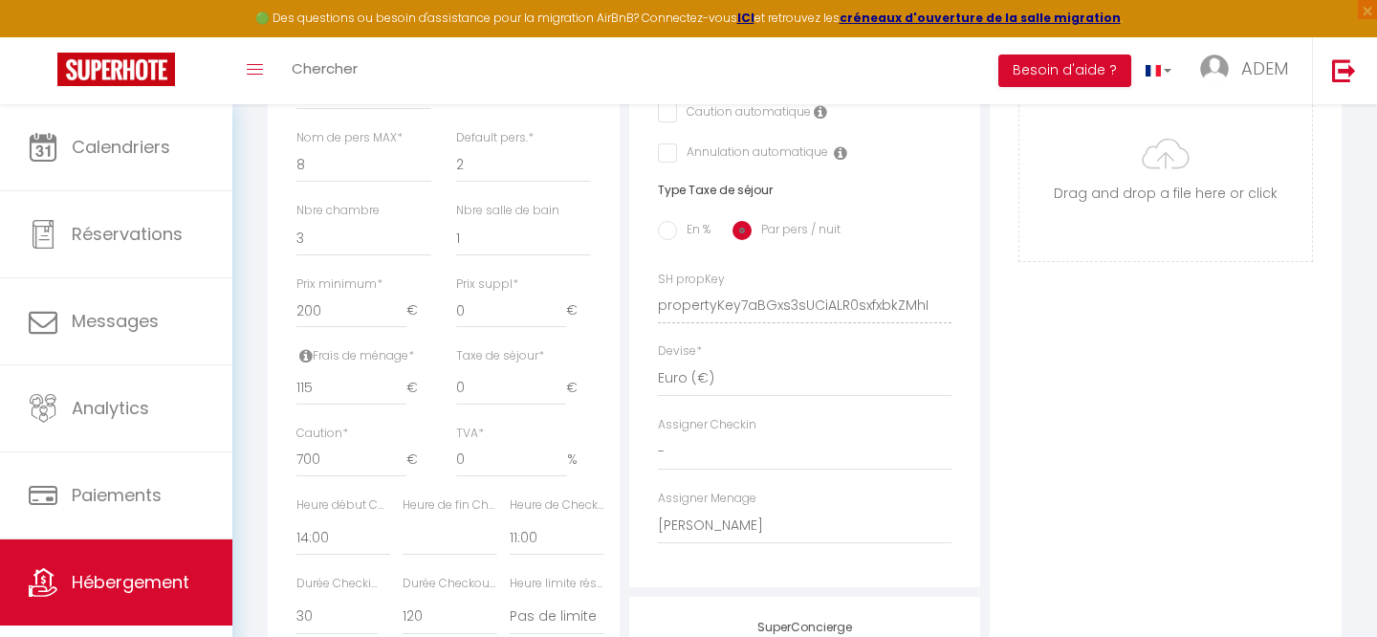
scroll to position [790, 0]
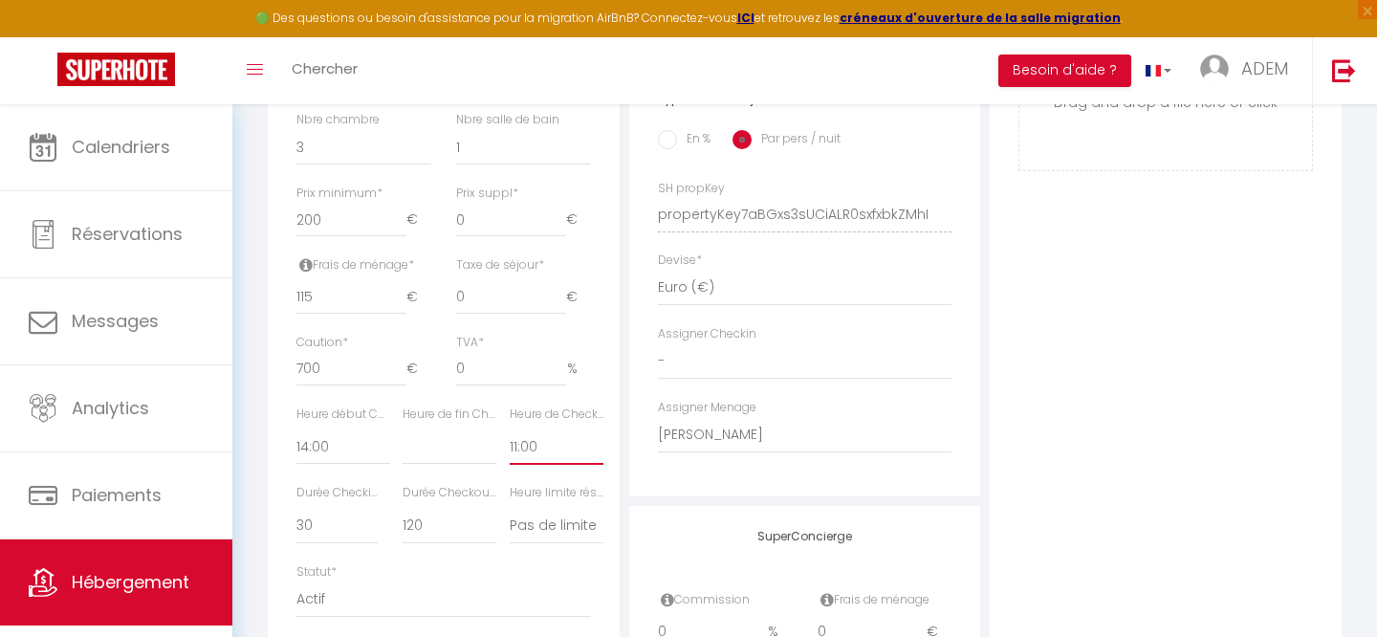
click at [542, 449] on select "00:00 00:15 00:30 00:45 01:00 01:15 01:30 01:45 02:00 02:15 02:30 02:45 03:00" at bounding box center [557, 446] width 94 height 36
click at [510, 428] on select "00:00 00:15 00:30 00:45 01:00 01:15 01:30 01:45 02:00 02:15 02:30 02:45 03:00" at bounding box center [557, 446] width 94 height 36
click at [319, 446] on select "00:00 00:15 00:30 00:45 01:00 01:15 01:30 01:45 02:00 02:15 02:30 02:45 03:00" at bounding box center [343, 446] width 94 height 36
click at [296, 428] on select "00:00 00:15 00:30 00:45 01:00 01:15 01:30 01:45 02:00 02:15 02:30 02:45 03:00" at bounding box center [343, 446] width 94 height 36
click at [353, 420] on label "Heure début Checkin *" at bounding box center [343, 414] width 94 height 18
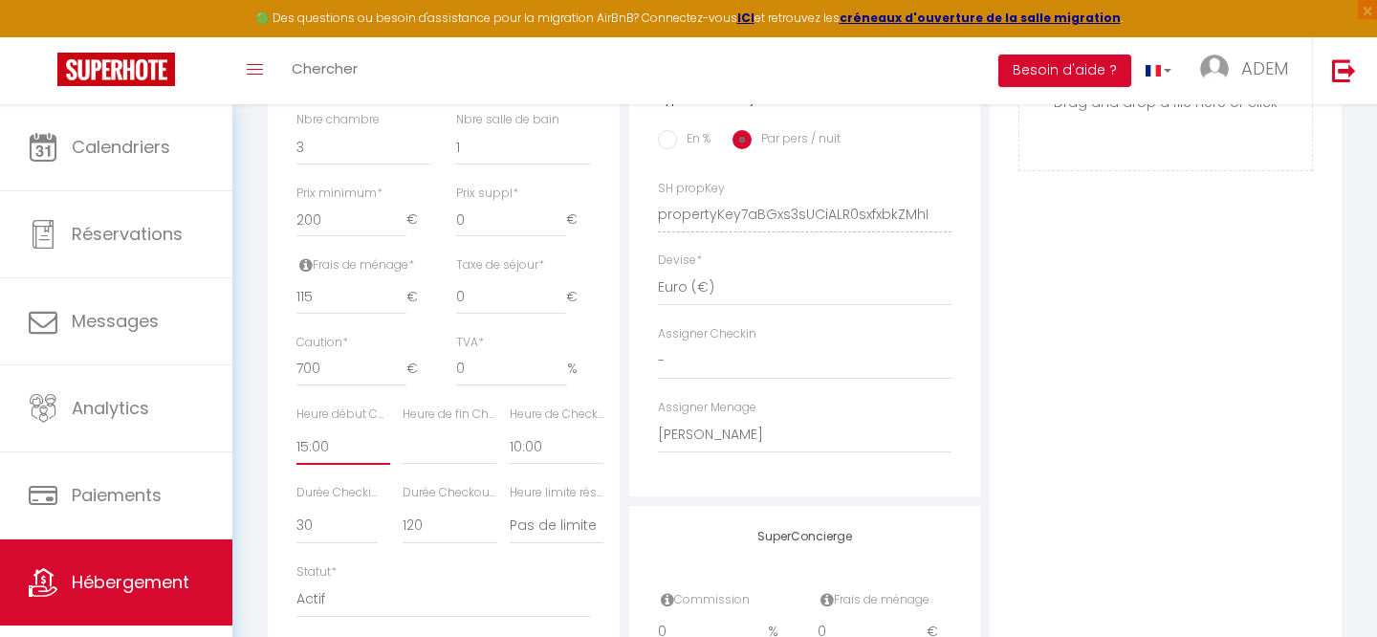
click at [316, 446] on select "00:00 00:15 00:30 00:45 01:00 01:15 01:30 01:45 02:00 02:15 02:30 02:45 03:00" at bounding box center [343, 446] width 94 height 36
click at [296, 428] on select "00:00 00:15 00:30 00:45 01:00 01:15 01:30 01:45 02:00 02:15 02:30 02:45 03:00" at bounding box center [343, 446] width 94 height 36
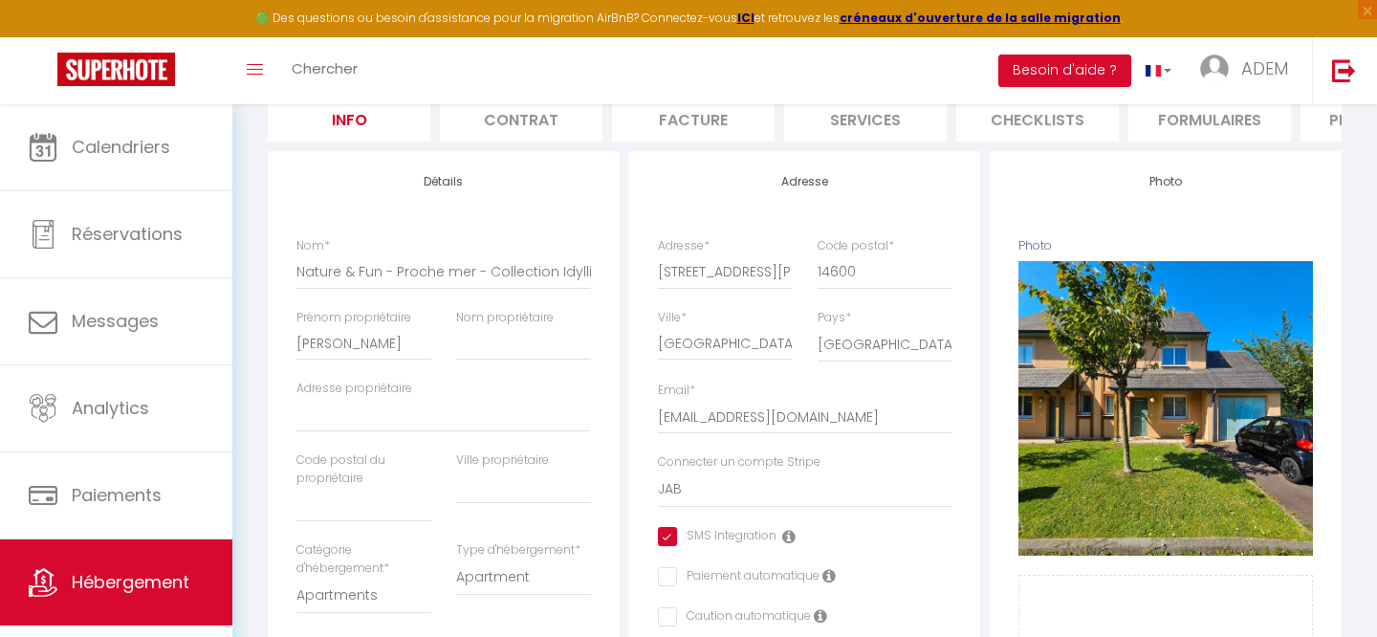
scroll to position [0, 0]
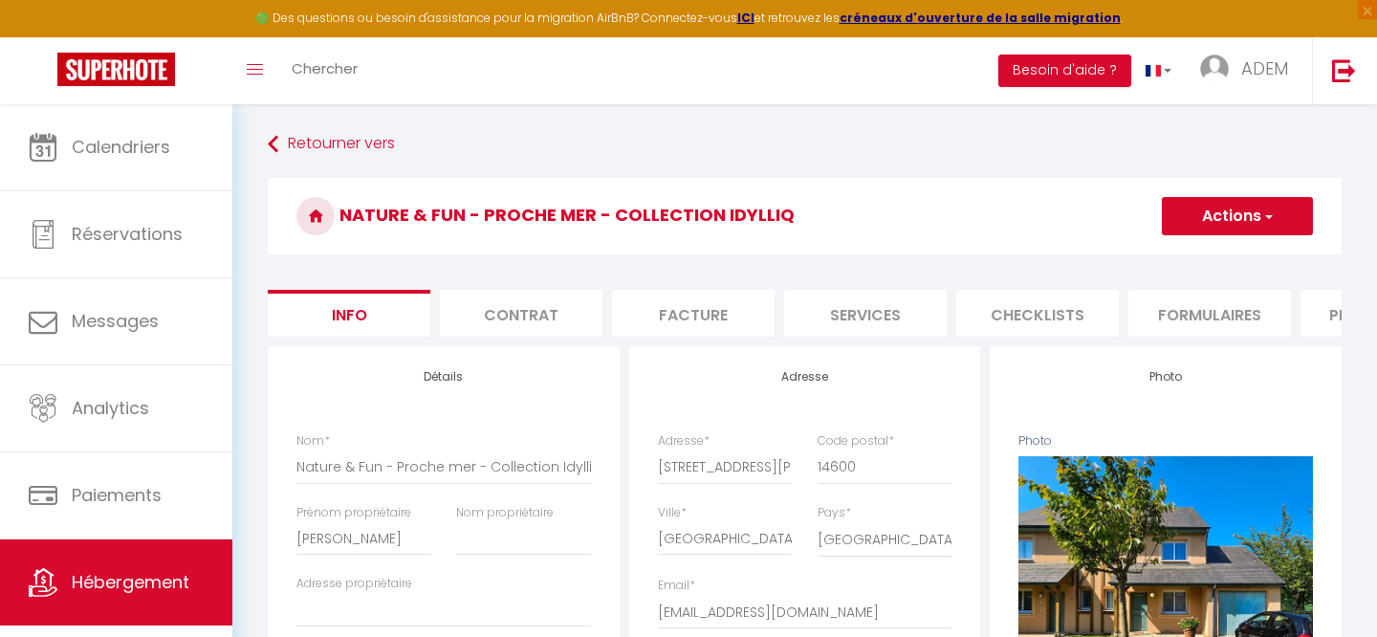
click at [1219, 207] on button "Actions" at bounding box center [1237, 216] width 151 height 38
click at [1175, 258] on input "Enregistrer" at bounding box center [1161, 258] width 71 height 19
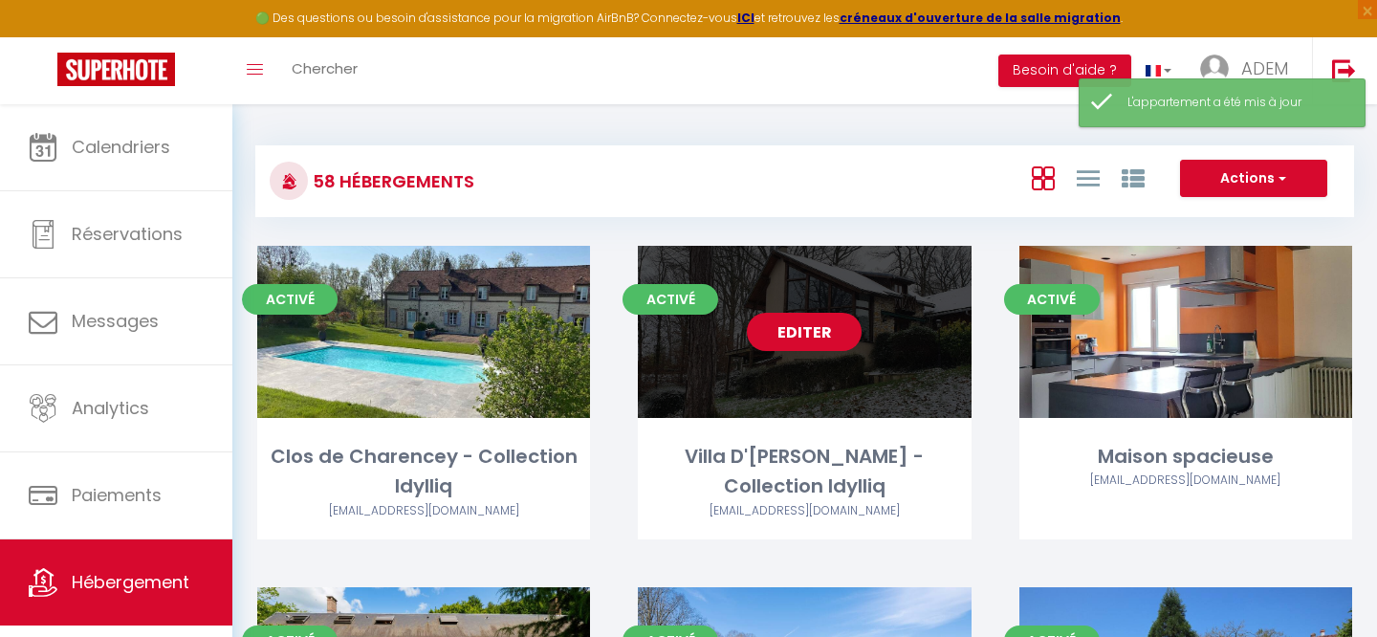
click at [790, 337] on link "Editer" at bounding box center [804, 332] width 115 height 38
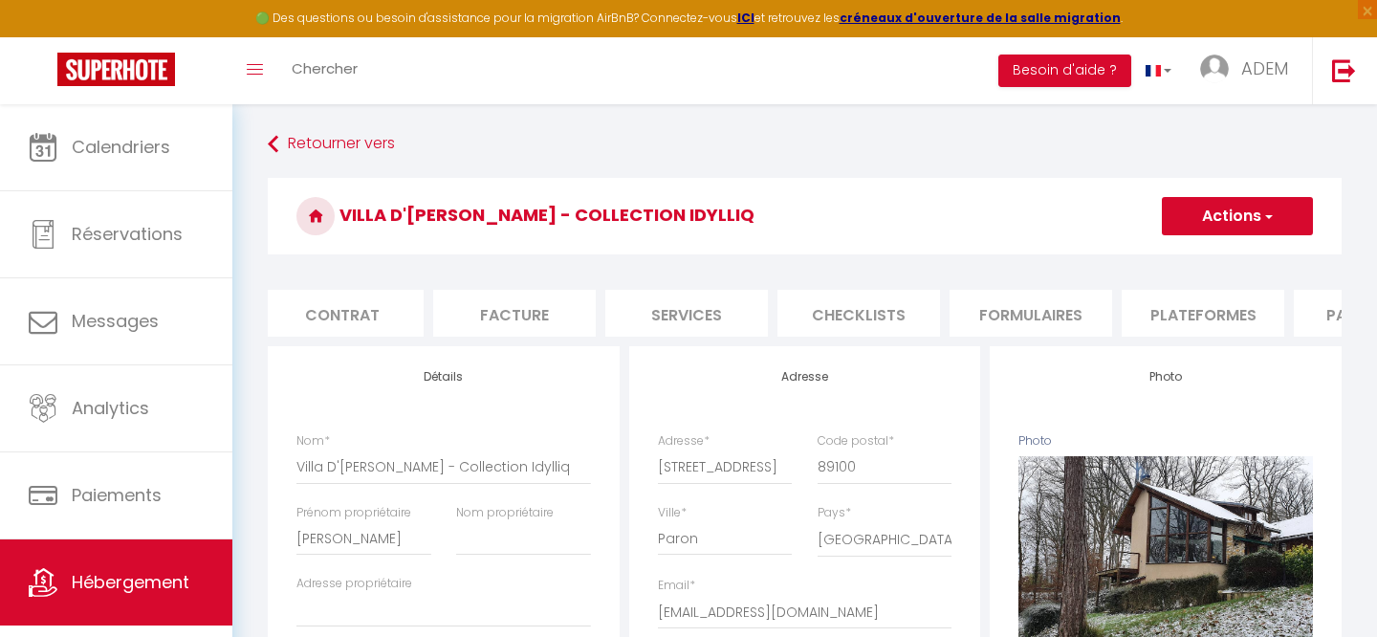
scroll to position [0, 369]
click at [997, 308] on li "Plateformes" at bounding box center [1012, 313] width 163 height 47
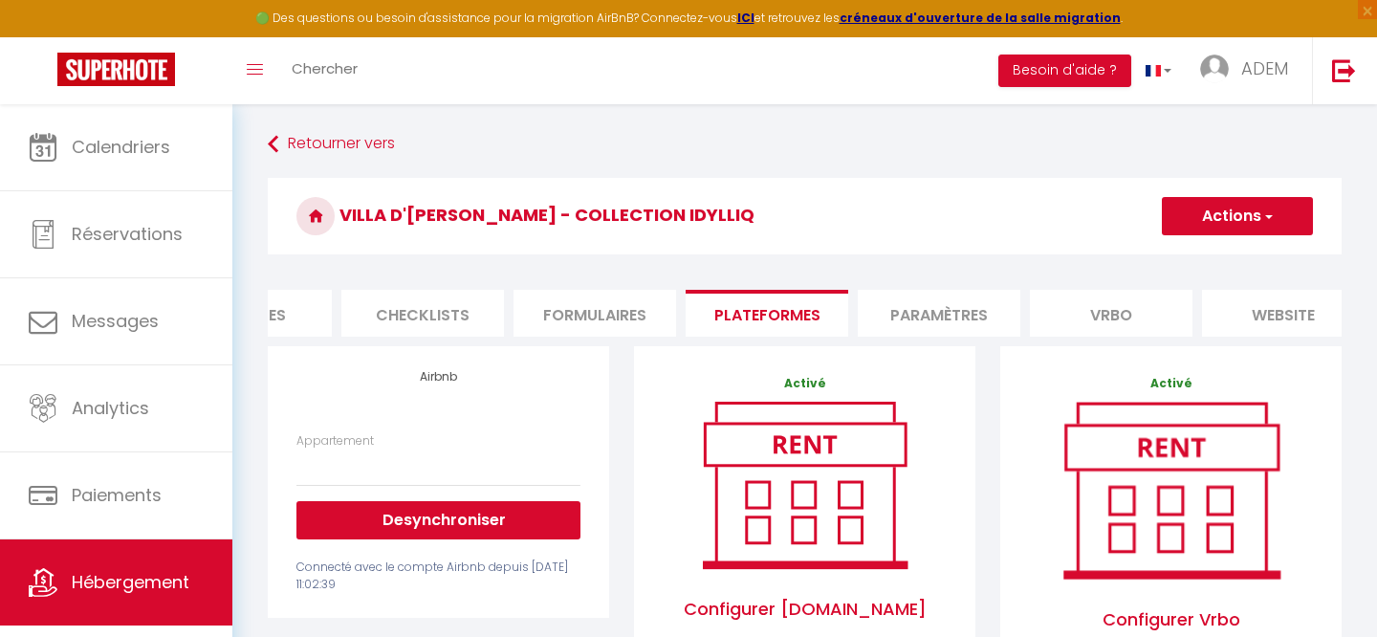
scroll to position [0, 633]
click at [912, 308] on li "Paramètres" at bounding box center [920, 313] width 163 height 47
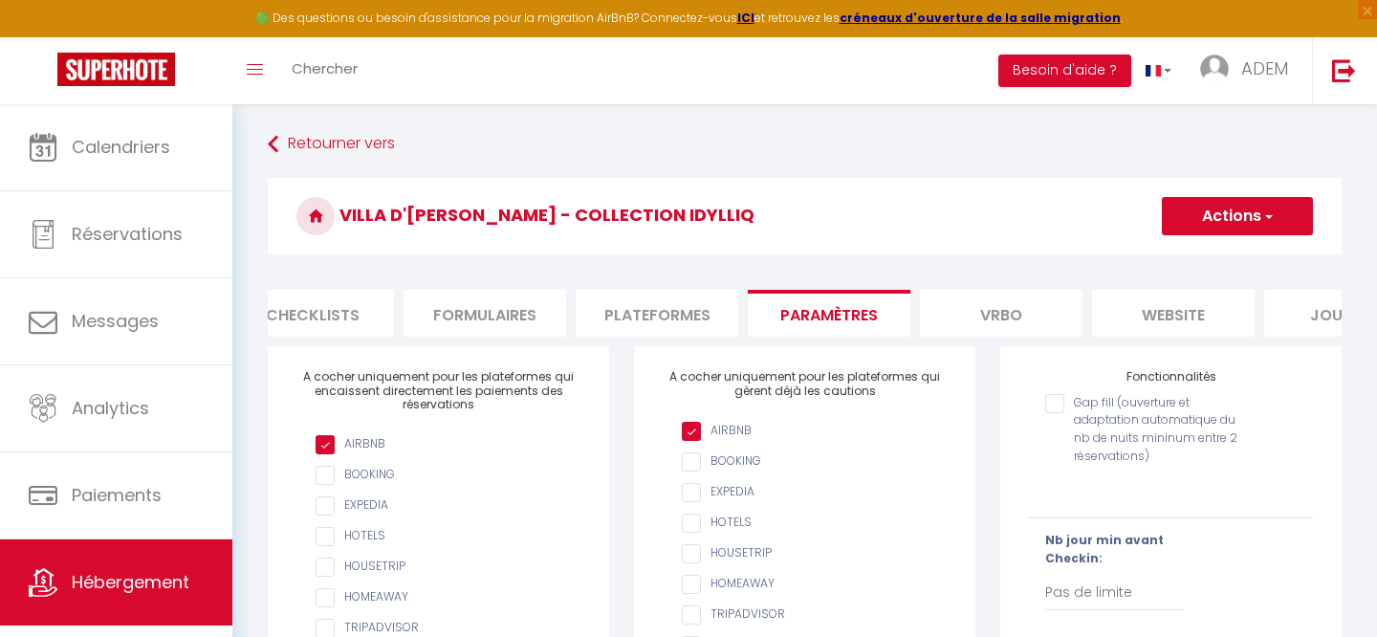
scroll to position [0, 819]
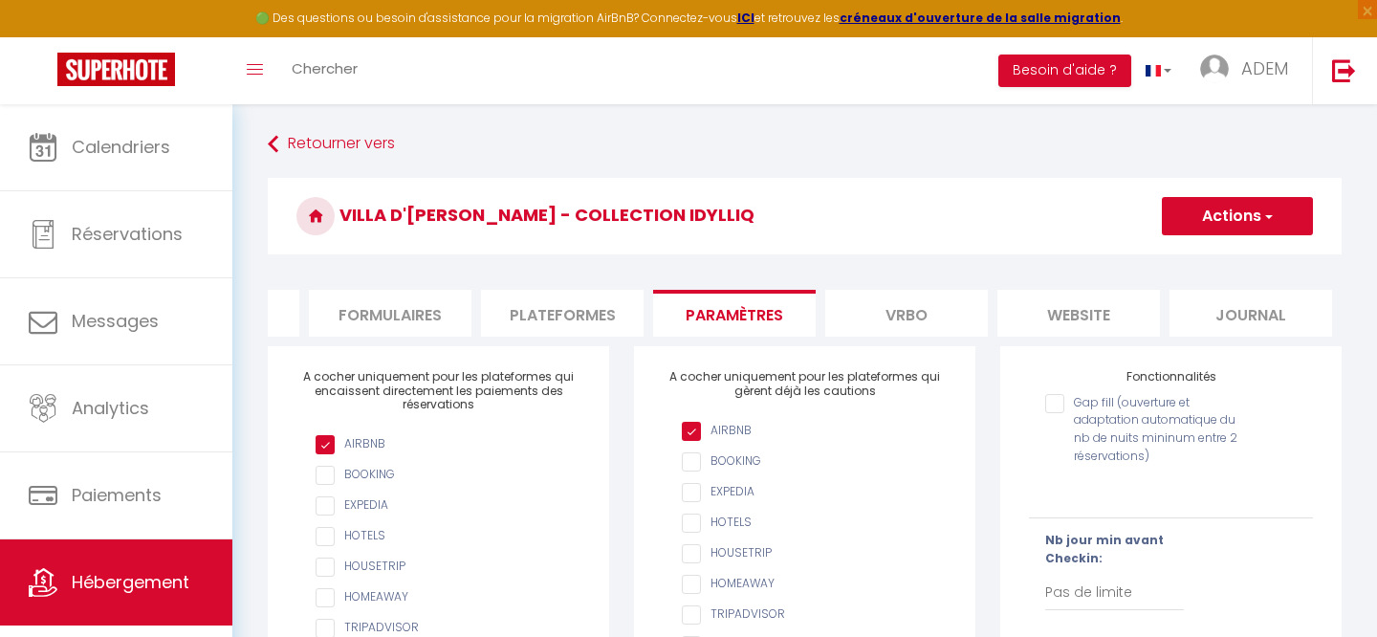
click at [1219, 309] on li "Journal" at bounding box center [1250, 313] width 163 height 47
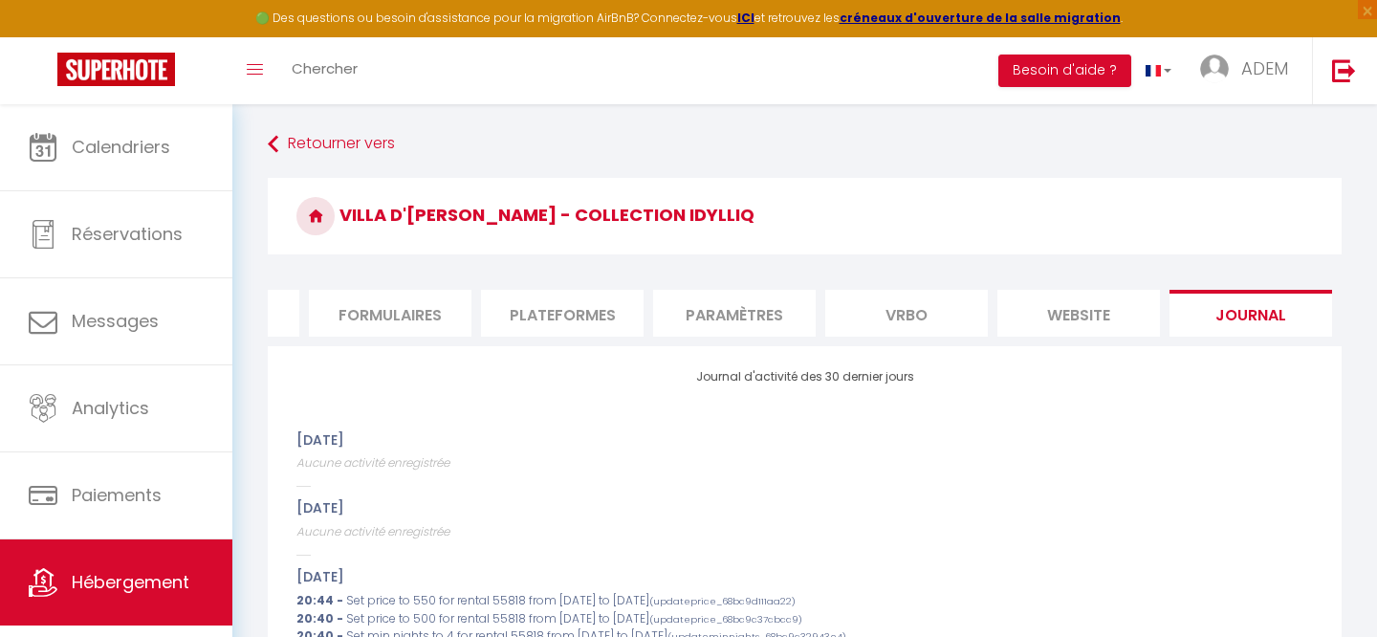
click at [1063, 310] on li "website" at bounding box center [1078, 313] width 163 height 47
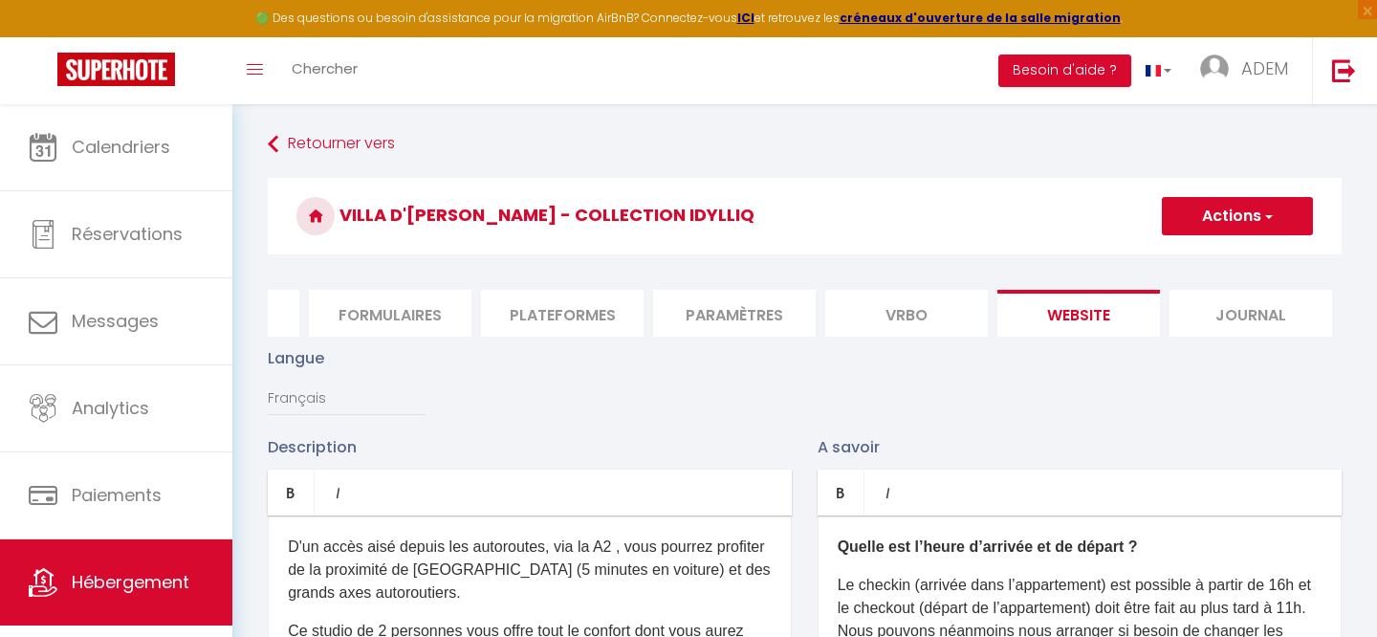
click at [960, 310] on li "Vrbo" at bounding box center [906, 313] width 163 height 47
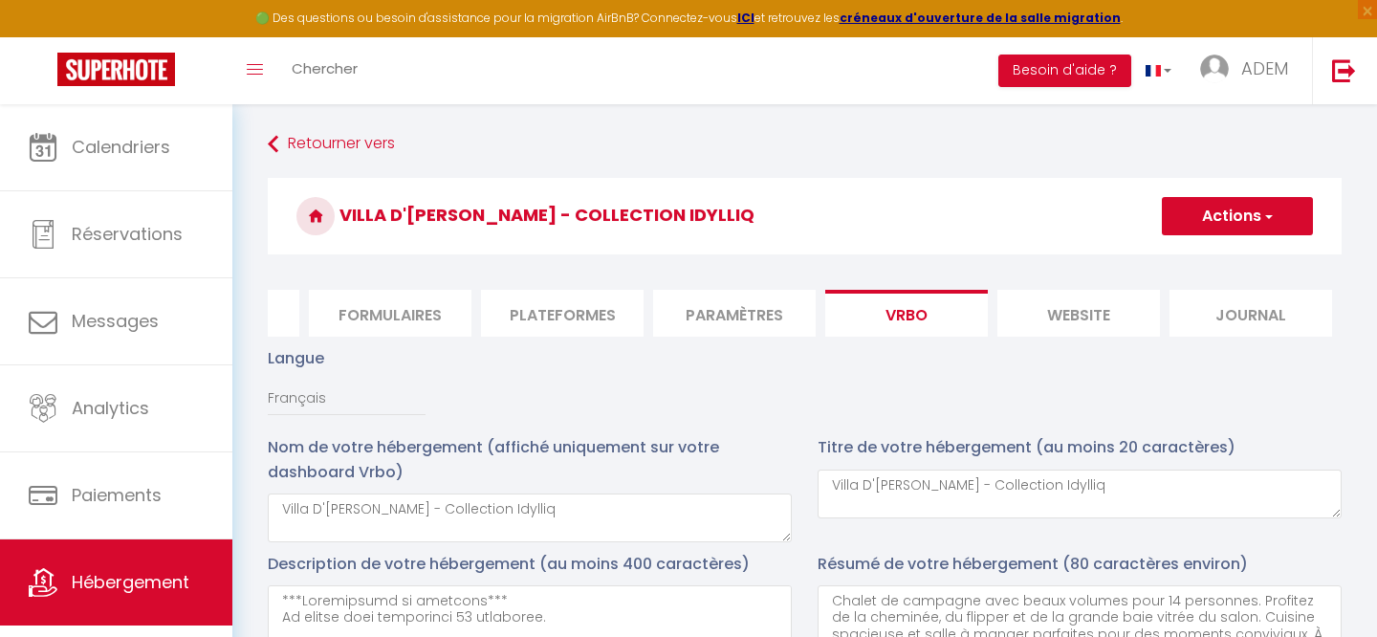
click at [729, 304] on li "Paramètres" at bounding box center [734, 313] width 163 height 47
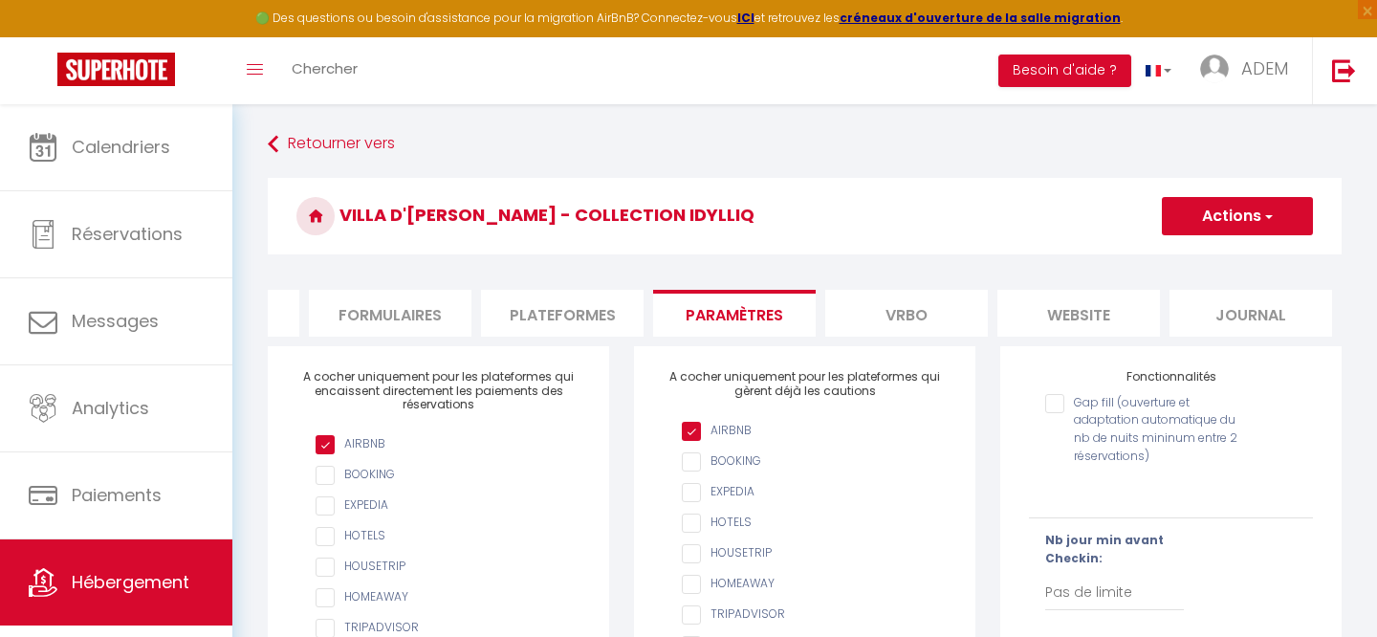
click at [545, 323] on li "Plateformes" at bounding box center [562, 313] width 163 height 47
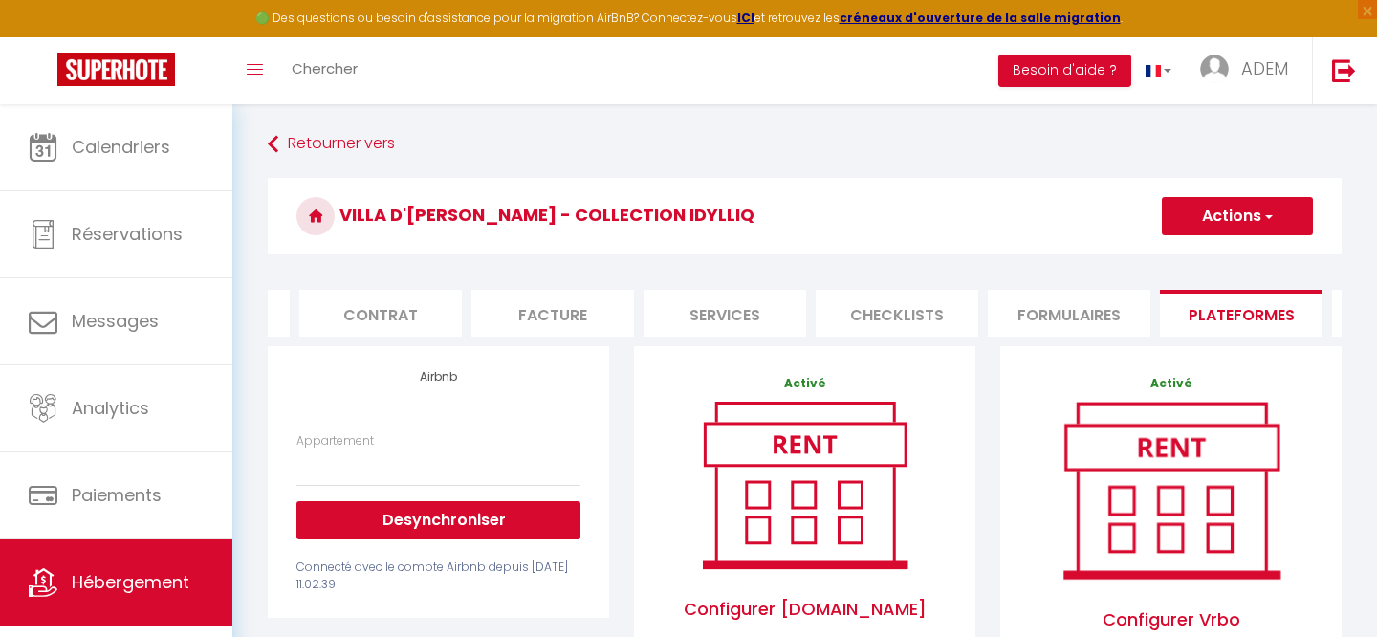
click at [1071, 318] on li "Formulaires" at bounding box center [1069, 313] width 163 height 47
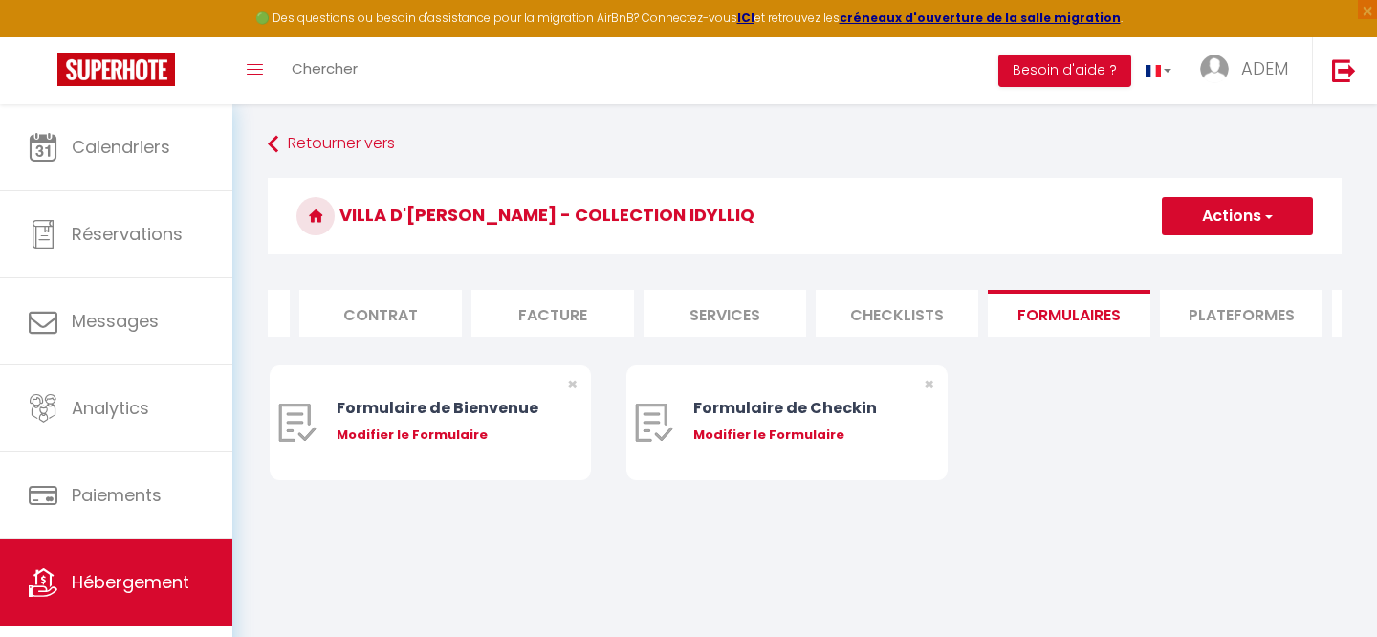
click at [890, 307] on li "Checklists" at bounding box center [897, 313] width 163 height 47
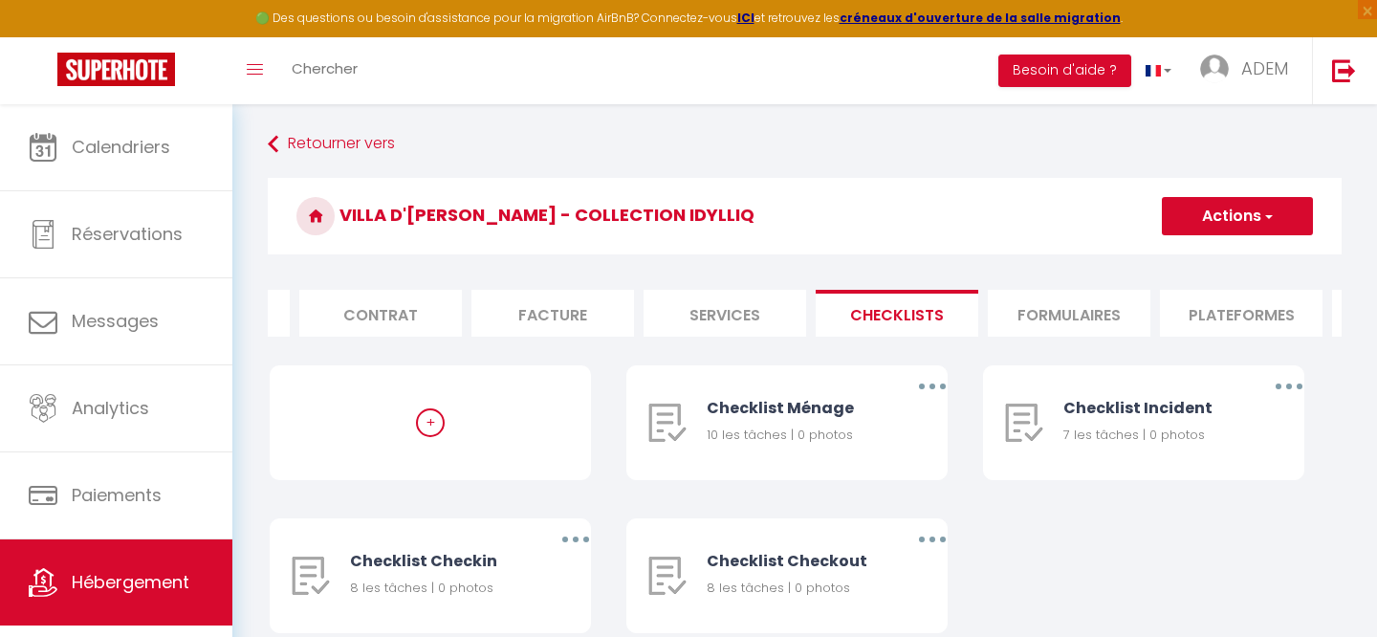
click at [715, 306] on li "Services" at bounding box center [724, 313] width 163 height 47
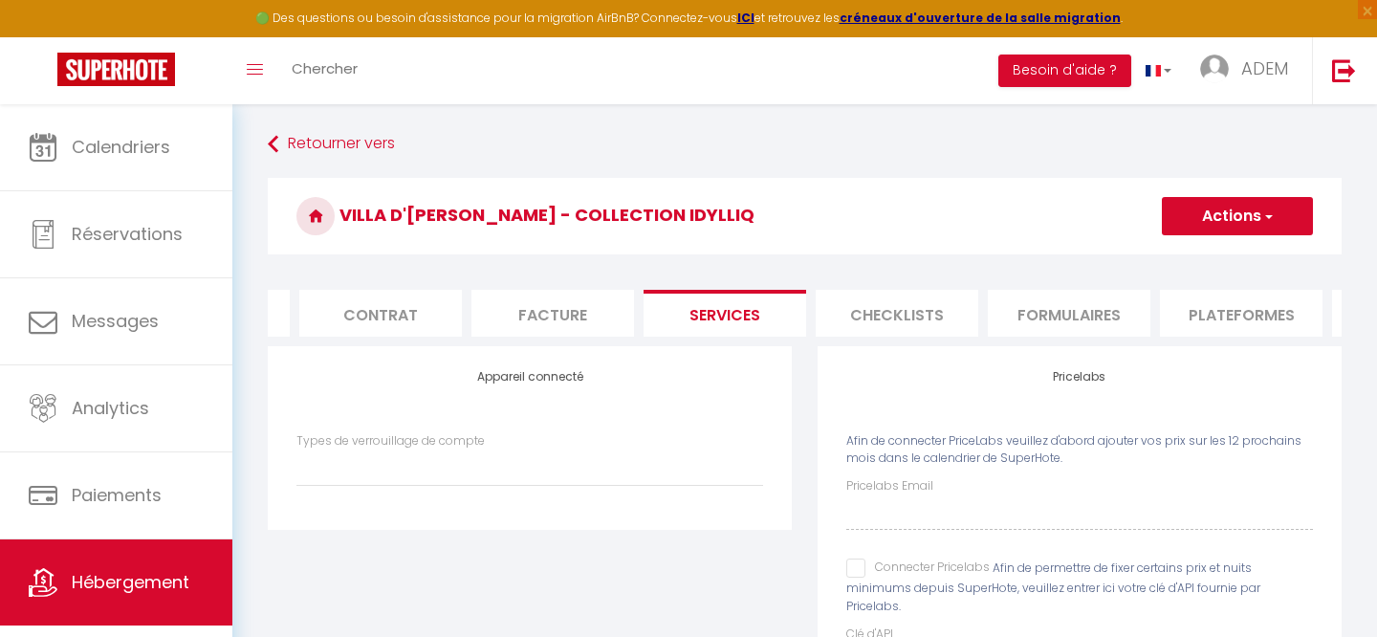
click at [533, 310] on li "Facture" at bounding box center [552, 313] width 163 height 47
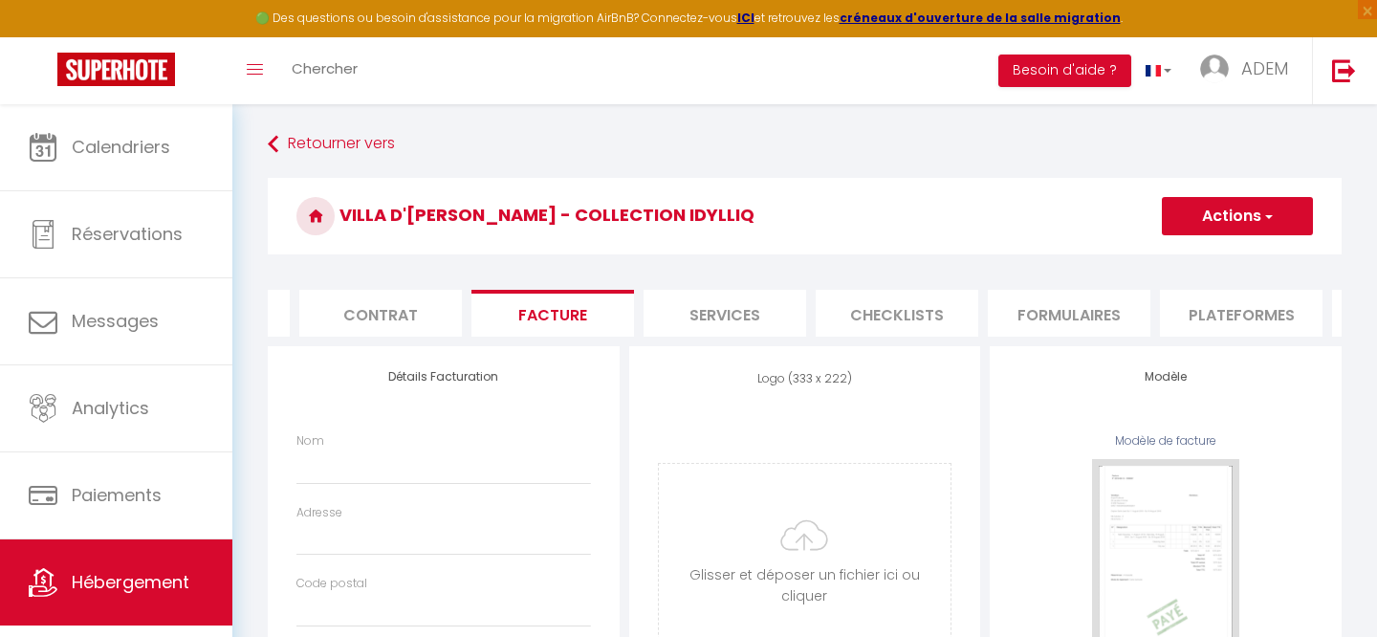
click at [403, 309] on li "Contrat" at bounding box center [380, 313] width 163 height 47
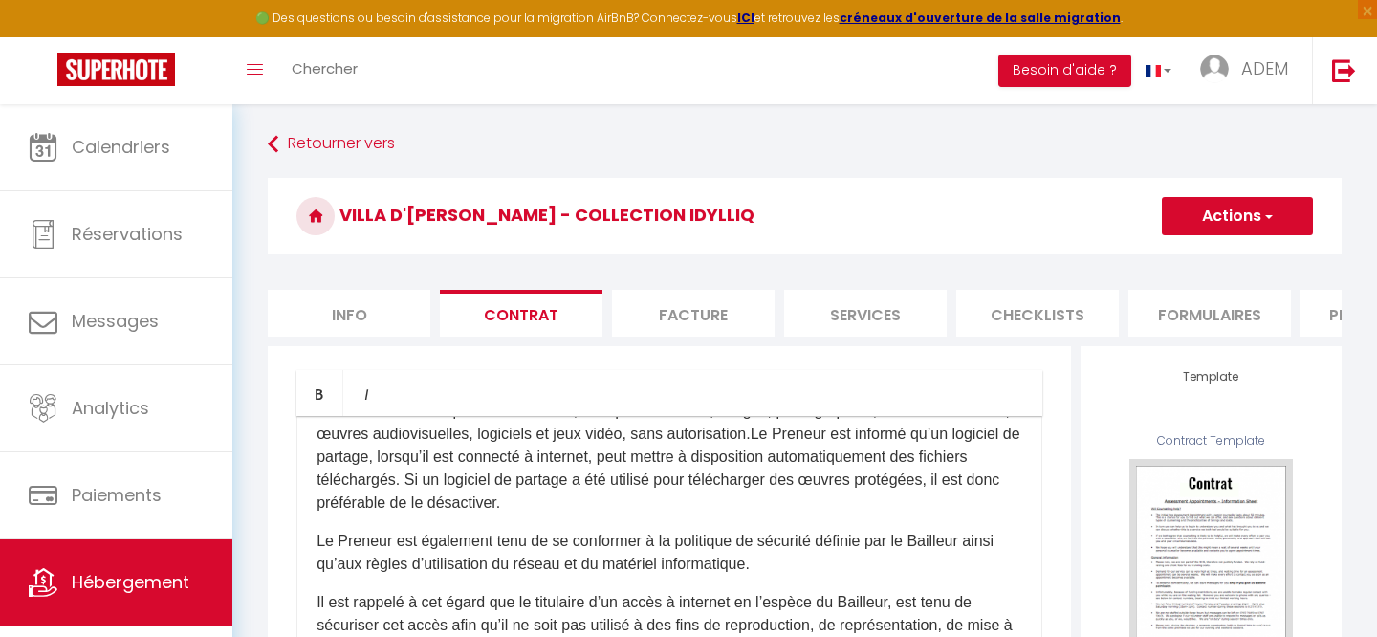
click at [339, 322] on li "Info" at bounding box center [349, 313] width 163 height 47
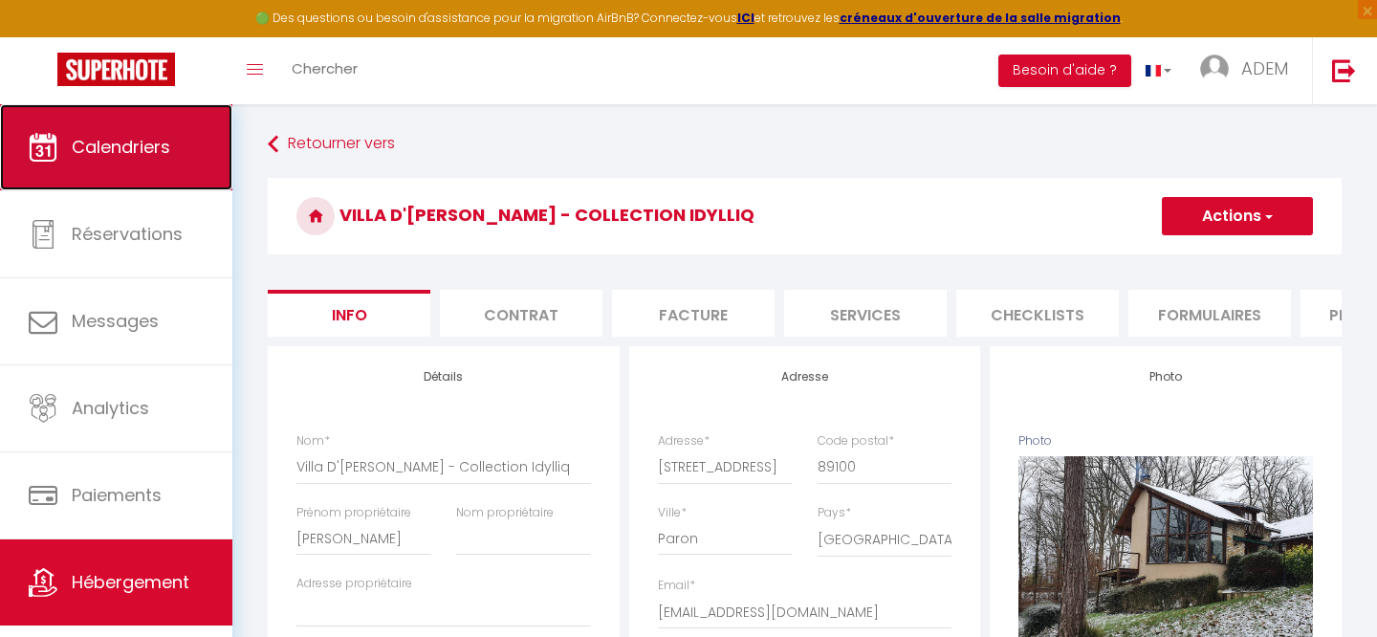
click at [111, 148] on span "Calendriers" at bounding box center [121, 147] width 98 height 24
